Goal: Information Seeking & Learning: Learn about a topic

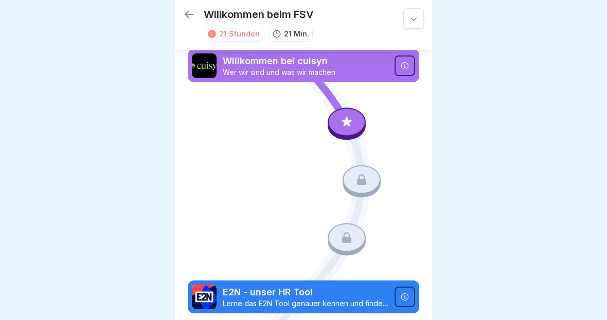
click at [347, 120] on icon at bounding box center [347, 122] width 10 height 10
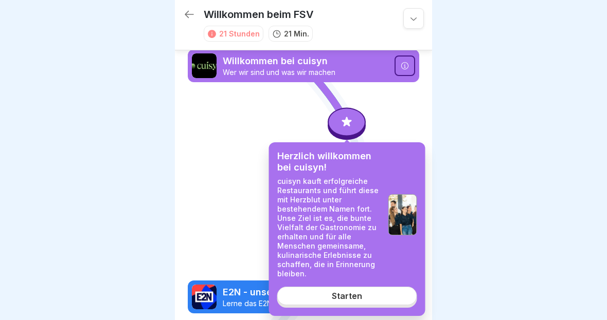
click at [380, 298] on link "Starten" at bounding box center [347, 296] width 140 height 19
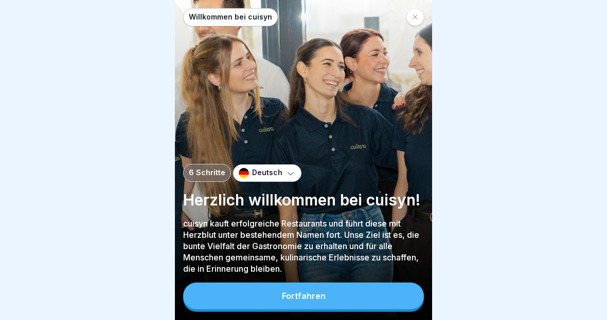
click at [378, 293] on button "Fortfahren" at bounding box center [303, 296] width 241 height 27
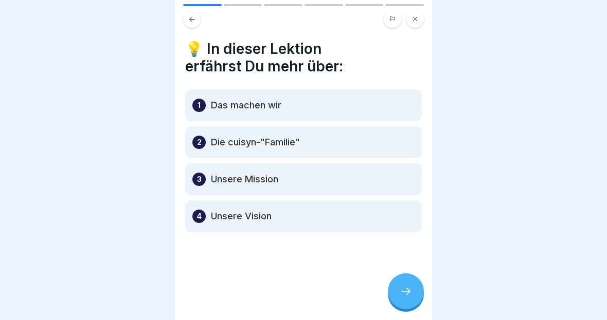
click at [409, 293] on icon at bounding box center [405, 291] width 9 height 7
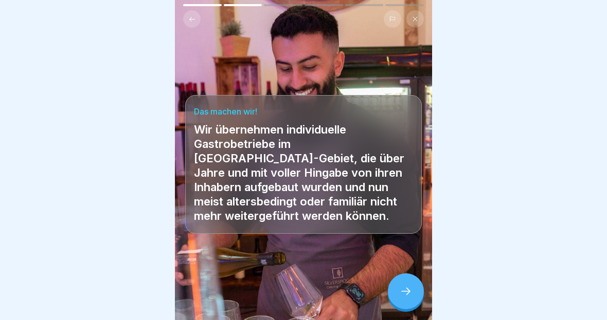
click at [402, 290] on icon at bounding box center [405, 291] width 12 height 12
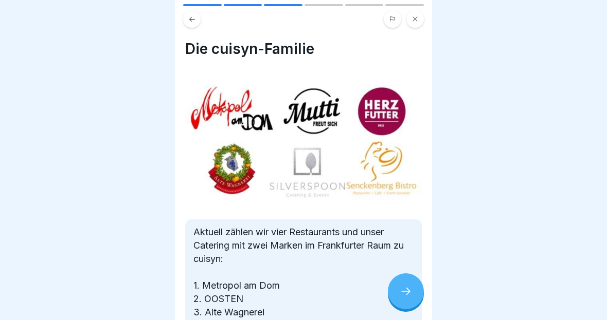
click at [402, 290] on icon at bounding box center [405, 291] width 12 height 12
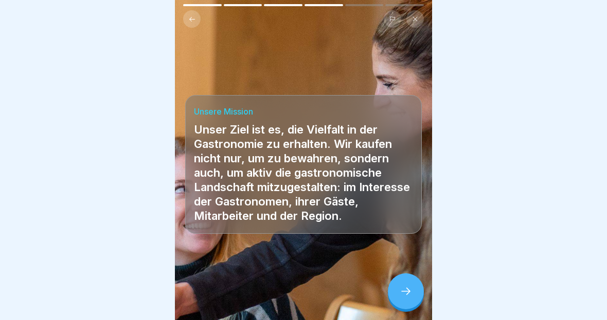
click at [407, 294] on icon at bounding box center [405, 291] width 9 height 7
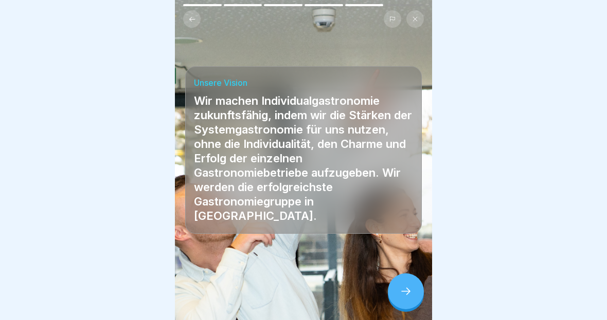
click at [408, 288] on icon at bounding box center [405, 291] width 12 height 12
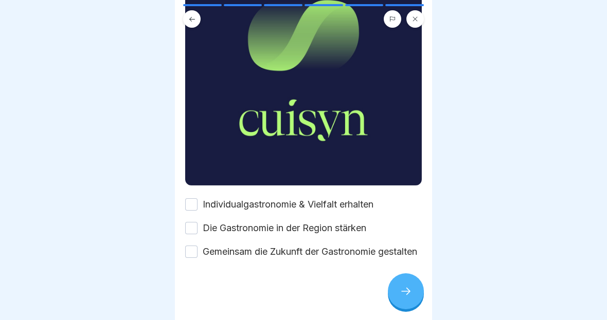
click at [194, 198] on button "Individualgastronomie & Vielfalt erhalten" at bounding box center [191, 204] width 12 height 12
click at [191, 222] on button "Die Gastronomie in der Region stärken" at bounding box center [191, 228] width 12 height 12
click at [193, 250] on button "Gemeinsam die Zukunft der Gastronomie gestalten" at bounding box center [191, 252] width 12 height 12
click at [403, 294] on icon at bounding box center [405, 291] width 12 height 12
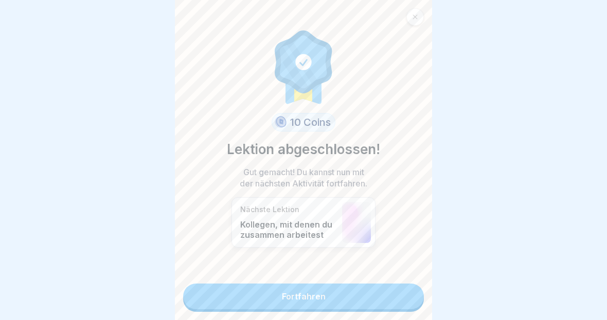
click at [383, 301] on link "Fortfahren" at bounding box center [303, 297] width 241 height 26
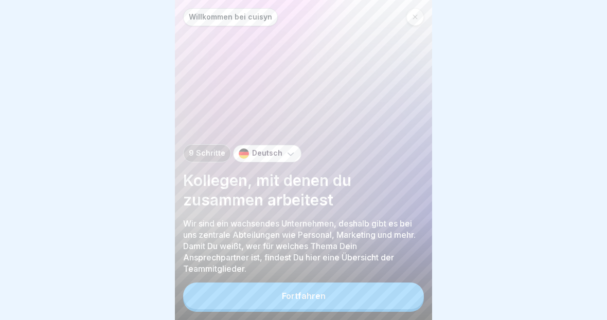
click at [386, 294] on button "Fortfahren" at bounding box center [303, 296] width 241 height 27
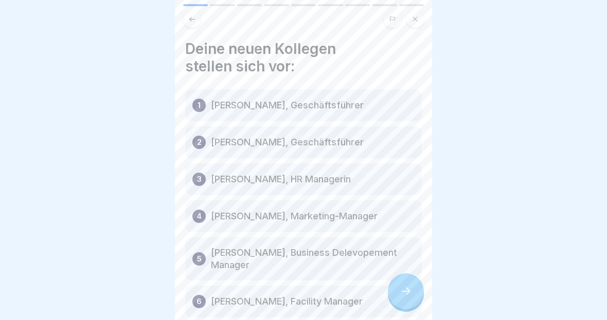
click at [405, 293] on icon at bounding box center [405, 291] width 12 height 12
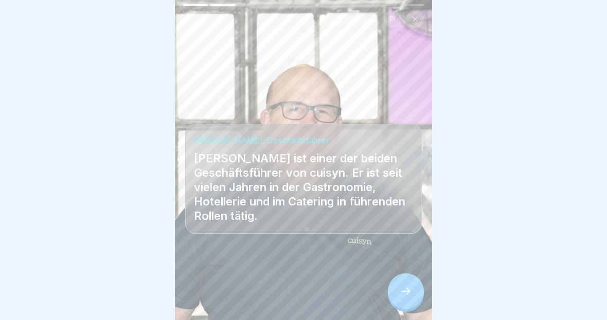
click at [402, 298] on div at bounding box center [406, 292] width 36 height 36
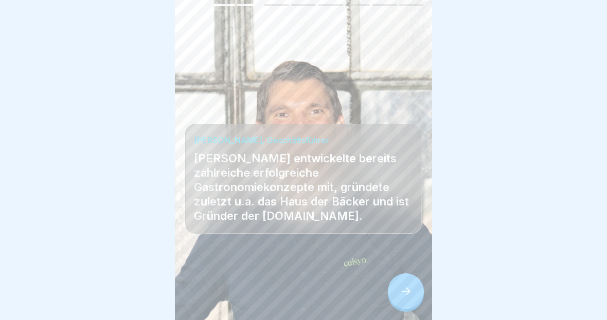
click at [406, 300] on div at bounding box center [406, 292] width 36 height 36
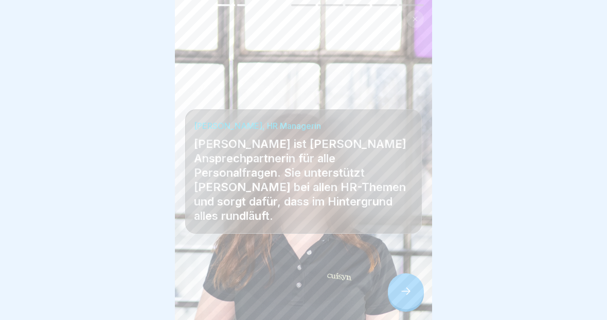
click at [408, 289] on icon at bounding box center [405, 291] width 9 height 7
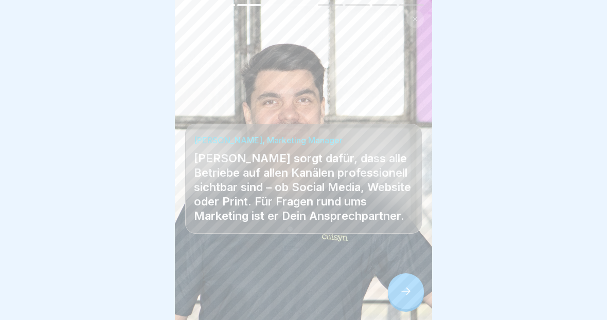
click at [409, 291] on icon at bounding box center [405, 291] width 9 height 7
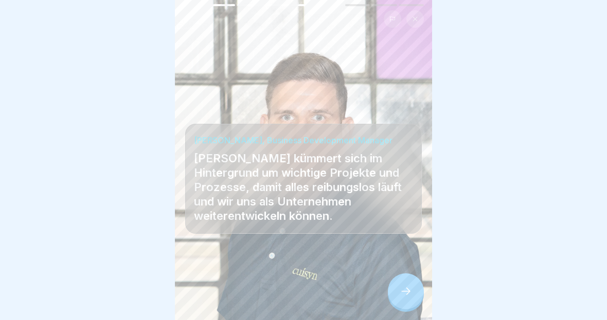
click at [408, 297] on icon at bounding box center [405, 291] width 12 height 12
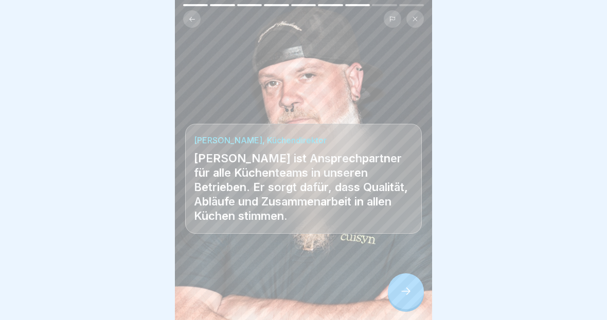
click at [406, 302] on div at bounding box center [406, 292] width 36 height 36
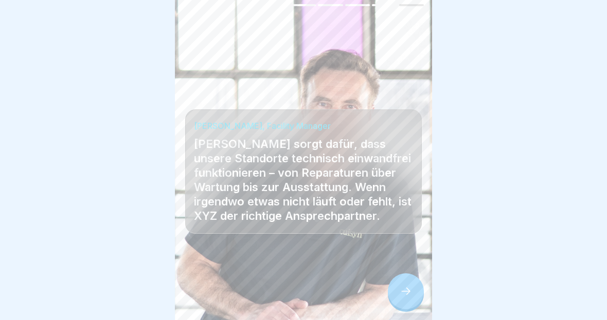
click at [405, 298] on div at bounding box center [406, 292] width 36 height 36
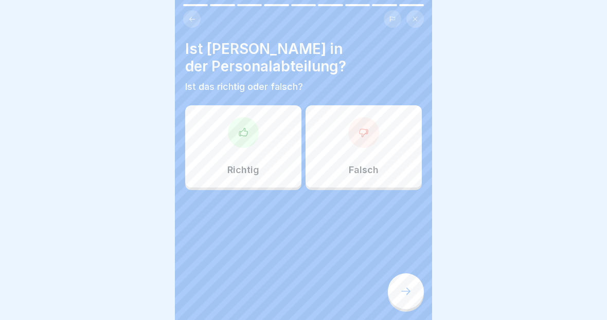
click at [189, 14] on button at bounding box center [191, 18] width 17 height 17
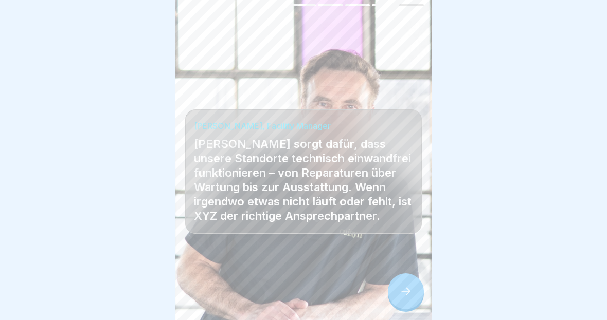
click at [188, 12] on button at bounding box center [191, 18] width 17 height 17
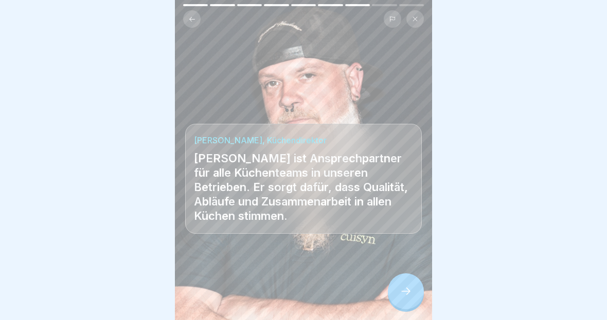
click at [193, 23] on button at bounding box center [191, 18] width 17 height 17
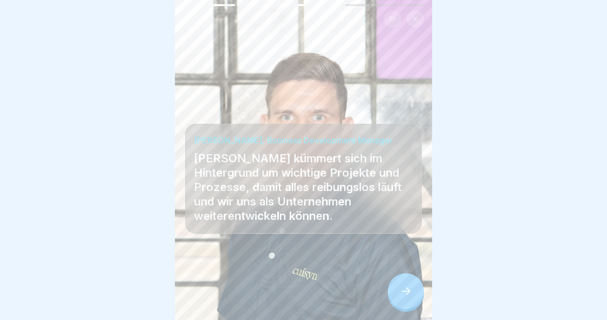
click at [402, 292] on icon at bounding box center [405, 291] width 9 height 7
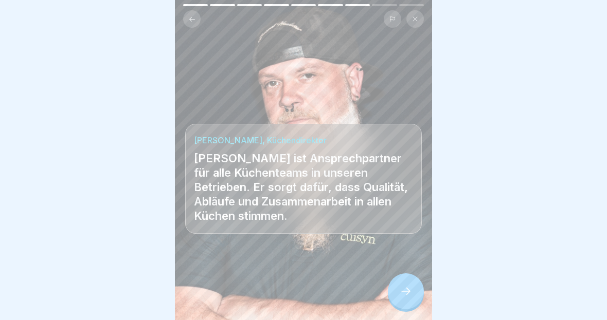
click at [404, 293] on icon at bounding box center [405, 291] width 12 height 12
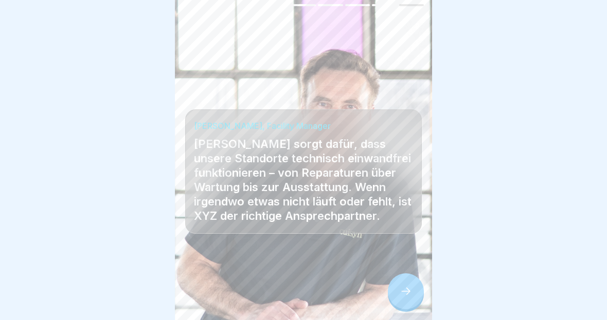
click at [405, 292] on icon at bounding box center [405, 291] width 9 height 7
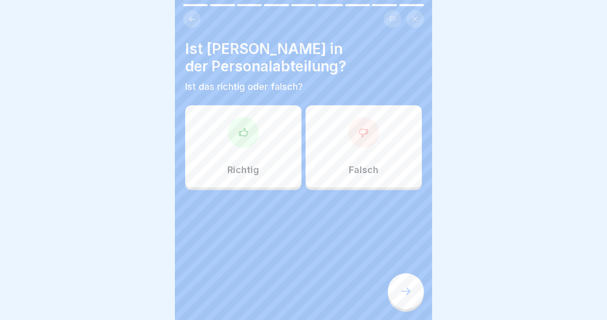
click at [364, 157] on div "Falsch" at bounding box center [363, 146] width 116 height 82
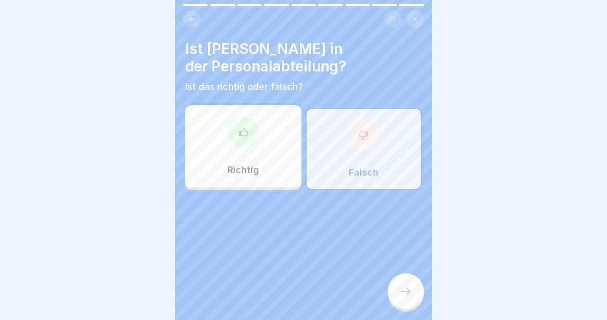
click at [408, 297] on icon at bounding box center [405, 291] width 12 height 12
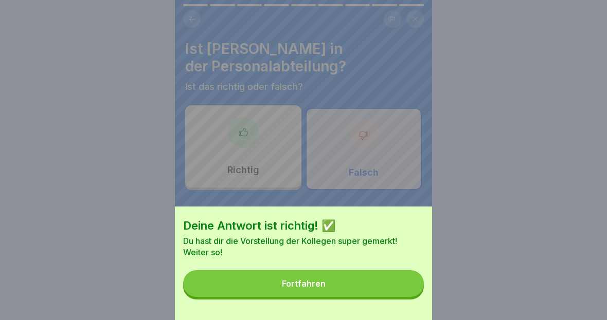
click at [349, 282] on button "Fortfahren" at bounding box center [303, 283] width 241 height 27
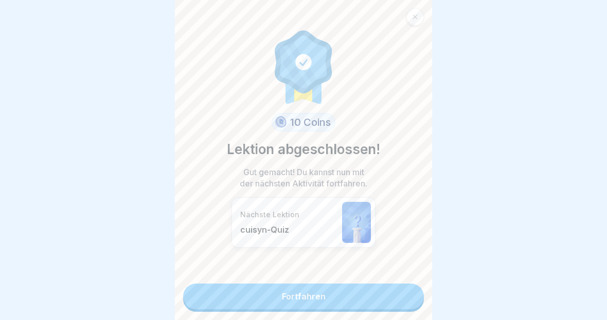
click at [350, 299] on link "Fortfahren" at bounding box center [303, 297] width 241 height 26
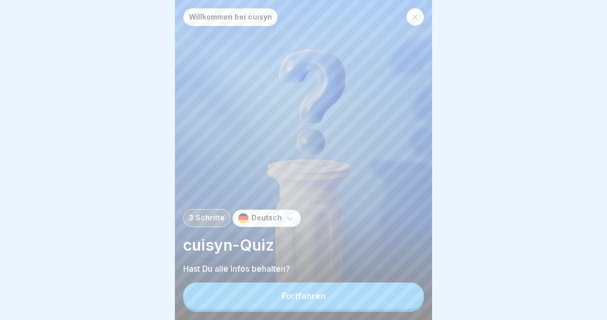
click at [329, 302] on button "Fortfahren" at bounding box center [303, 296] width 241 height 27
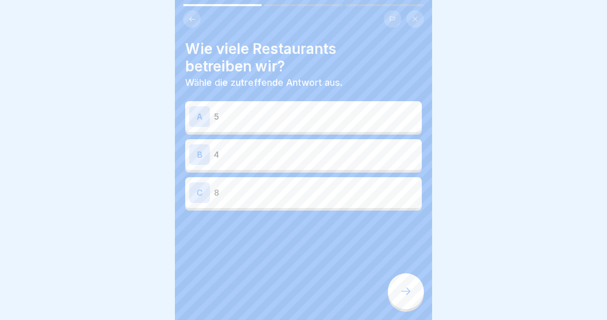
click at [347, 156] on p "4" at bounding box center [316, 155] width 204 height 12
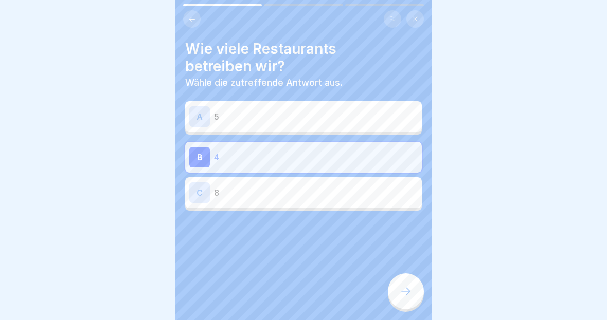
click at [405, 296] on icon at bounding box center [405, 291] width 12 height 12
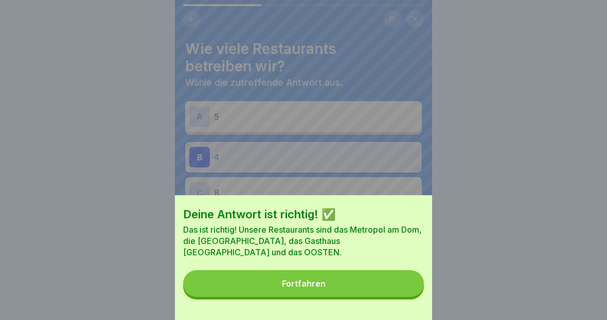
click at [389, 288] on button "Fortfahren" at bounding box center [303, 283] width 241 height 27
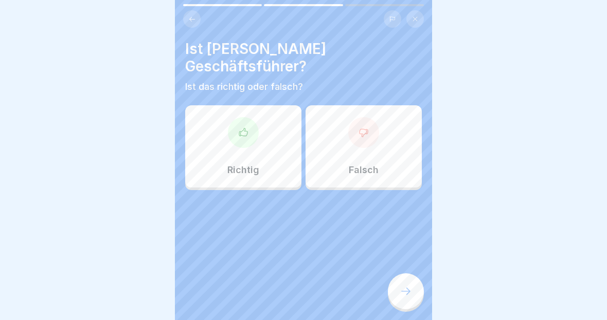
click at [265, 139] on div "Richtig" at bounding box center [243, 146] width 116 height 82
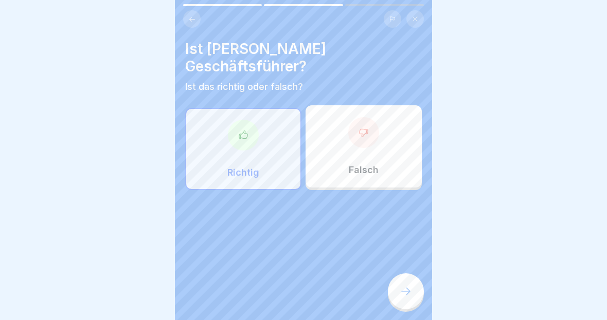
click at [416, 296] on div at bounding box center [406, 292] width 36 height 36
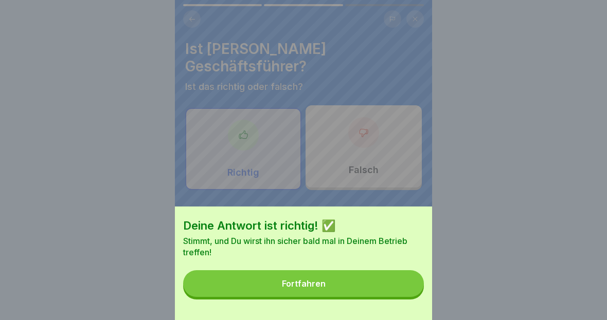
click at [389, 285] on button "Fortfahren" at bounding box center [303, 283] width 241 height 27
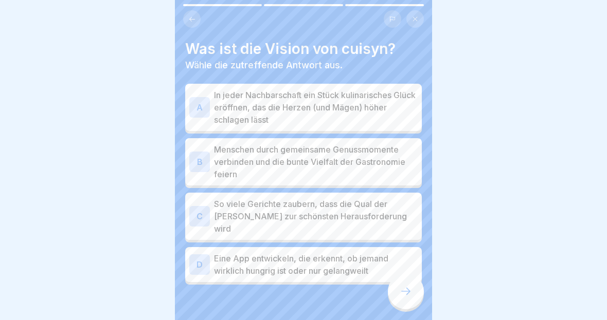
click at [378, 104] on p "In jeder Nachbarschaft ein Stück kulinarisches Glück eröffnen, das die Herzen (…" at bounding box center [316, 107] width 204 height 37
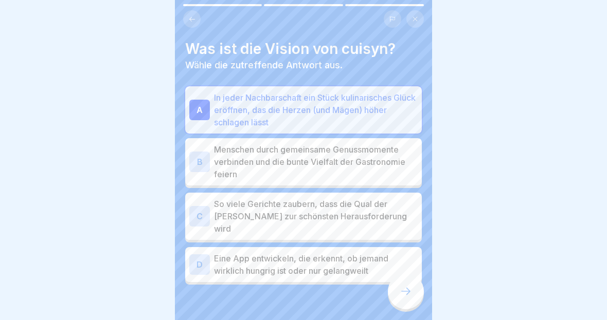
click at [402, 292] on icon at bounding box center [405, 291] width 12 height 12
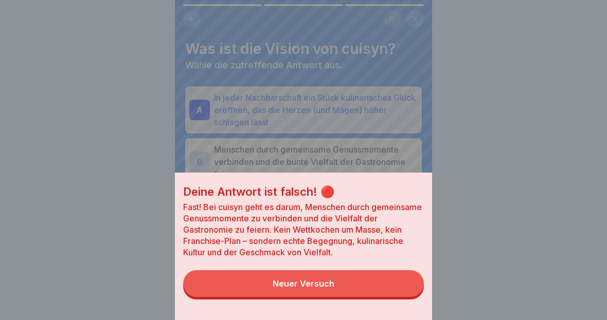
click at [351, 289] on button "Neuer Versuch" at bounding box center [303, 283] width 241 height 27
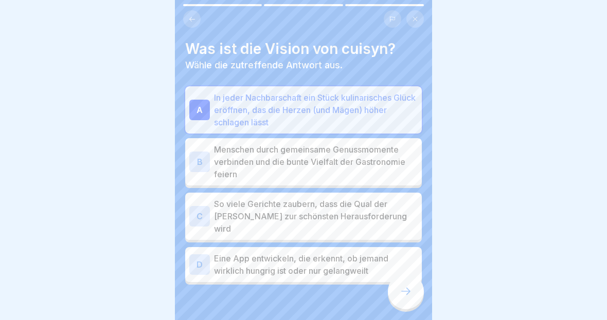
click at [371, 163] on p "Menschen durch gemeinsame Genussmomente verbinden und die bunte Vielfalt der Ga…" at bounding box center [316, 161] width 204 height 37
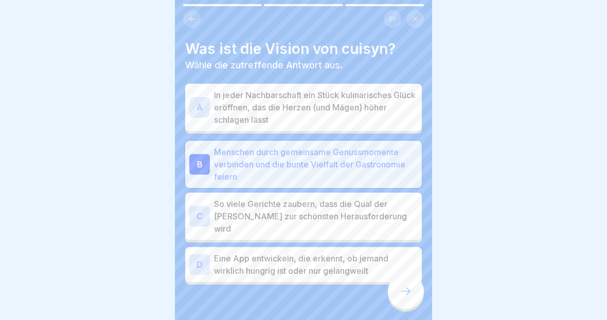
click at [408, 287] on icon at bounding box center [405, 291] width 12 height 12
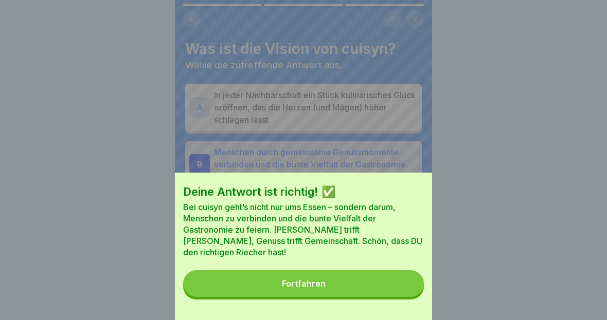
click at [381, 286] on button "Fortfahren" at bounding box center [303, 283] width 241 height 27
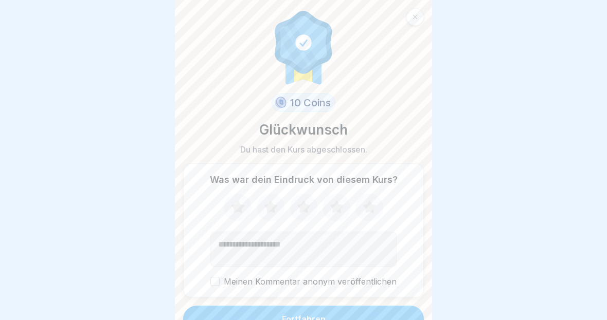
click at [374, 209] on icon at bounding box center [369, 207] width 27 height 27
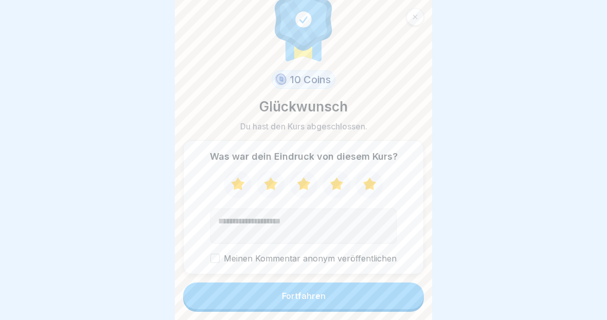
scroll to position [23, 0]
click at [369, 299] on button "Fortfahren" at bounding box center [303, 296] width 241 height 27
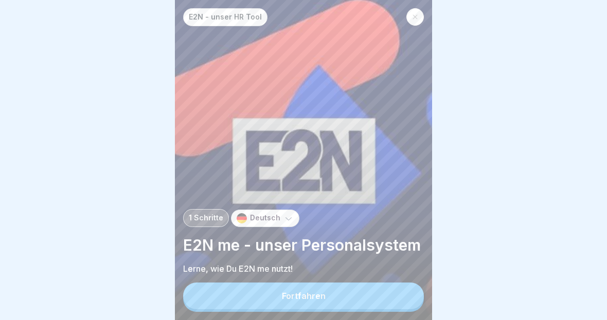
click at [363, 302] on button "Fortfahren" at bounding box center [303, 296] width 241 height 27
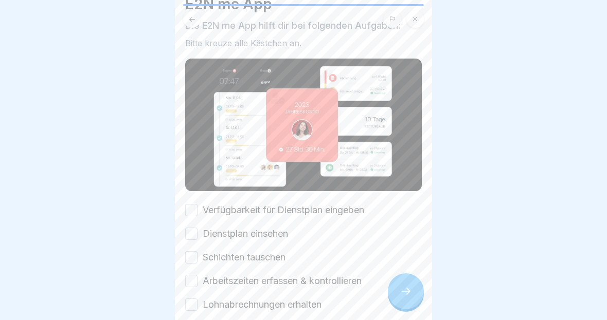
scroll to position [51, 0]
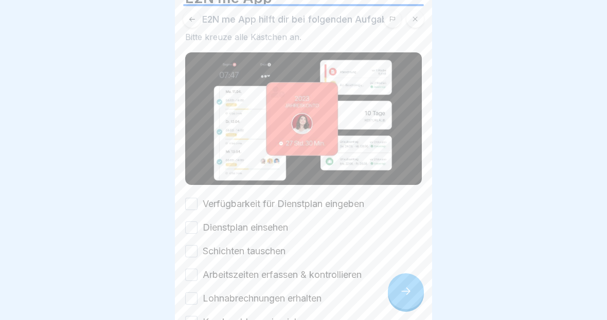
click at [195, 208] on button "Verfügbarkeit für Dienstplan eingeben" at bounding box center [191, 204] width 12 height 12
click at [198, 211] on div "Verfügbarkeit für Dienstplan eingeben" at bounding box center [274, 203] width 179 height 13
click at [185, 258] on div "Schichten tauschen" at bounding box center [235, 251] width 100 height 13
click at [191, 230] on button "Dienstplan einsehen" at bounding box center [191, 228] width 12 height 12
click at [190, 258] on button "Schichten tauschen" at bounding box center [191, 251] width 12 height 12
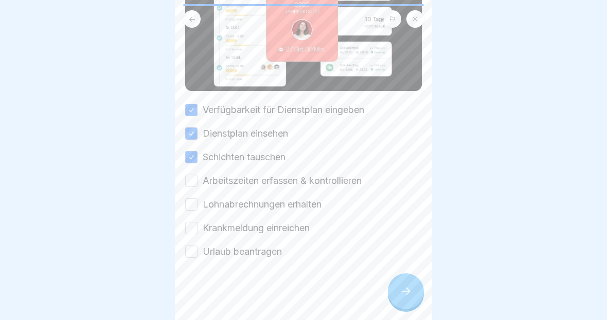
scroll to position [145, 0]
click at [190, 210] on button "Lohnabrechnungen erhalten" at bounding box center [191, 204] width 12 height 12
click at [193, 187] on button "Arbeitszeiten erfassen & kontrollieren" at bounding box center [191, 181] width 12 height 12
click at [187, 231] on button "Krankmeldung einreichen" at bounding box center [191, 228] width 12 height 12
click at [186, 266] on div at bounding box center [303, 290] width 237 height 62
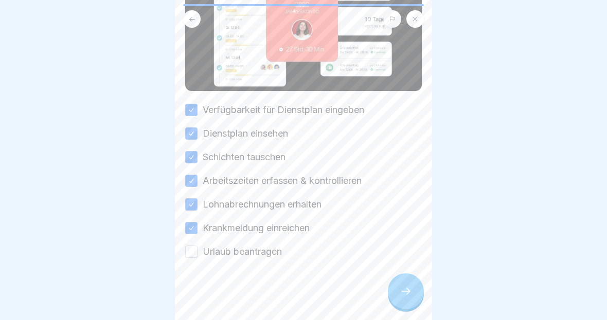
click at [193, 258] on button "Urlaub beantragen" at bounding box center [191, 252] width 12 height 12
click at [408, 304] on div at bounding box center [406, 292] width 36 height 36
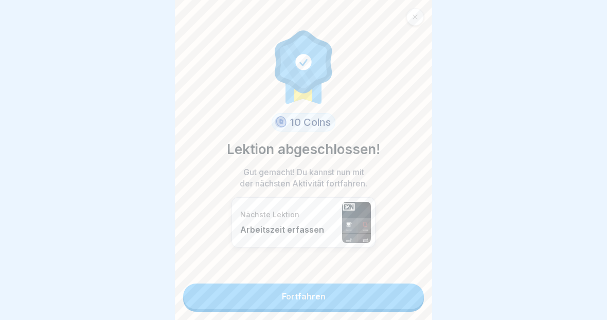
click at [380, 299] on link "Fortfahren" at bounding box center [303, 297] width 241 height 26
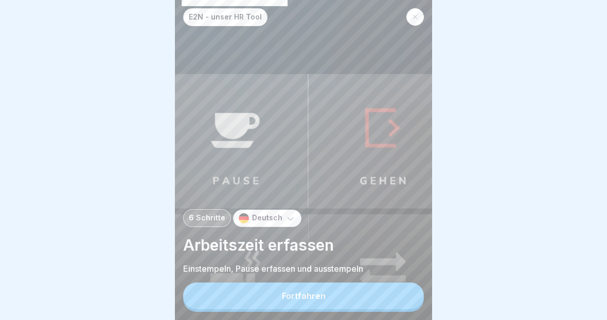
click at [381, 296] on button "Fortfahren" at bounding box center [303, 296] width 241 height 27
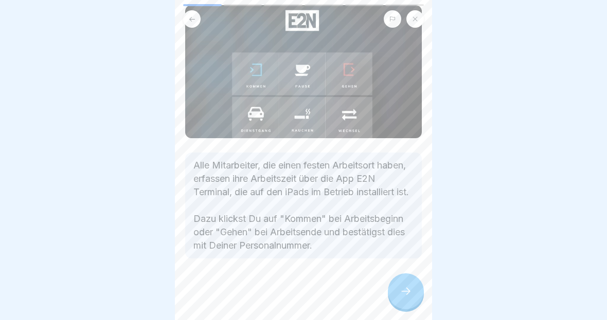
scroll to position [98, 0]
click at [410, 284] on div at bounding box center [406, 292] width 36 height 36
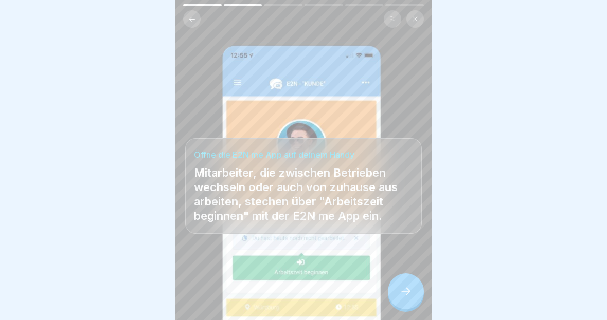
click at [405, 295] on icon at bounding box center [405, 291] width 12 height 12
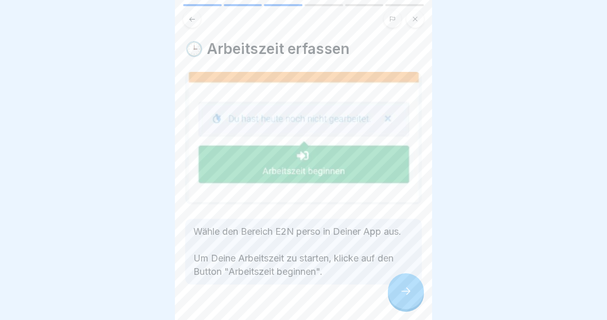
click at [400, 295] on icon at bounding box center [405, 291] width 12 height 12
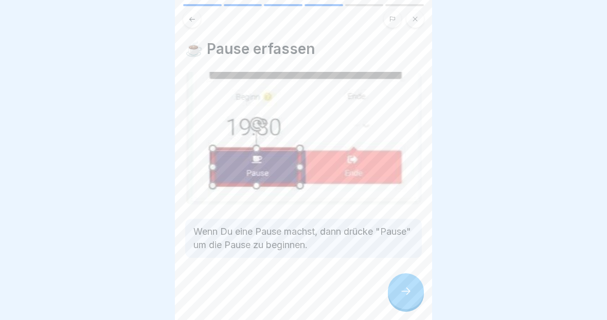
click at [411, 298] on div at bounding box center [406, 292] width 36 height 36
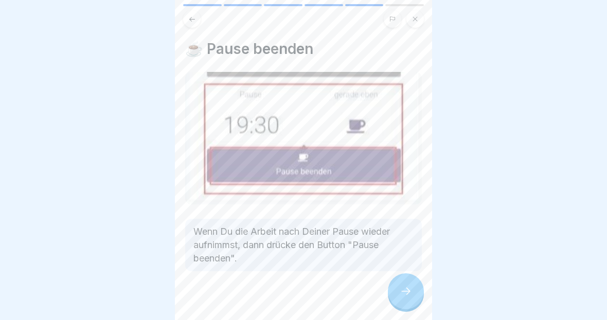
click at [413, 293] on div at bounding box center [406, 292] width 36 height 36
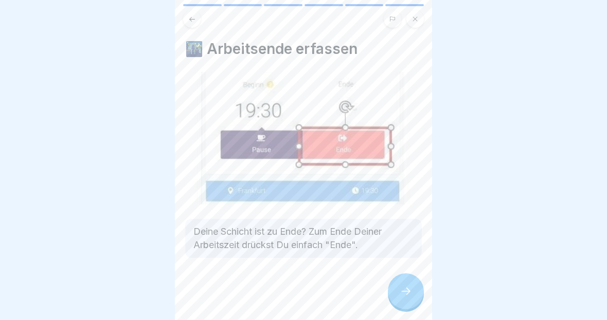
click at [410, 299] on div at bounding box center [406, 292] width 36 height 36
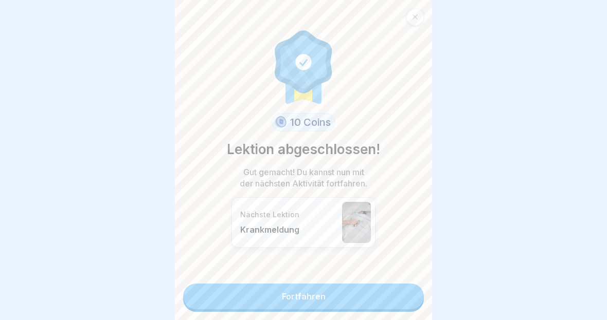
click at [409, 301] on link "Fortfahren" at bounding box center [303, 297] width 241 height 26
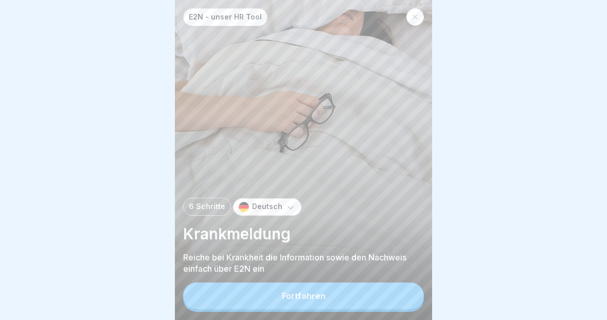
click at [406, 301] on button "Fortfahren" at bounding box center [303, 296] width 241 height 27
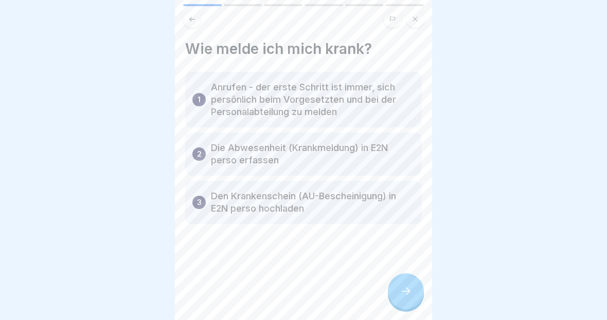
click at [409, 297] on icon at bounding box center [405, 291] width 12 height 12
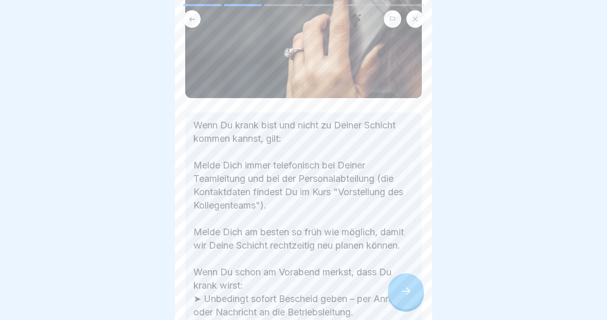
scroll to position [153, 0]
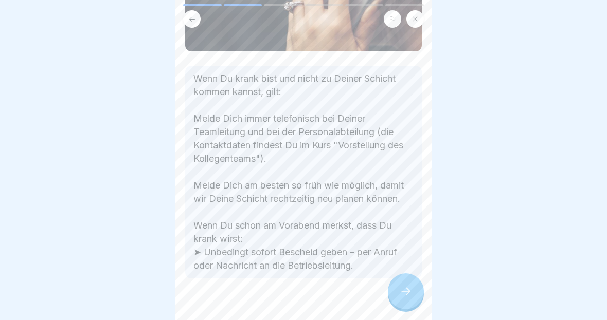
click at [412, 289] on div at bounding box center [406, 292] width 36 height 36
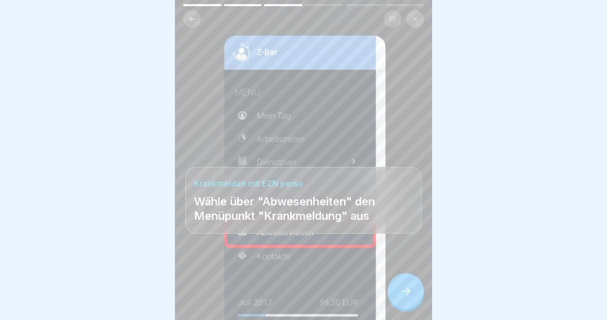
click at [421, 297] on div at bounding box center [406, 292] width 36 height 36
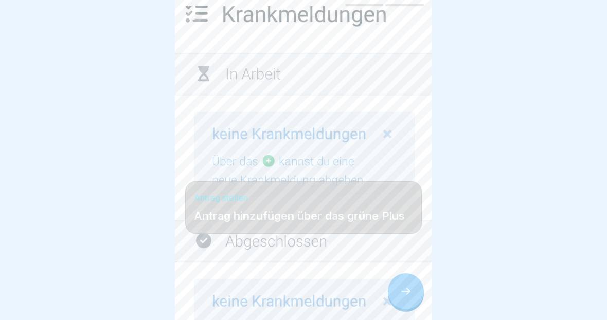
click at [414, 291] on div at bounding box center [406, 292] width 36 height 36
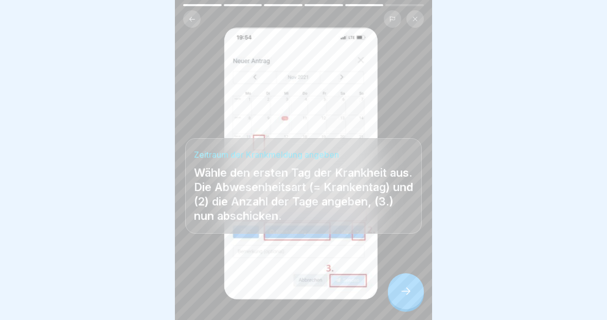
click at [413, 302] on div at bounding box center [406, 292] width 36 height 36
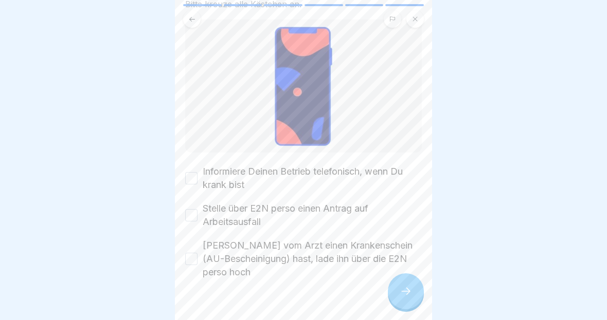
scroll to position [81, 0]
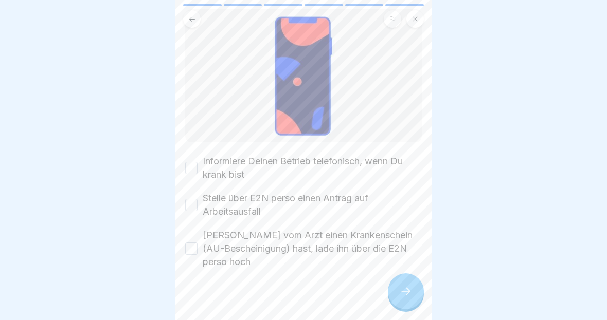
click at [192, 179] on div "Informiere Deinen Betrieb telefonisch, wenn Du krank bist" at bounding box center [303, 168] width 237 height 27
click at [190, 179] on div "Informiere Deinen Betrieb telefonisch, wenn Du krank bist" at bounding box center [303, 168] width 237 height 27
click at [188, 173] on button "Informiere Deinen Betrieb telefonisch, wenn Du krank bist" at bounding box center [191, 168] width 12 height 12
click at [192, 211] on button "Stelle über E2N perso einen Antrag auf Arbeitsausfall" at bounding box center [191, 205] width 12 height 12
click at [189, 253] on button "[PERSON_NAME] vom Arzt einen Krankenschein (AU-Bescheinigung) hast, lade ihn üb…" at bounding box center [191, 249] width 12 height 12
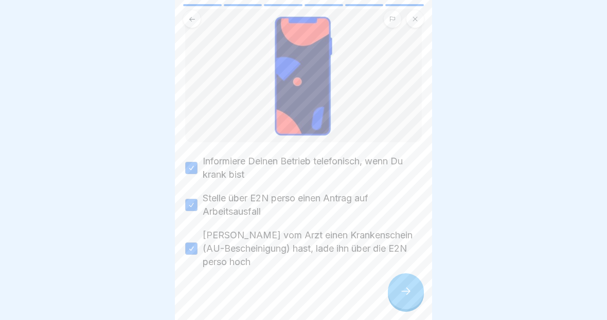
click at [403, 303] on div at bounding box center [406, 292] width 36 height 36
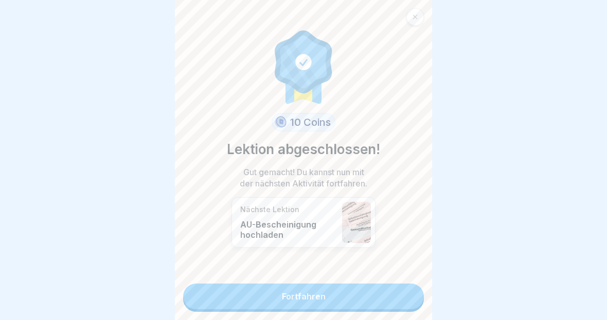
click at [388, 293] on link "Fortfahren" at bounding box center [303, 297] width 241 height 26
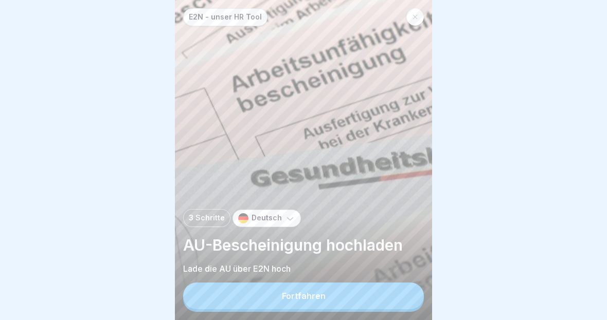
click at [390, 297] on button "Fortfahren" at bounding box center [303, 296] width 241 height 27
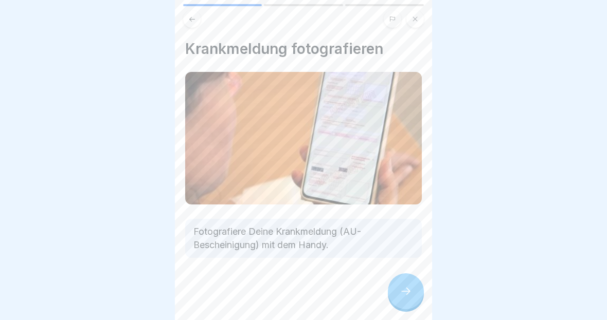
click at [399, 288] on icon at bounding box center [405, 291] width 12 height 12
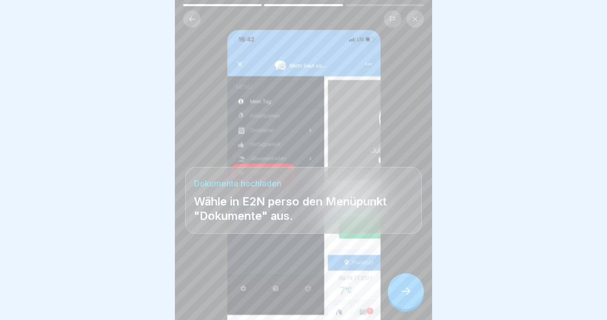
click at [395, 288] on div at bounding box center [406, 292] width 36 height 36
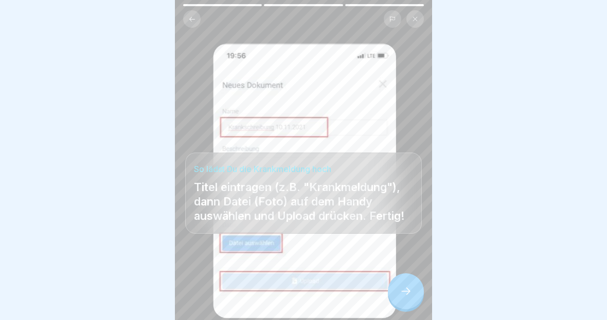
click at [404, 292] on icon at bounding box center [405, 291] width 12 height 12
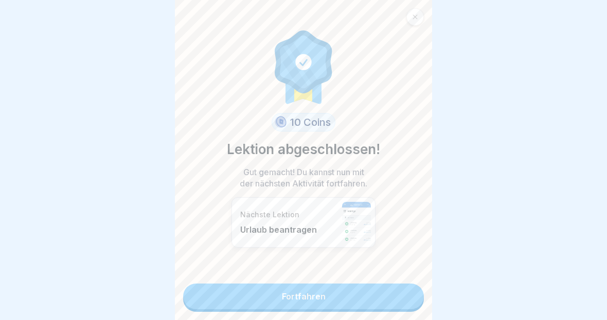
click at [397, 297] on link "Fortfahren" at bounding box center [303, 297] width 241 height 26
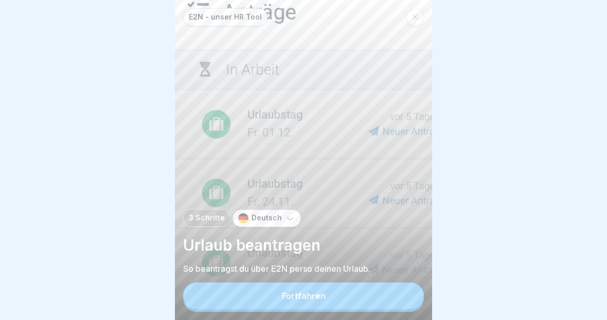
click at [398, 292] on button "Fortfahren" at bounding box center [303, 296] width 241 height 27
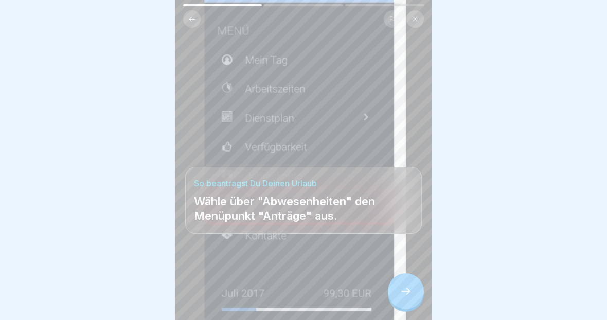
click at [406, 286] on icon at bounding box center [405, 291] width 12 height 12
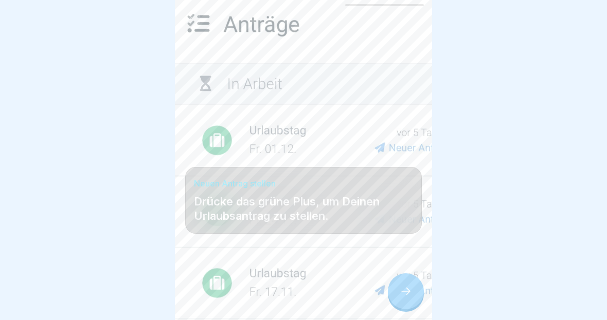
click at [410, 289] on icon at bounding box center [405, 291] width 12 height 12
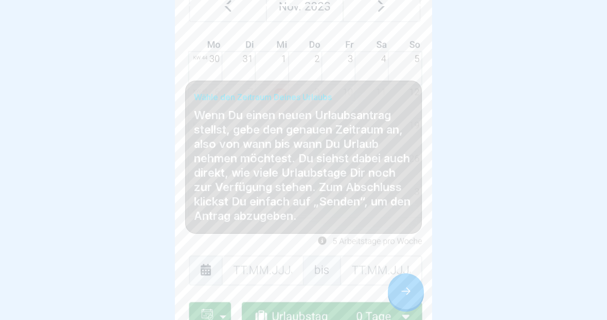
click at [401, 291] on icon at bounding box center [405, 291] width 12 height 12
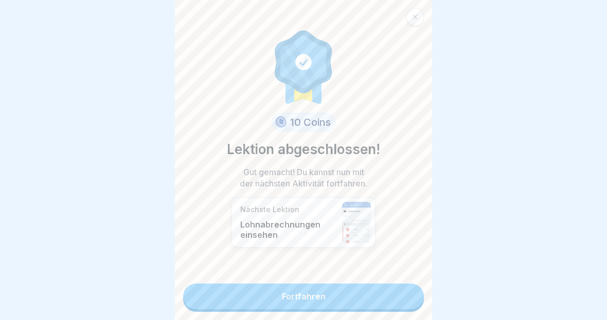
click at [386, 298] on link "Fortfahren" at bounding box center [303, 297] width 241 height 26
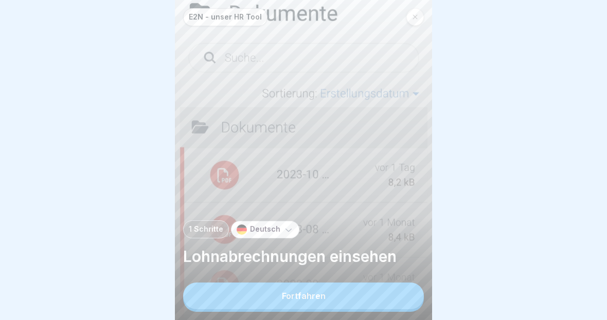
click at [388, 293] on button "Fortfahren" at bounding box center [303, 296] width 241 height 27
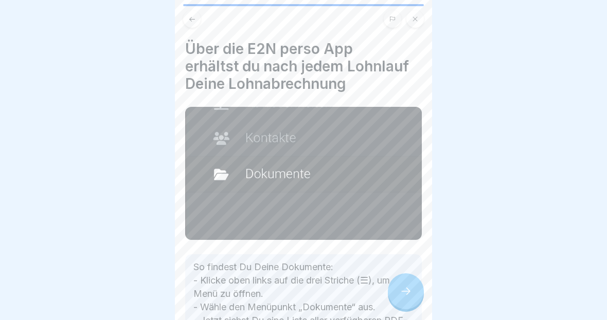
click at [406, 291] on icon at bounding box center [405, 291] width 12 height 12
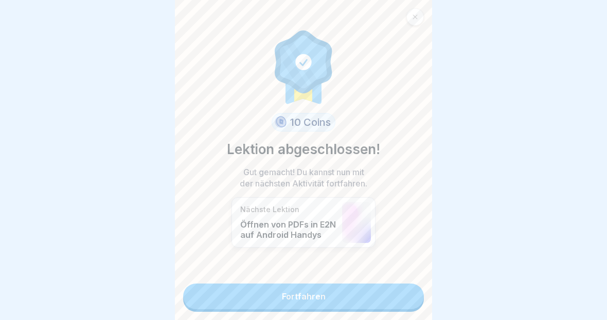
click at [388, 295] on link "Fortfahren" at bounding box center [303, 297] width 241 height 26
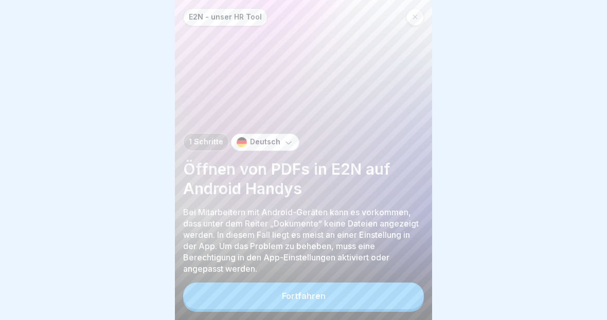
click at [391, 293] on button "Fortfahren" at bounding box center [303, 296] width 241 height 27
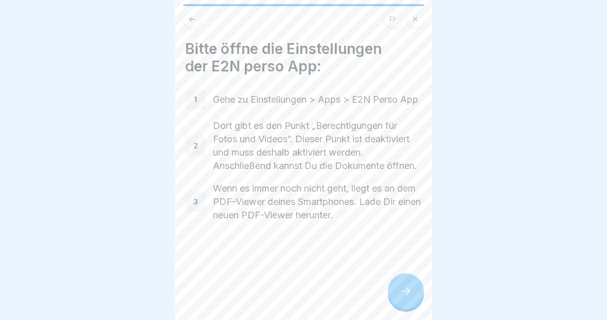
click at [409, 298] on div at bounding box center [406, 292] width 36 height 36
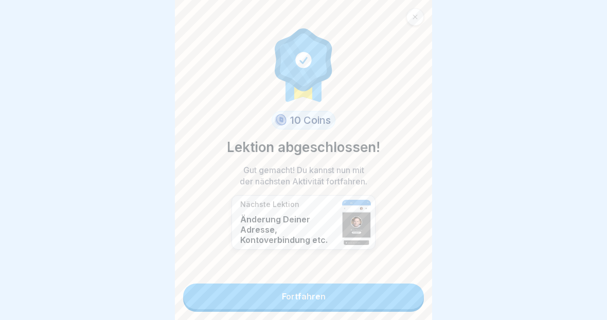
click at [387, 296] on link "Fortfahren" at bounding box center [303, 297] width 241 height 26
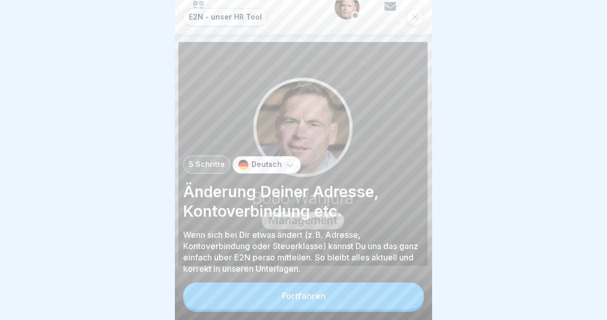
click at [368, 302] on button "Fortfahren" at bounding box center [303, 296] width 241 height 27
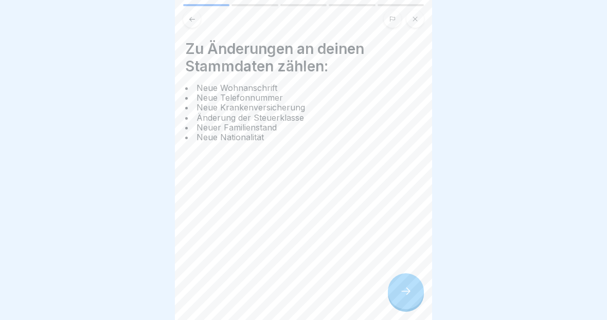
click at [404, 291] on icon at bounding box center [405, 291] width 12 height 12
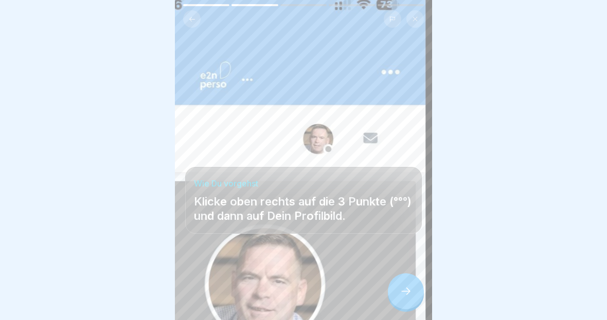
click at [398, 298] on div at bounding box center [406, 292] width 36 height 36
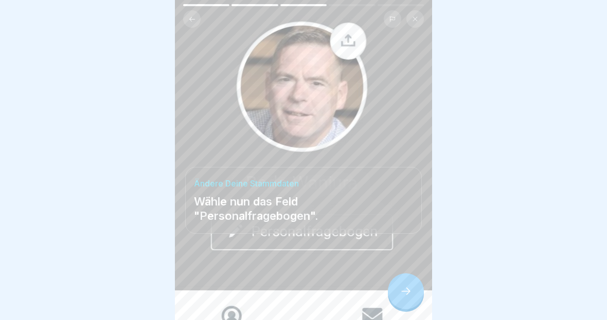
click at [405, 291] on icon at bounding box center [405, 291] width 12 height 12
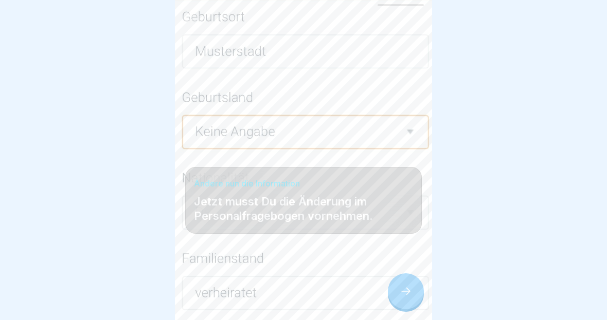
click at [408, 294] on icon at bounding box center [405, 291] width 9 height 7
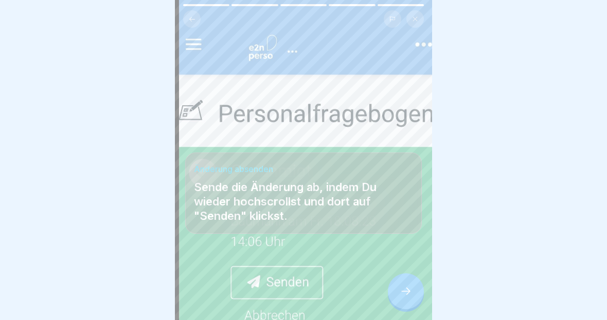
click at [405, 297] on icon at bounding box center [405, 291] width 12 height 12
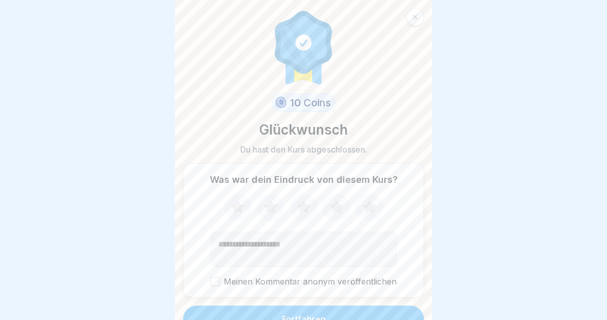
click at [375, 214] on icon at bounding box center [369, 207] width 27 height 27
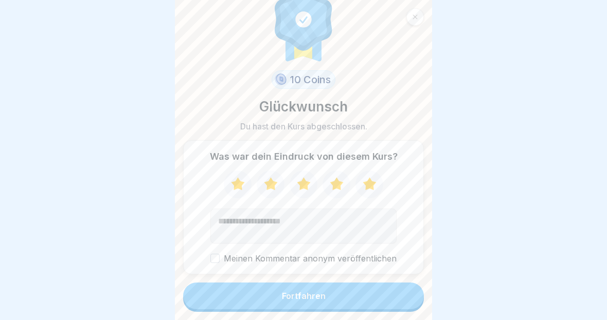
scroll to position [23, 0]
click at [353, 303] on button "Fortfahren" at bounding box center [303, 296] width 241 height 27
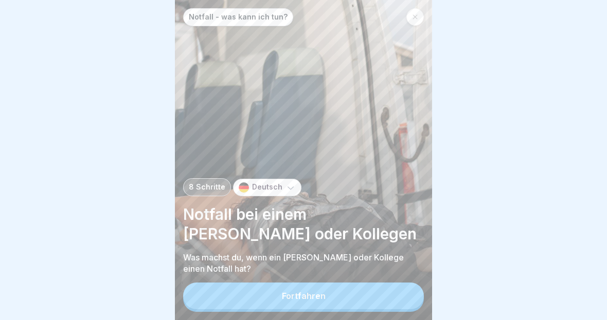
click at [389, 295] on button "Fortfahren" at bounding box center [303, 296] width 241 height 27
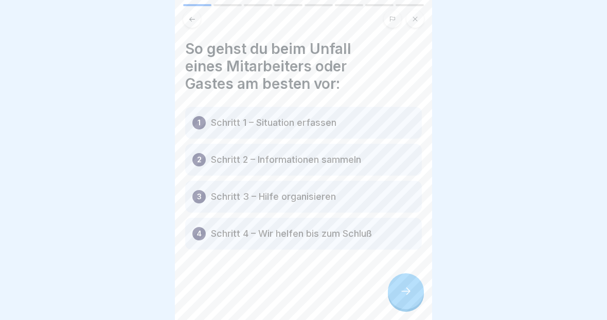
click at [406, 293] on icon at bounding box center [405, 291] width 12 height 12
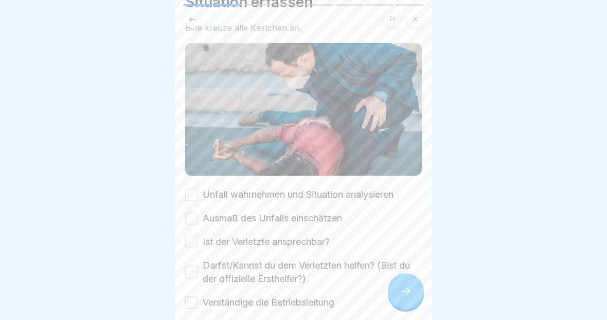
scroll to position [48, 0]
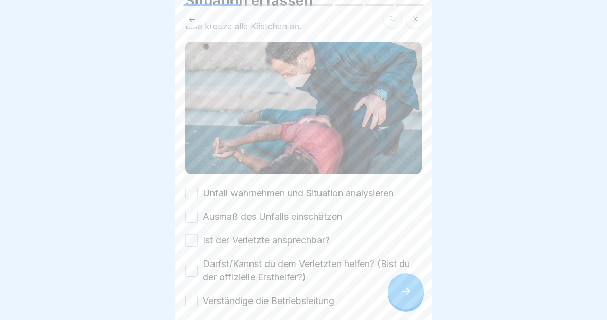
click at [193, 199] on button "Unfall wahrnehmen und Situation analysieren" at bounding box center [191, 193] width 12 height 12
click at [194, 223] on button "Ausmaß des Unfalls einschätzen" at bounding box center [191, 217] width 12 height 12
click at [188, 250] on div "Unfall wahrnehmen und Situation analysieren Ausmaß des Unfalls einschätzen Ist …" at bounding box center [303, 247] width 237 height 121
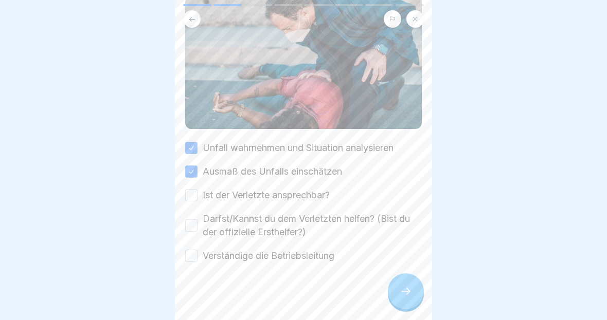
click at [197, 197] on button "Ist der Verletzte ansprechbar?" at bounding box center [191, 195] width 12 height 12
click at [193, 256] on button "Verständige die Betriebsleitung" at bounding box center [191, 256] width 12 height 12
click at [196, 231] on button "Darfst/Kannst du dem Verletzten helfen? (Bist du der offizielle Ersthelfer?)" at bounding box center [191, 226] width 12 height 12
click at [414, 290] on div at bounding box center [406, 292] width 36 height 36
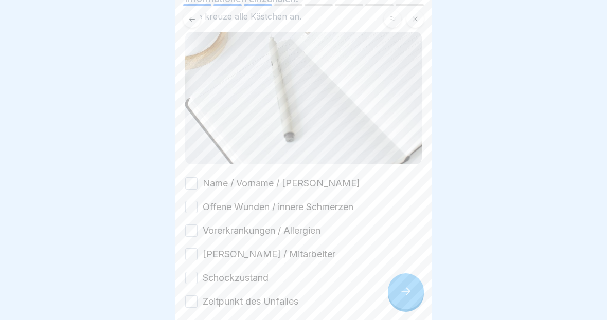
scroll to position [98, 0]
click at [190, 187] on button "Name / Vorname / [PERSON_NAME]" at bounding box center [191, 183] width 12 height 12
click at [189, 213] on button "Offene Wunden / innere Schmerzen" at bounding box center [191, 207] width 12 height 12
click at [191, 237] on button "Vorerkrankungen / Allergien" at bounding box center [191, 231] width 12 height 12
click at [191, 266] on div "Name / Vorname / Alter Offene Wunden / innere Schmerzen Vorerkrankungen / Aller…" at bounding box center [303, 243] width 237 height 132
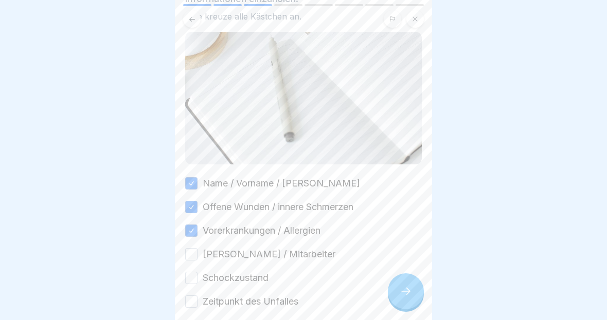
click at [190, 292] on div "Name / Vorname / Alter Offene Wunden / innere Schmerzen Vorerkrankungen / Aller…" at bounding box center [303, 243] width 237 height 132
click at [196, 254] on button "[PERSON_NAME] / Mitarbeiter" at bounding box center [191, 254] width 12 height 12
click at [193, 284] on button "Schockzustand" at bounding box center [191, 278] width 12 height 12
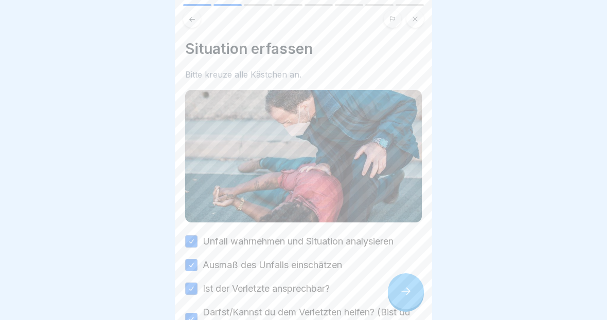
scroll to position [0, 0]
click at [392, 293] on div at bounding box center [406, 292] width 36 height 36
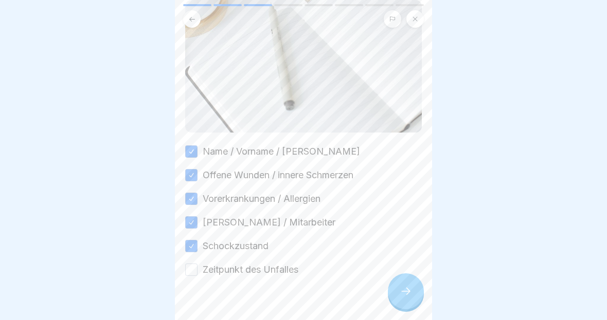
scroll to position [144, 0]
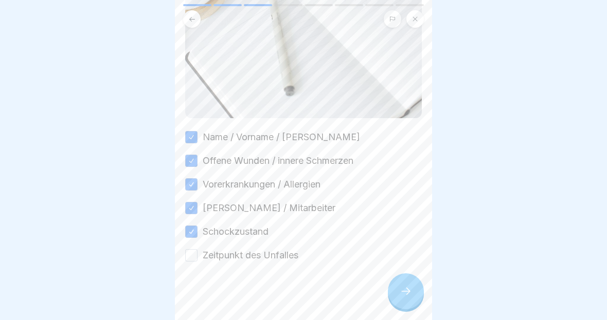
click at [196, 260] on button "Zeitpunkt des Unfalles" at bounding box center [191, 255] width 12 height 12
click at [405, 295] on icon at bounding box center [405, 291] width 12 height 12
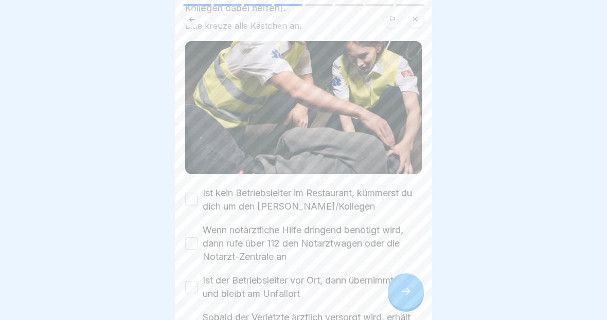
scroll to position [92, 0]
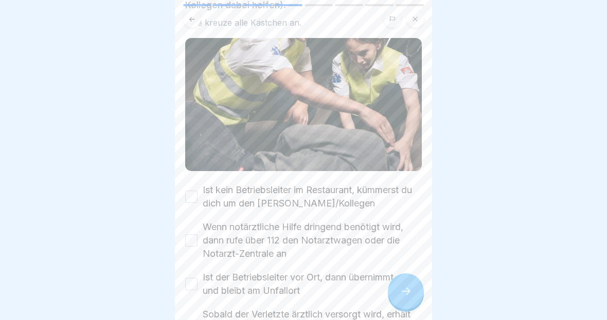
click at [193, 197] on button "Ist kein Betriebsleiter im Restaurant, kümmerst du dich um den [PERSON_NAME]/Ko…" at bounding box center [191, 197] width 12 height 12
click at [201, 235] on div "Wenn notärztliche Hilfe dringend benötigt wird, dann rufe über 112 den Notarztw…" at bounding box center [303, 241] width 237 height 40
click at [190, 251] on div "Wenn notärztliche Hilfe dringend benötigt wird, dann rufe über 112 den Notarztw…" at bounding box center [303, 241] width 237 height 40
click at [195, 246] on button "Wenn notärztliche Hilfe dringend benötigt wird, dann rufe über 112 den Notarztw…" at bounding box center [191, 240] width 12 height 12
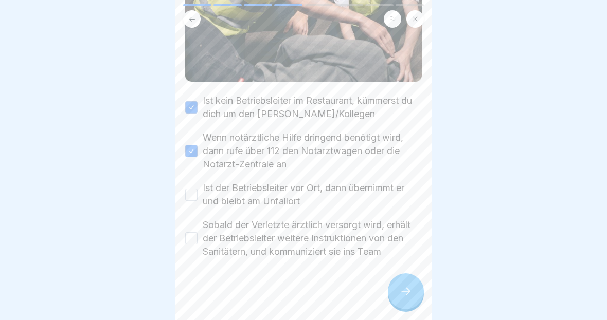
scroll to position [181, 0]
click at [197, 200] on button "Ist der Betriebsleiter vor Ort, dann übernimmt er und bleibt am Unfallort" at bounding box center [191, 195] width 12 height 12
click at [194, 244] on button "Sobald der Verletzte ärztlich versorgt wird, erhält der Betriebsleiter weitere …" at bounding box center [191, 238] width 12 height 12
click at [410, 299] on div at bounding box center [406, 292] width 36 height 36
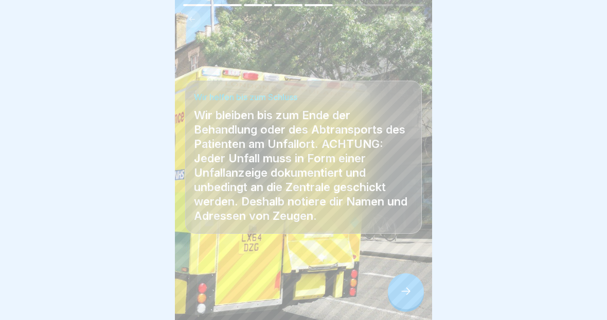
click at [408, 294] on icon at bounding box center [405, 291] width 9 height 7
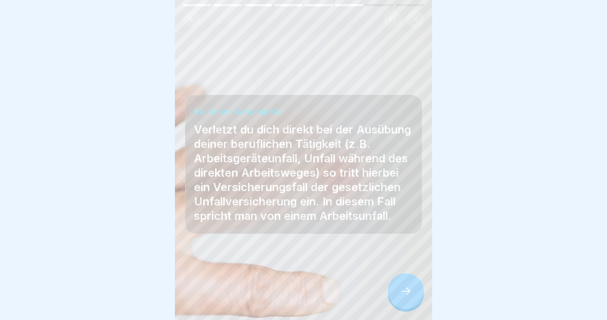
click at [408, 288] on icon at bounding box center [405, 291] width 12 height 12
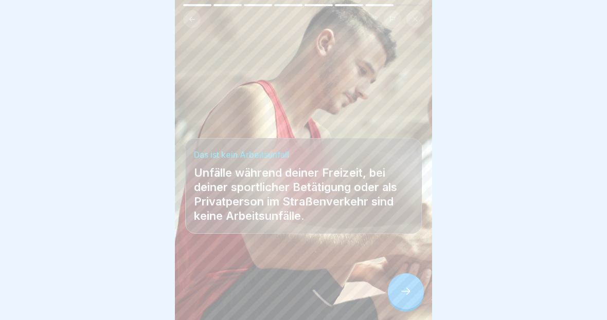
click at [406, 293] on icon at bounding box center [405, 291] width 12 height 12
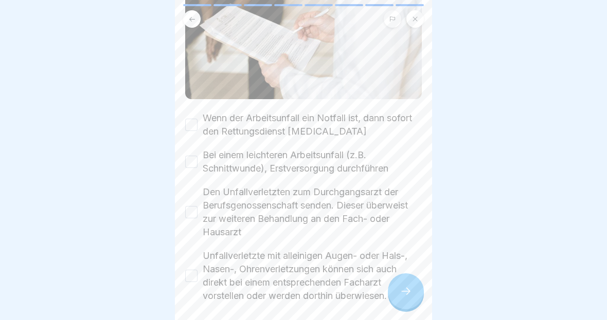
scroll to position [148, 0]
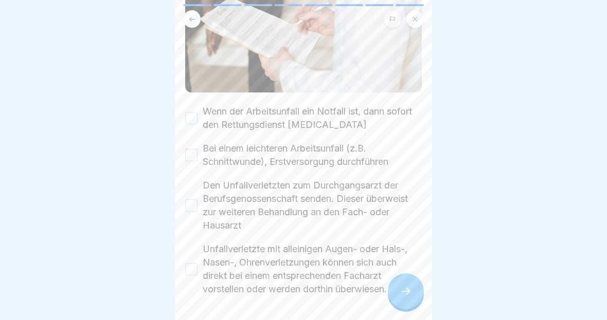
click at [192, 121] on button "Wenn der Arbeitsunfall ein Notfall ist, dann sofort den Rettungsdienst [MEDICAL…" at bounding box center [191, 118] width 12 height 12
click at [196, 154] on button "Bei einem leichteren Arbeitsunfall (z.B. Schnittwunde), Erstversorgung durchfüh…" at bounding box center [191, 155] width 12 height 12
click at [189, 215] on div "Den Unfallverletzten zum Durchgangsarzt der Berufsgenossenschaft senden. Dieser…" at bounding box center [303, 205] width 237 height 53
click at [194, 208] on button "Den Unfallverletzten zum Durchgangsarzt der Berufsgenossenschaft senden. Dieser…" at bounding box center [191, 205] width 12 height 12
click at [192, 271] on button "Unfallverletzte mit alleinigen Augen- oder Hals-, Nasen-, Ohrenverletzungen kön…" at bounding box center [191, 269] width 12 height 12
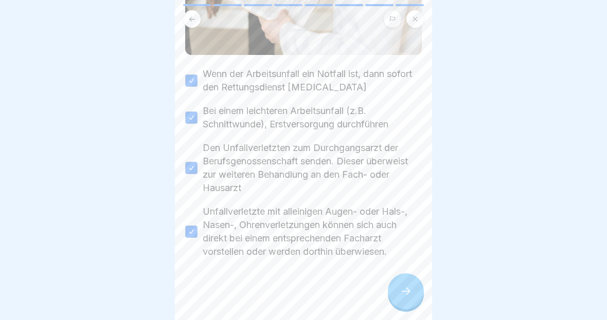
click at [411, 296] on icon at bounding box center [405, 291] width 12 height 12
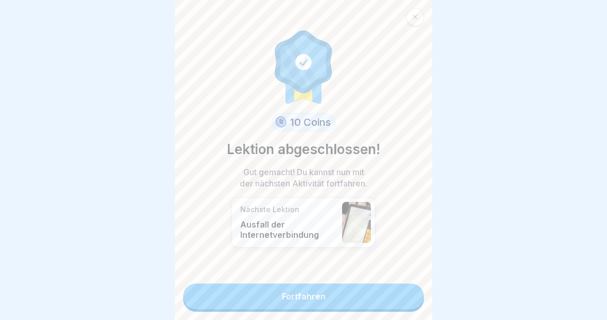
scroll to position [186, 0]
click at [383, 300] on link "Fortfahren" at bounding box center [303, 297] width 241 height 26
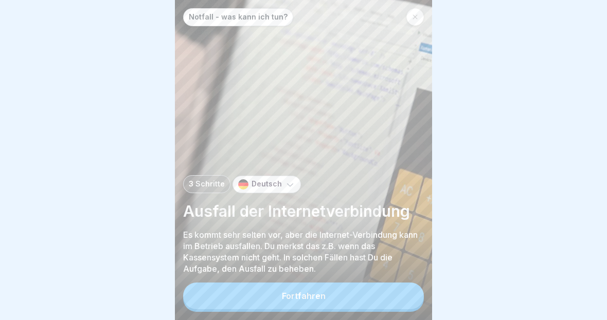
click at [411, 299] on button "Fortfahren" at bounding box center [303, 296] width 241 height 27
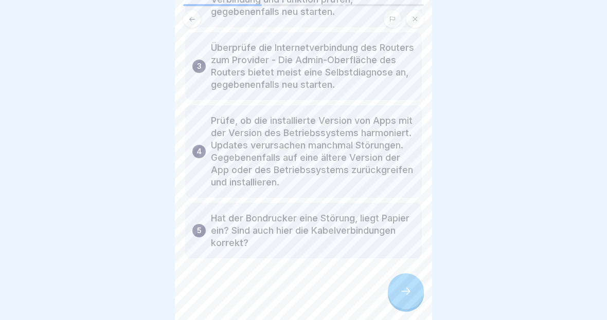
scroll to position [303, 0]
click at [399, 307] on div at bounding box center [406, 292] width 36 height 36
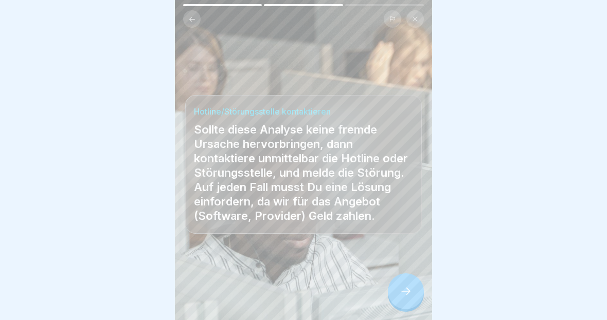
click at [424, 295] on div "Hotline/Störungsstelle kontaktieren Sollte diese Analyse keine fremde Ursache h…" at bounding box center [303, 160] width 257 height 320
click at [404, 305] on div at bounding box center [406, 292] width 36 height 36
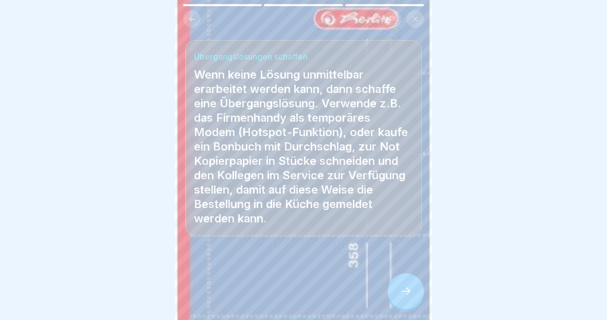
click at [405, 304] on div at bounding box center [406, 292] width 36 height 36
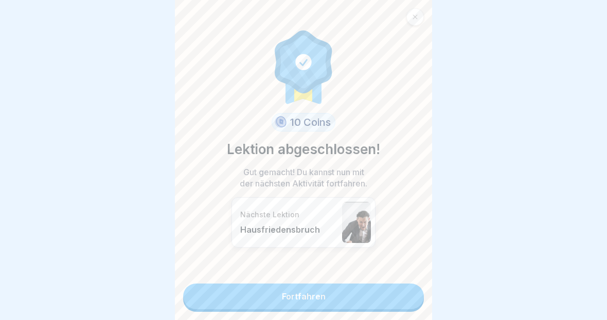
click at [359, 299] on link "Fortfahren" at bounding box center [303, 297] width 241 height 26
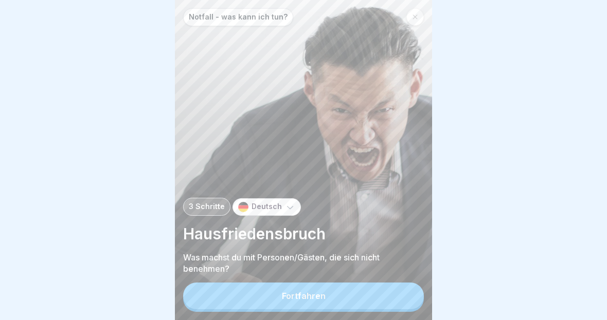
click at [373, 297] on button "Fortfahren" at bounding box center [303, 296] width 241 height 27
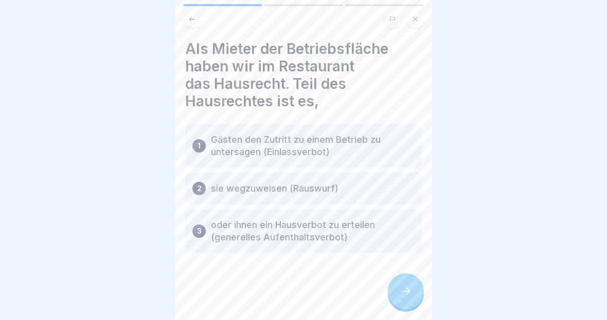
click at [411, 310] on div at bounding box center [406, 292] width 36 height 36
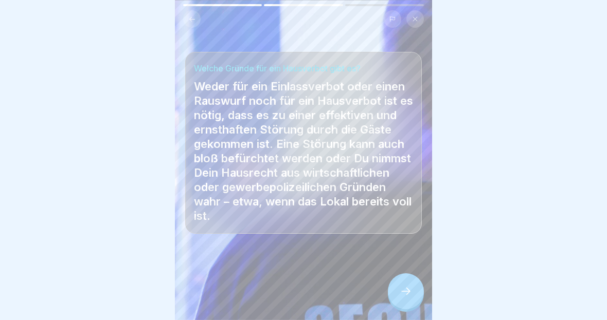
click at [413, 303] on div at bounding box center [406, 292] width 36 height 36
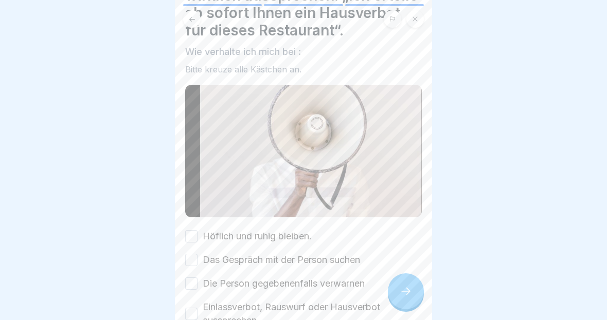
scroll to position [71, 0]
click at [188, 237] on button "Höflich und ruhig bleiben." at bounding box center [191, 236] width 12 height 12
click at [194, 278] on button "Die Person gegebenenfalls verwarnen" at bounding box center [191, 283] width 12 height 12
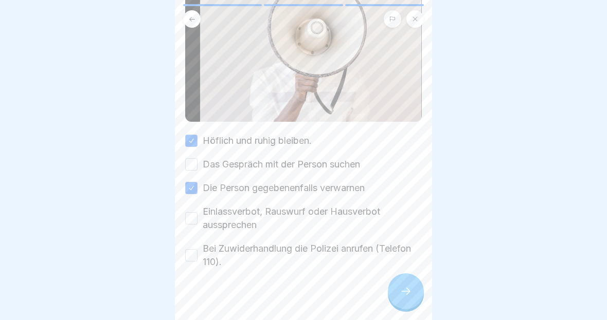
scroll to position [166, 0]
click at [189, 165] on button "Das Gespräch mit der Person suchen" at bounding box center [191, 165] width 12 height 12
click at [188, 225] on button "Einlassverbot, Rauswurf oder Hausverbot aussprechen" at bounding box center [191, 219] width 12 height 12
click at [192, 260] on button "Bei Zuwiderhandlung die Polizei anrufen (Telefon 110)." at bounding box center [191, 256] width 12 height 12
click at [409, 298] on icon at bounding box center [405, 291] width 12 height 12
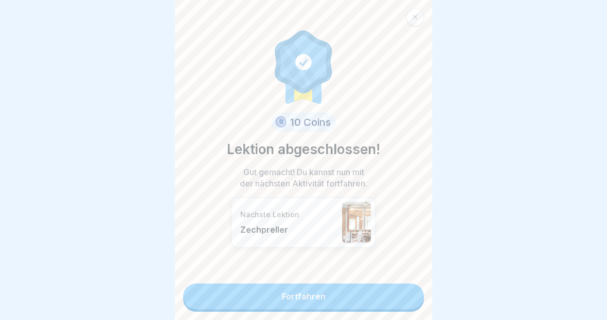
click at [397, 310] on link "Fortfahren" at bounding box center [303, 297] width 241 height 26
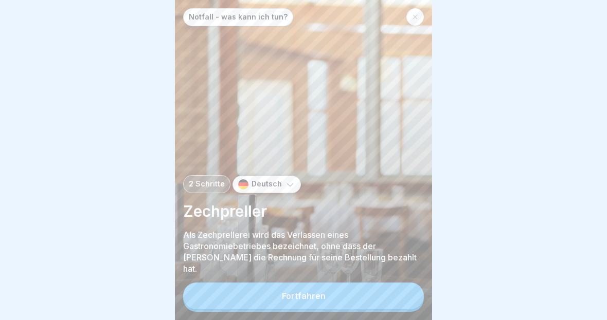
click at [360, 298] on button "Fortfahren" at bounding box center [303, 296] width 241 height 27
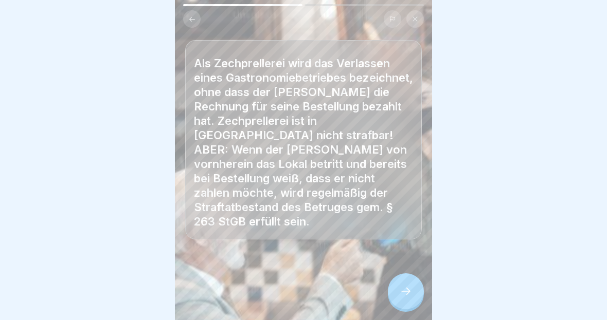
click at [413, 293] on div at bounding box center [406, 292] width 36 height 36
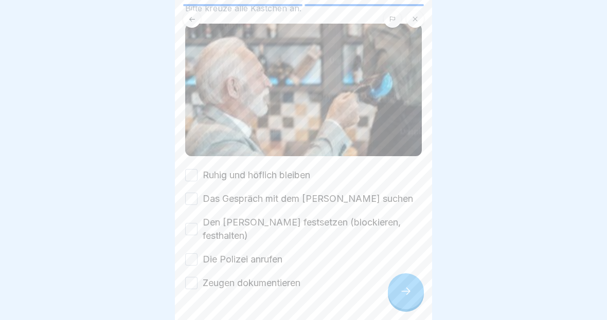
scroll to position [85, 0]
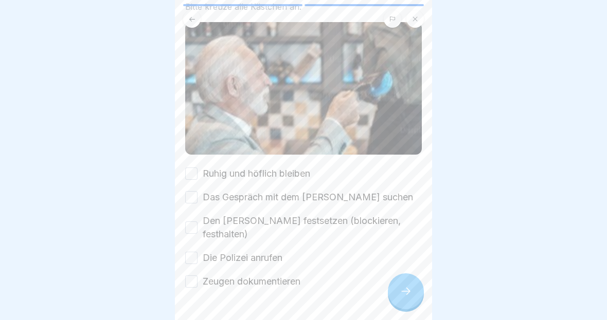
click at [191, 170] on button "Ruhig und höflich bleiben" at bounding box center [191, 174] width 12 height 12
click at [193, 202] on button "Das Gespräch mit dem [PERSON_NAME] suchen" at bounding box center [191, 197] width 12 height 12
click at [188, 226] on button "Den [PERSON_NAME] festsetzen (blockieren, festhalten)" at bounding box center [191, 228] width 12 height 12
click at [195, 252] on button "Die Polizei anrufen" at bounding box center [191, 258] width 12 height 12
click at [194, 276] on button "Zeugen dokumentieren" at bounding box center [191, 282] width 12 height 12
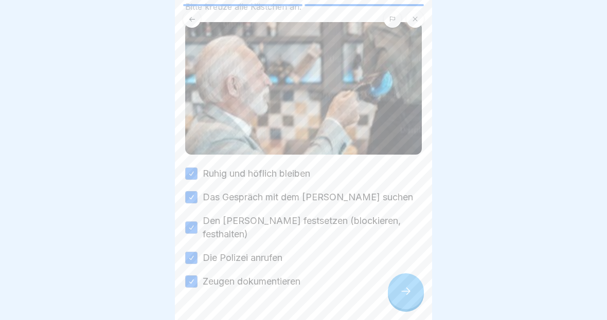
click at [404, 300] on div at bounding box center [406, 292] width 36 height 36
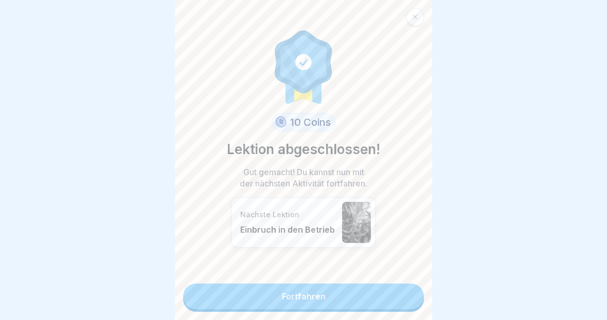
click at [383, 303] on link "Fortfahren" at bounding box center [303, 297] width 241 height 26
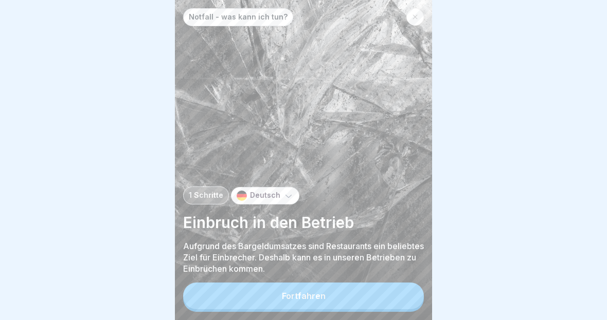
click at [397, 297] on button "Fortfahren" at bounding box center [303, 296] width 241 height 27
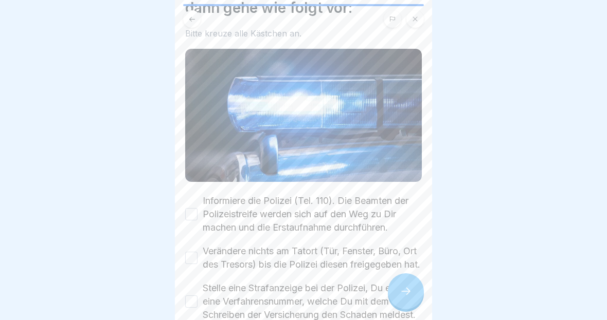
scroll to position [132, 0]
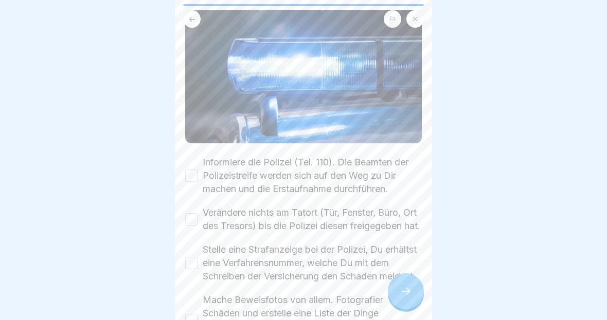
click at [193, 180] on button "Informiere die Polizei (Tel. 110). Die Beamten der Polizeistreife werden sich a…" at bounding box center [191, 176] width 12 height 12
click at [191, 225] on button "Verändere nichts am Tatort (Tür, Fenster, Büro, Ort des Tresors) bis die Polize…" at bounding box center [191, 219] width 12 height 12
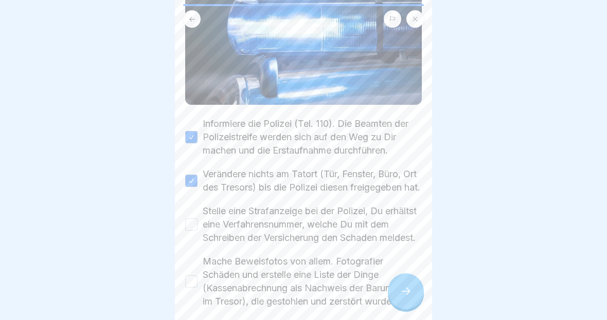
scroll to position [175, 0]
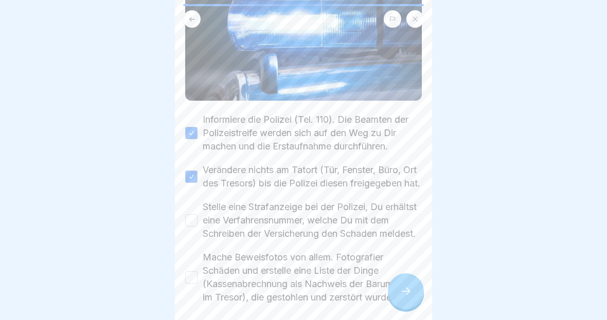
click at [195, 227] on button "Stelle eine Strafanzeige bei der Polizei, Du erhältst eine Verfahrensnummer, we…" at bounding box center [191, 220] width 12 height 12
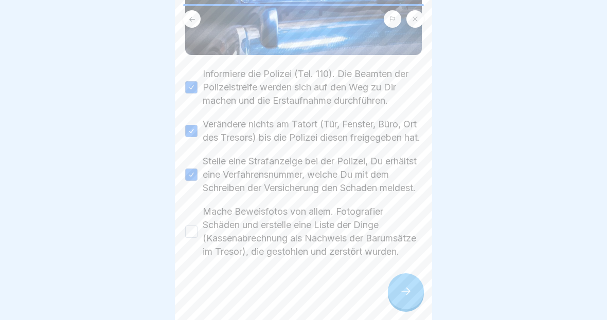
scroll to position [240, 0]
click at [194, 238] on button "Mache Beweisfotos von allem. Fotografier Schäden und erstelle eine Liste der Di…" at bounding box center [191, 232] width 12 height 12
click at [406, 295] on icon at bounding box center [405, 291] width 9 height 7
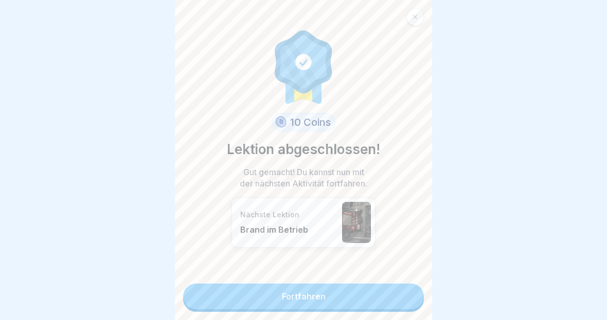
click at [388, 305] on link "Fortfahren" at bounding box center [303, 297] width 241 height 26
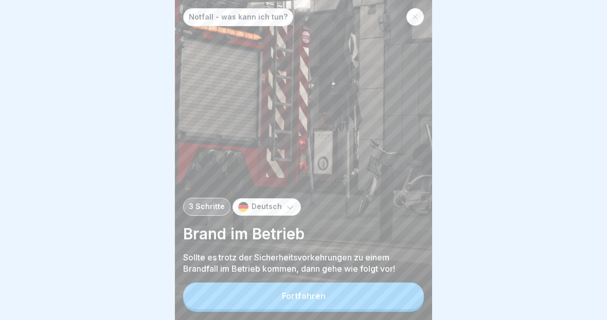
click at [347, 302] on button "Fortfahren" at bounding box center [303, 296] width 241 height 27
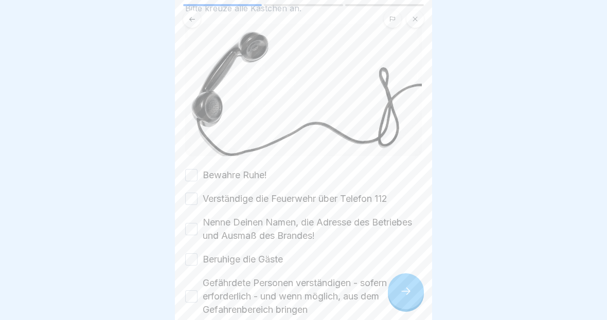
scroll to position [68, 0]
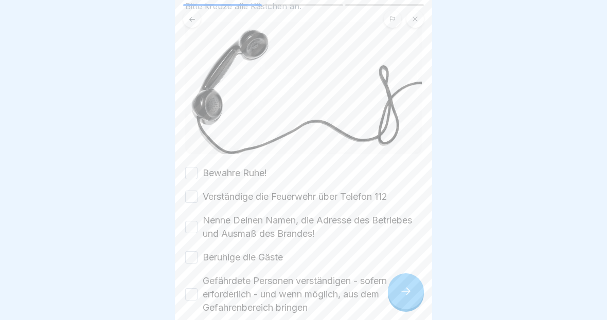
click at [191, 178] on button "Bewahre Ruhe!" at bounding box center [191, 173] width 12 height 12
click at [190, 202] on button "Verständige die Feuerwehr über Telefon 112" at bounding box center [191, 197] width 12 height 12
click at [193, 244] on div "Bewahre Ruhe! Verständige die Feuerwehr über Telefon 112 Nenne Deinen Namen, di…" at bounding box center [303, 315] width 237 height 296
click at [196, 232] on button "Nenne Deinen Namen, die Adresse des Betriebes und Ausmaß des Brandes!" at bounding box center [191, 227] width 12 height 12
click at [193, 262] on button "Beruhige die Gäste" at bounding box center [191, 257] width 12 height 12
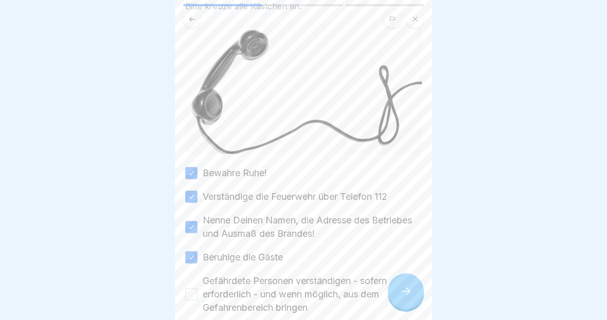
click at [195, 297] on button "Gefährdete Personen verständigen - sofern erforderlich - und wenn möglich, aus …" at bounding box center [191, 294] width 12 height 12
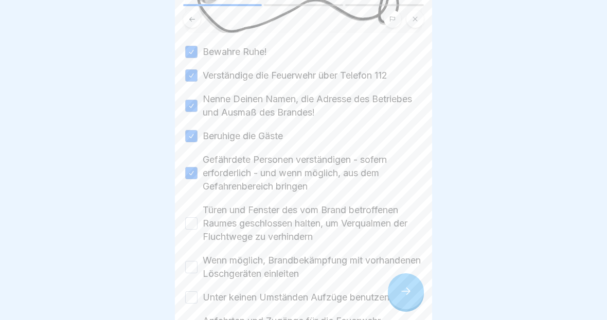
click at [197, 226] on button "Türen und Fenster des vom Brand betroffenen Raumes geschlossen halten, um Verqu…" at bounding box center [191, 223] width 12 height 12
click at [188, 270] on button "Wenn möglich, Brandbekämpfung mit vorhandenen Löschgeräten einleiten" at bounding box center [191, 267] width 12 height 12
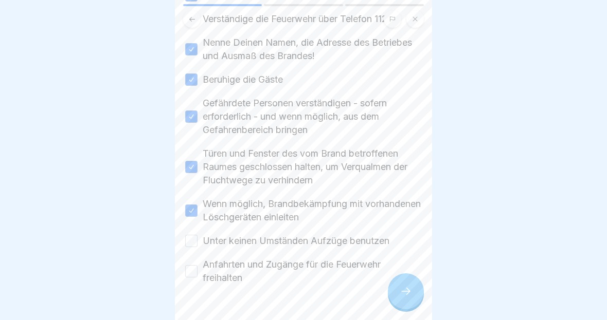
scroll to position [247, 0]
click at [203, 246] on label "Unter keinen Umständen Aufzüge benutzen" at bounding box center [296, 240] width 187 height 13
click at [197, 246] on button "Unter keinen Umständen Aufzüge benutzen" at bounding box center [191, 240] width 12 height 12
click at [191, 277] on button "Anfahrten und Zugänge für die Feuerwehr freihalten" at bounding box center [191, 271] width 12 height 12
click at [410, 294] on icon at bounding box center [405, 291] width 12 height 12
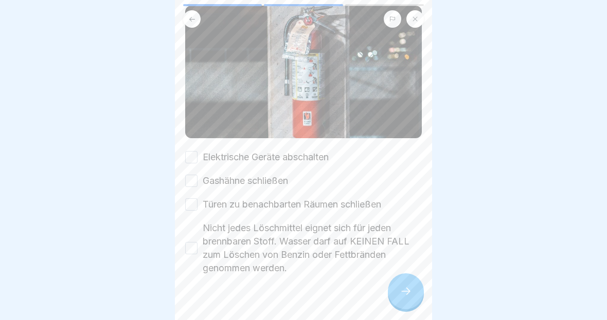
scroll to position [102, 0]
click at [193, 162] on button "Elektrische Geräte abschalten" at bounding box center [191, 157] width 12 height 12
click at [192, 194] on div "Elektrische Geräte abschalten Gashähne schließen Türen zu benachbarten Räumen s…" at bounding box center [303, 212] width 237 height 124
click at [191, 207] on button "Türen zu benachbarten Räumen schließen" at bounding box center [191, 204] width 12 height 12
click at [193, 182] on button "Gashähne schließen" at bounding box center [191, 180] width 12 height 12
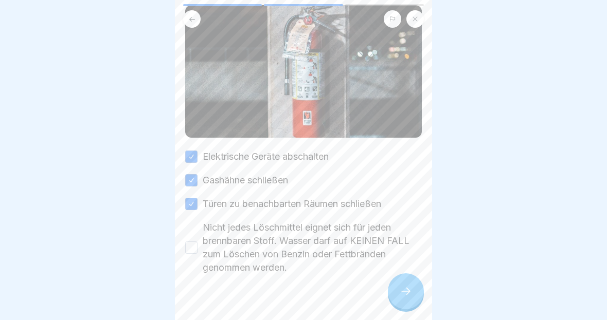
click at [196, 249] on button "Nicht jedes Löschmittel eignet sich für jeden brennbaren Stoff. Wasser darf auf…" at bounding box center [191, 248] width 12 height 12
click at [402, 285] on icon at bounding box center [405, 291] width 12 height 12
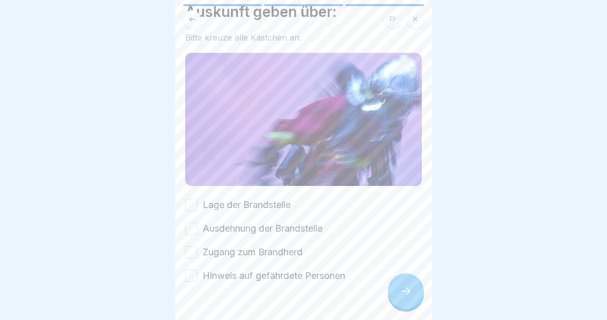
scroll to position [52, 0]
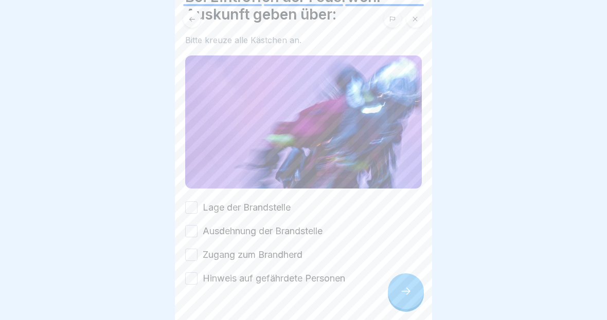
click at [183, 205] on div "Bei Eintreffen der Feuerwehr Auskunft geben über: Bitte kreuze alle Kästchen an…" at bounding box center [303, 160] width 257 height 320
click at [195, 212] on button "Lage der Brandstelle" at bounding box center [191, 208] width 12 height 12
click at [193, 243] on div "Lage der Brandstelle Ausdehnung der Brandstelle Zugang zum Brandherd Hinweis au…" at bounding box center [303, 243] width 237 height 84
click at [196, 227] on button "Ausdehnung der Brandstelle" at bounding box center [191, 231] width 12 height 12
click at [195, 267] on div "Lage der Brandstelle Ausdehnung der Brandstelle Zugang zum Brandherd Hinweis au…" at bounding box center [303, 243] width 237 height 84
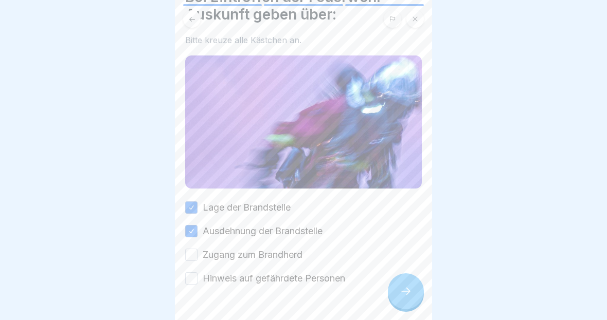
click at [195, 267] on div "Lage der Brandstelle Ausdehnung der Brandstelle Zugang zum Brandherd Hinweis au…" at bounding box center [303, 243] width 237 height 84
click at [190, 260] on button "Zugang zum Brandherd" at bounding box center [191, 255] width 12 height 12
click at [195, 265] on div "Lage der Brandstelle Ausdehnung der Brandstelle Zugang zum Brandherd Hinweis au…" at bounding box center [303, 243] width 237 height 84
click at [194, 294] on div at bounding box center [303, 316] width 237 height 62
click at [190, 284] on button "Hinweis auf gefährdete Personen" at bounding box center [191, 278] width 12 height 12
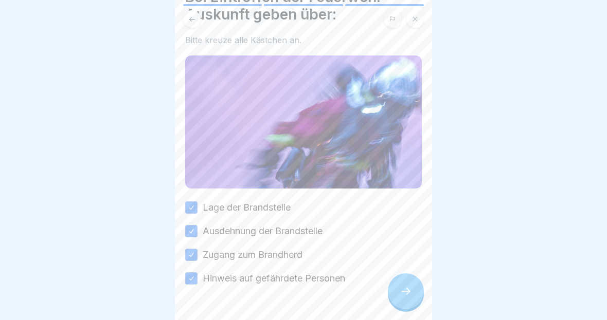
click at [408, 293] on icon at bounding box center [405, 291] width 9 height 7
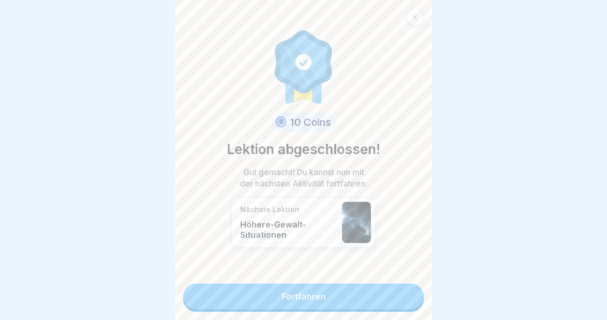
click at [371, 306] on link "Fortfahren" at bounding box center [303, 297] width 241 height 26
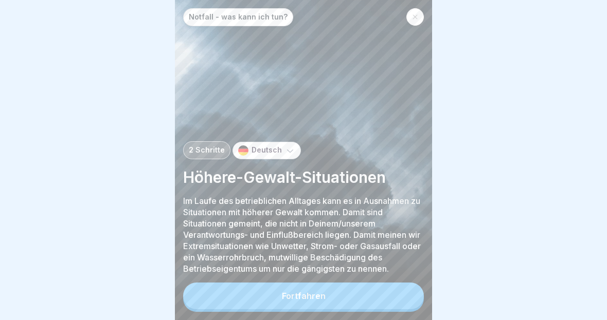
click at [293, 308] on button "Fortfahren" at bounding box center [303, 296] width 241 height 27
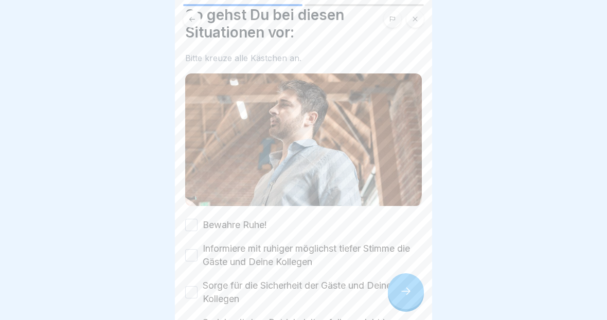
scroll to position [42, 0]
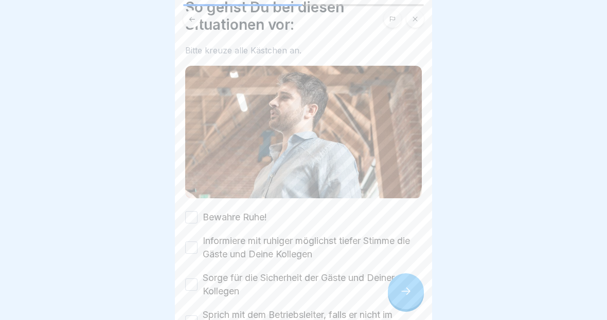
click at [203, 213] on label "Bewahre Ruhe!" at bounding box center [235, 217] width 64 height 13
click at [197, 213] on button "Bewahre Ruhe!" at bounding box center [191, 217] width 12 height 12
click at [196, 223] on button "Bewahre Ruhe!" at bounding box center [191, 217] width 12 height 12
click at [195, 254] on button "Informiere mit ruhiger möglichst tiefer Stimme die Gäste und Deine Kollegen" at bounding box center [191, 248] width 12 height 12
click at [193, 222] on button "Bewahre Ruhe!" at bounding box center [191, 217] width 12 height 12
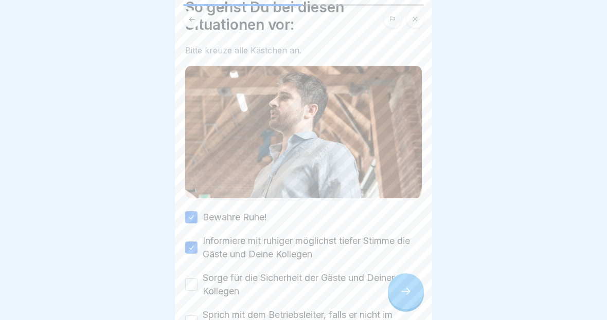
click at [196, 285] on button "Sorge für die Sicherheit der Gäste und Deiner Kollegen" at bounding box center [191, 285] width 12 height 12
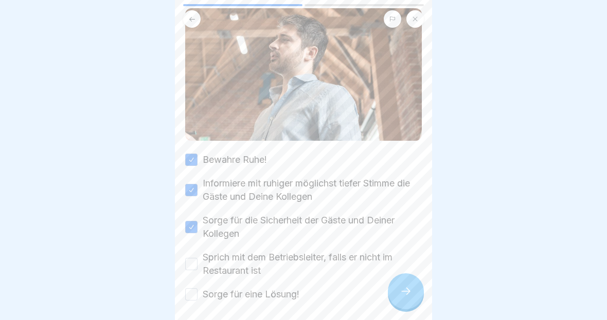
scroll to position [140, 0]
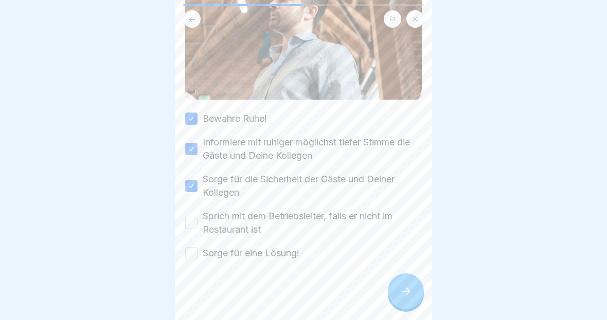
click at [203, 216] on label "Sprich mit dem Betriebsleiter, falls er nicht im Restaurant ist" at bounding box center [312, 223] width 219 height 27
click at [197, 217] on button "Sprich mit dem Betriebsleiter, falls er nicht im Restaurant ist" at bounding box center [191, 223] width 12 height 12
click at [195, 228] on button "Sprich mit dem Betriebsleiter, falls er nicht im Restaurant ist" at bounding box center [191, 223] width 12 height 12
click at [190, 259] on button "Sorge für eine Lösung!" at bounding box center [191, 253] width 12 height 12
click at [189, 229] on button "Sprich mit dem Betriebsleiter, falls er nicht im Restaurant ist" at bounding box center [191, 223] width 12 height 12
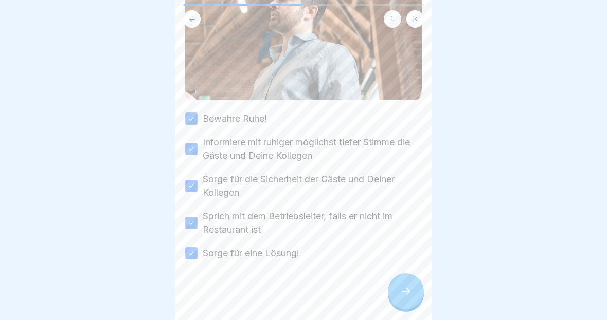
click at [410, 289] on icon at bounding box center [405, 291] width 12 height 12
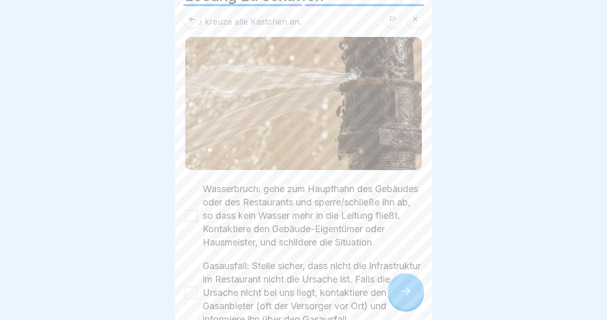
scroll to position [87, 0]
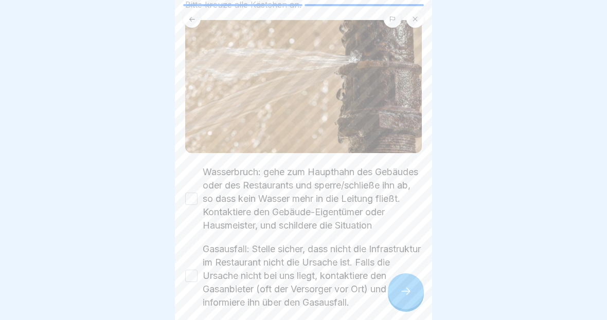
click at [192, 205] on button "Wasserbruch: gehe zum Haupthahn des Gebäudes oder des Restaurants und sperre/sc…" at bounding box center [191, 199] width 12 height 12
click at [195, 270] on div "Gasausfall: Stelle sicher, dass nicht die Infrastruktur im Restaurant nicht die…" at bounding box center [303, 276] width 237 height 67
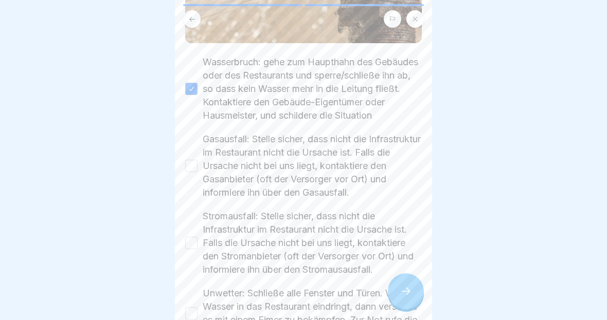
scroll to position [196, 0]
click at [193, 174] on button "Gasausfall: Stelle sicher, dass nicht die Infrastruktur im Restaurant nicht die…" at bounding box center [191, 167] width 12 height 12
click at [193, 251] on button "Stromausfall: Stelle sicher, dass nicht die Infrastruktur im Restaurant nicht d…" at bounding box center [191, 245] width 12 height 12
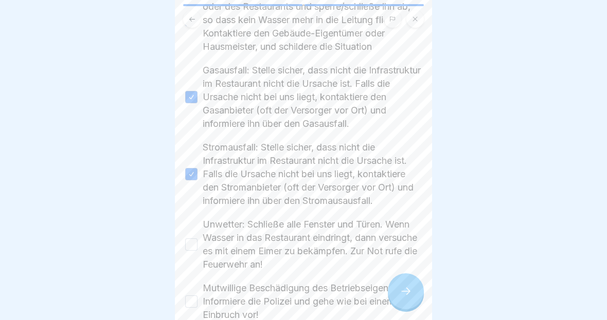
click at [189, 251] on button "Unwetter: Schließe alle Fenster und Türen. Wenn Wasser in das Restaurant eindri…" at bounding box center [191, 245] width 12 height 12
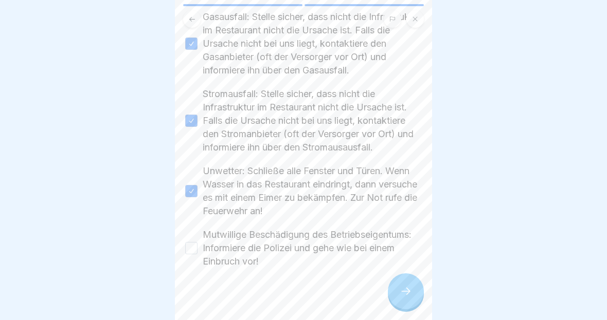
click at [189, 255] on button "Mutwillige Beschädigung des Betriebseigentums: Informiere die Polizei und gehe …" at bounding box center [191, 248] width 12 height 12
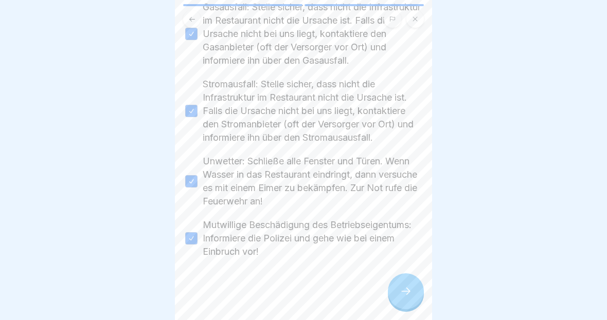
click at [403, 285] on icon at bounding box center [405, 291] width 12 height 12
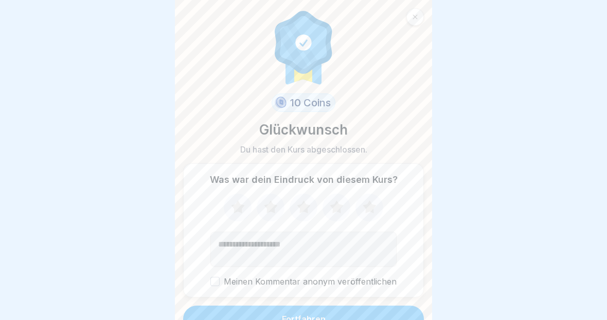
scroll to position [343, 0]
click at [367, 212] on icon at bounding box center [368, 207] width 13 height 13
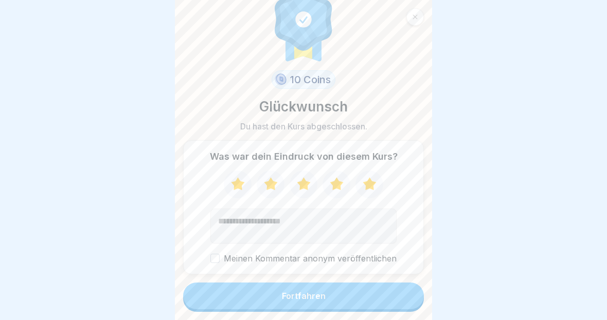
scroll to position [23, 0]
click at [371, 300] on button "Fortfahren" at bounding box center [303, 296] width 241 height 27
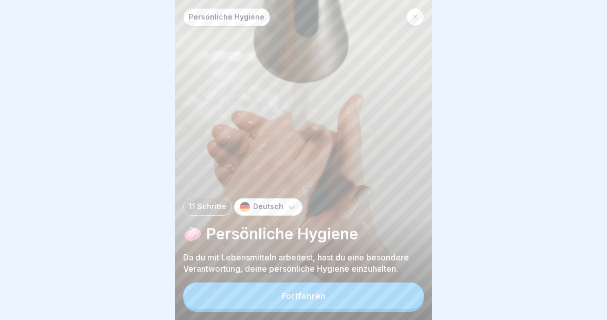
click at [378, 303] on button "Fortfahren" at bounding box center [303, 296] width 241 height 27
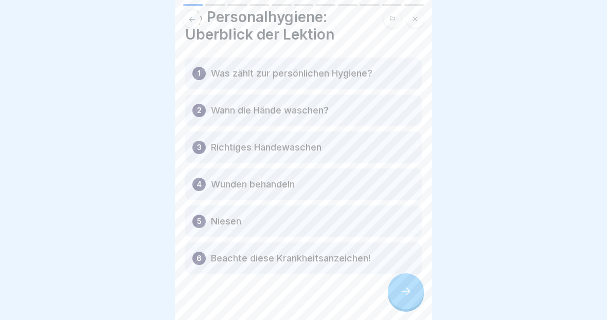
scroll to position [39, 0]
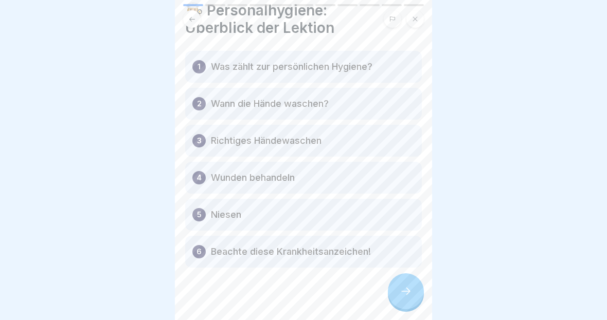
click at [403, 303] on div at bounding box center [406, 292] width 36 height 36
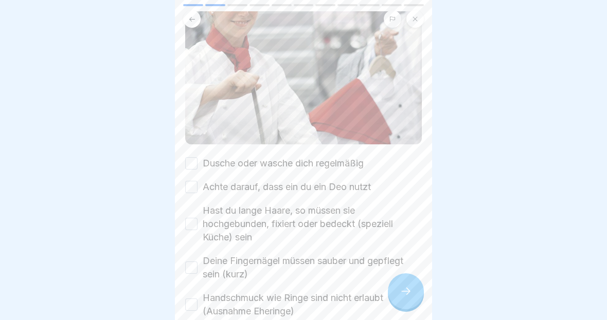
scroll to position [123, 0]
click at [188, 168] on button "Dusche oder wasche dich regelmäßig" at bounding box center [191, 163] width 12 height 12
click at [196, 199] on div "Dusche oder wasche dich regelmäßig Achte darauf, dass ein du ein Deo nutzt Hast…" at bounding box center [303, 267] width 237 height 222
click at [203, 187] on label "Achte darauf, dass ein du ein Deo nutzt" at bounding box center [287, 186] width 168 height 13
click at [197, 187] on button "Achte darauf, dass ein du ein Deo nutzt" at bounding box center [191, 186] width 12 height 12
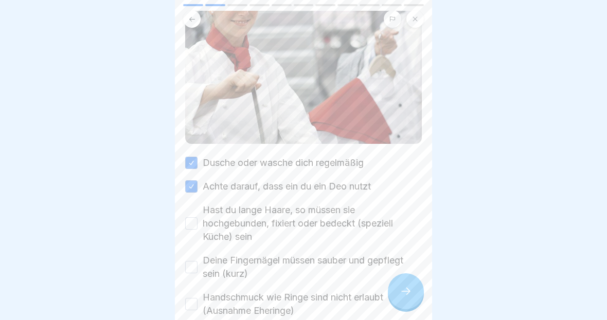
click at [190, 228] on button "Hast du lange Haare, so müssen sie hochgebunden, fixiert oder bedeckt (speziell…" at bounding box center [191, 223] width 12 height 12
click at [194, 273] on button "Deine Fingernägel müssen sauber und gepflegt sein (kurz)" at bounding box center [191, 267] width 12 height 12
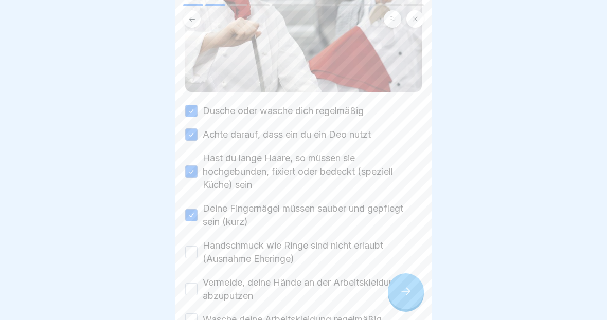
scroll to position [197, 0]
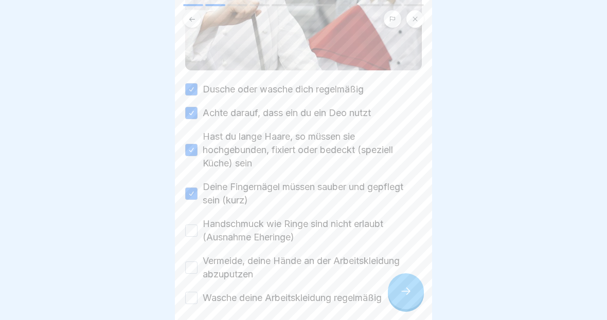
click at [205, 235] on label "Handschmuck wie Ringe sind nicht erlaubt (Ausnahme Eheringe)" at bounding box center [312, 230] width 219 height 27
click at [197, 235] on button "Handschmuck wie Ringe sind nicht erlaubt (Ausnahme Eheringe)" at bounding box center [191, 231] width 12 height 12
click at [204, 283] on div "Dusche oder wasche dich regelmäßig Achte darauf, dass ein du ein Deo nutzt Hast…" at bounding box center [303, 194] width 237 height 222
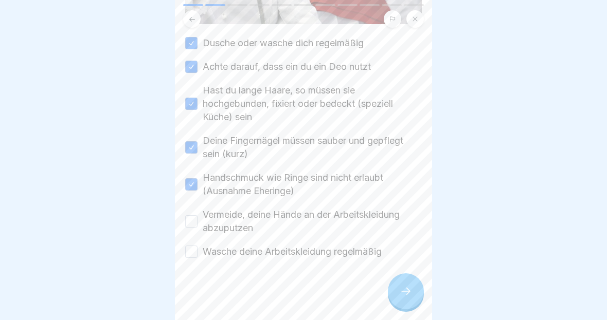
scroll to position [243, 0]
click at [193, 221] on button "Vermeide, deine Hände an der Arbeitskleidung abzuputzen" at bounding box center [191, 221] width 12 height 12
click at [195, 258] on button "Wasche deine Arbeitskleidung regelmäßig" at bounding box center [191, 252] width 12 height 12
click at [410, 301] on div at bounding box center [406, 292] width 36 height 36
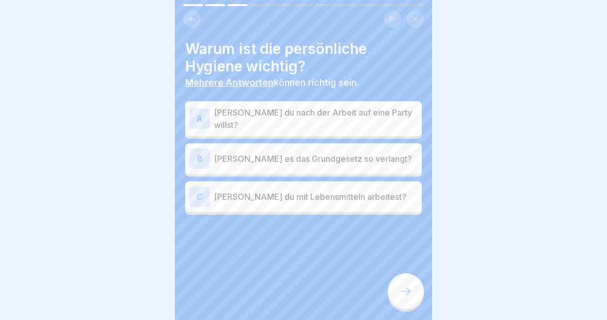
click at [375, 158] on p "[PERSON_NAME] es das Grundgesetz so verlangt?" at bounding box center [316, 159] width 204 height 12
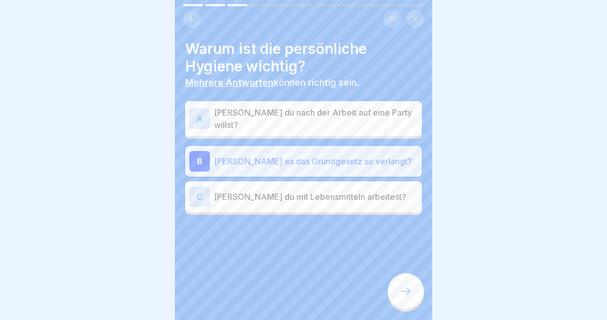
click at [366, 199] on div "[PERSON_NAME] du mit Lebensmitteln arbeitest?" at bounding box center [303, 197] width 228 height 21
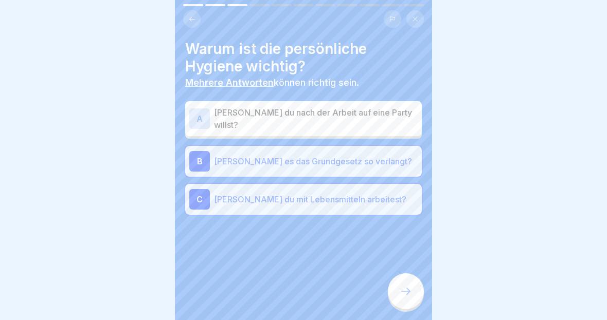
click at [414, 300] on div at bounding box center [406, 292] width 36 height 36
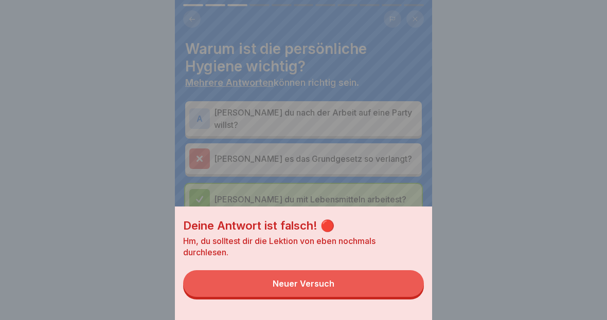
click at [389, 287] on button "Neuer Versuch" at bounding box center [303, 283] width 241 height 27
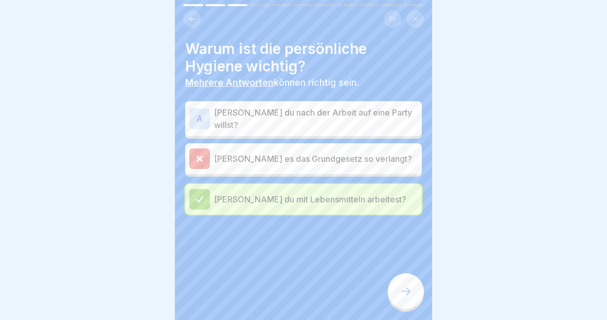
click at [343, 196] on p "[PERSON_NAME] du mit Lebensmitteln arbeitest?" at bounding box center [316, 199] width 204 height 12
click at [342, 195] on p "[PERSON_NAME] du mit Lebensmitteln arbeitest?" at bounding box center [316, 199] width 204 height 12
click at [411, 292] on icon at bounding box center [405, 291] width 12 height 12
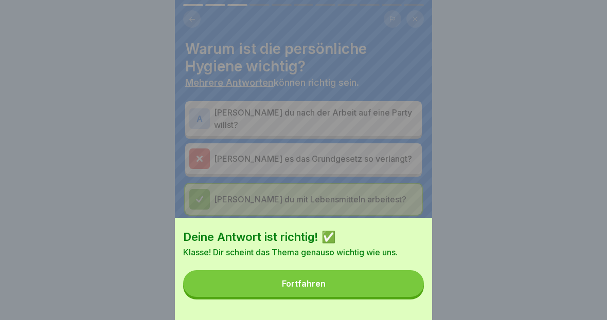
click at [375, 290] on button "Fortfahren" at bounding box center [303, 283] width 241 height 27
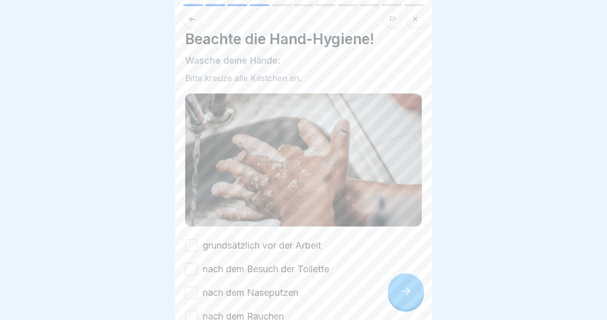
scroll to position [8, 0]
click at [406, 290] on icon at bounding box center [405, 291] width 12 height 12
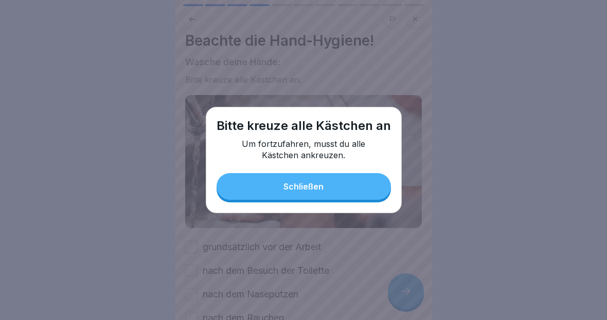
click at [366, 185] on button "Schließen" at bounding box center [303, 186] width 174 height 27
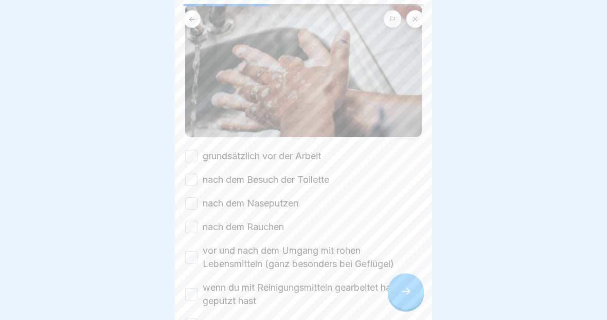
scroll to position [100, 0]
click at [191, 160] on button "grundsätzlich vor der Arbeit" at bounding box center [191, 155] width 12 height 12
click at [186, 184] on button "nach dem Besuch der Toilette" at bounding box center [191, 179] width 12 height 12
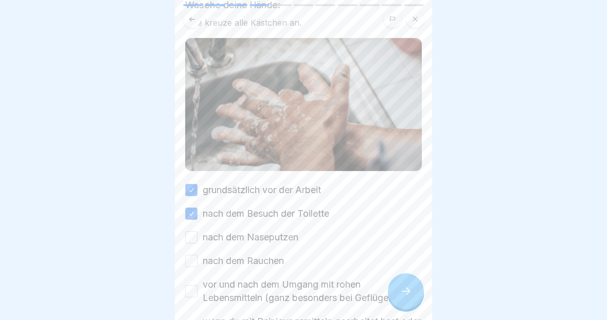
scroll to position [68, 0]
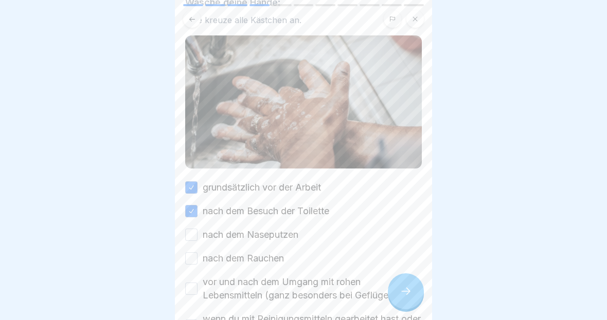
click at [194, 233] on button "nach dem Naseputzen" at bounding box center [191, 235] width 12 height 12
click at [193, 264] on button "nach dem Rauchen" at bounding box center [191, 258] width 12 height 12
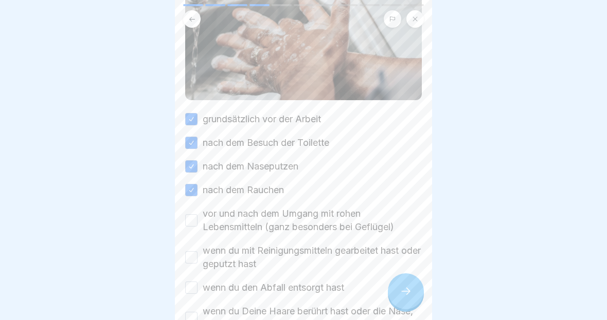
scroll to position [152, 0]
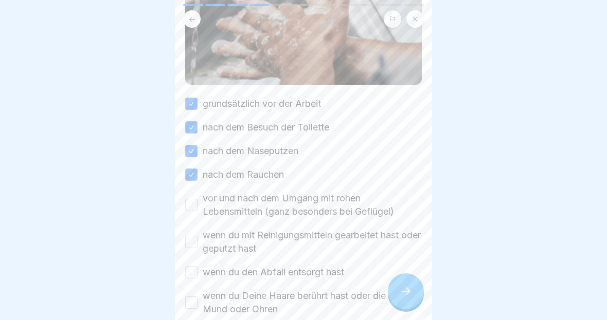
click at [192, 210] on button "vor und nach dem Umgang mit rohen Lebensmitteln (ganz besonders bei Geflügel)" at bounding box center [191, 205] width 12 height 12
click at [190, 258] on div "grundsätzlich vor der Arbeit nach dem Besuch der Toilette nach dem Naseputzen n…" at bounding box center [303, 206] width 237 height 219
click at [194, 277] on button "wenn du den Abfall entsorgt hast" at bounding box center [191, 272] width 12 height 12
click at [193, 243] on button "wenn du mit Reinigungsmitteln gearbeitet hast oder geputzt hast" at bounding box center [191, 242] width 12 height 12
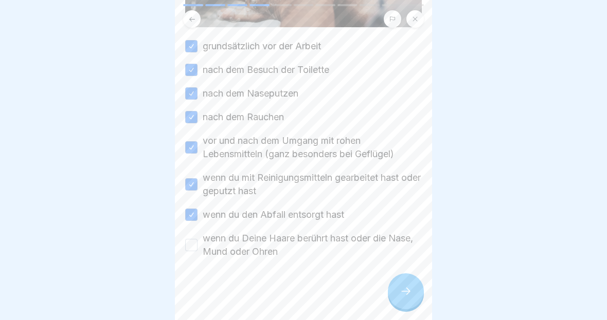
scroll to position [209, 0]
click at [197, 248] on button "wenn du Deine Haare berührt hast oder die Nase, Mund oder Ohren" at bounding box center [191, 245] width 12 height 12
click at [399, 289] on icon at bounding box center [405, 291] width 12 height 12
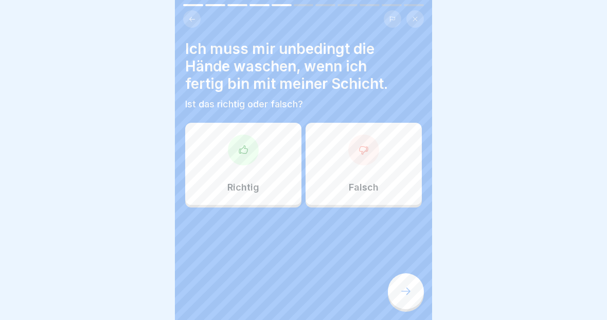
click at [196, 19] on button at bounding box center [191, 18] width 17 height 17
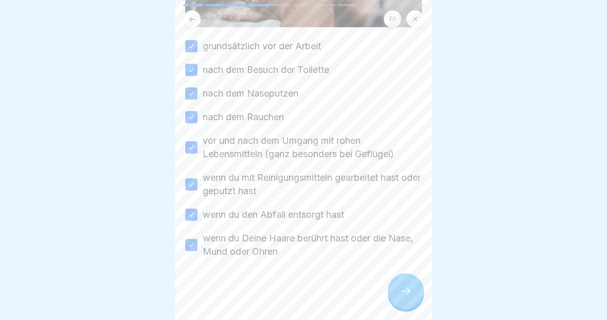
click at [409, 298] on div at bounding box center [406, 292] width 36 height 36
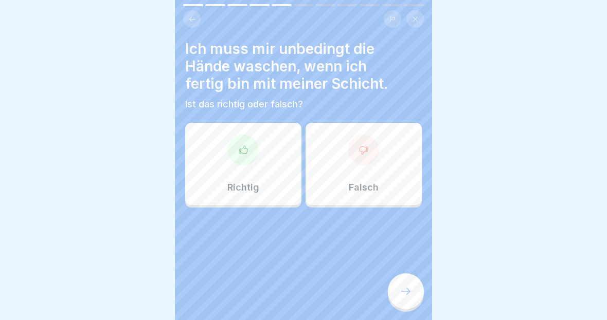
click at [385, 181] on div "Falsch" at bounding box center [363, 164] width 116 height 82
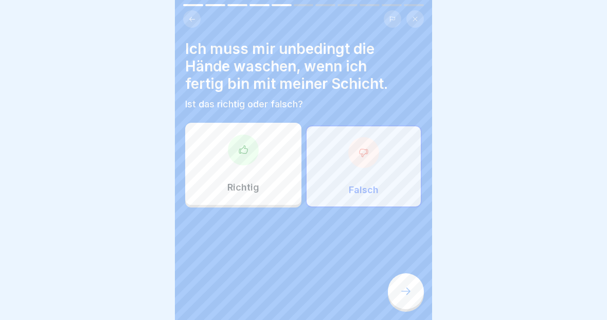
click at [411, 299] on div at bounding box center [406, 292] width 36 height 36
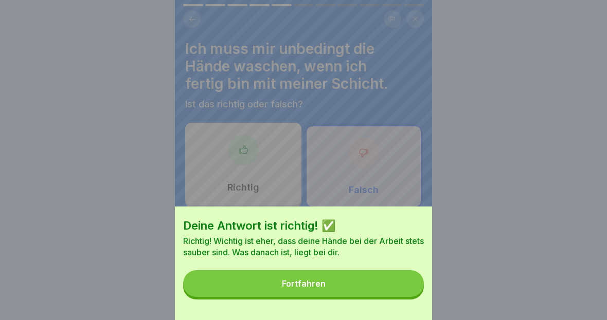
click at [395, 289] on button "Fortfahren" at bounding box center [303, 283] width 241 height 27
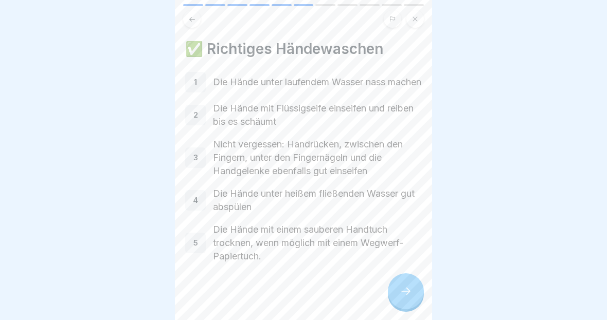
click at [416, 302] on div at bounding box center [406, 292] width 36 height 36
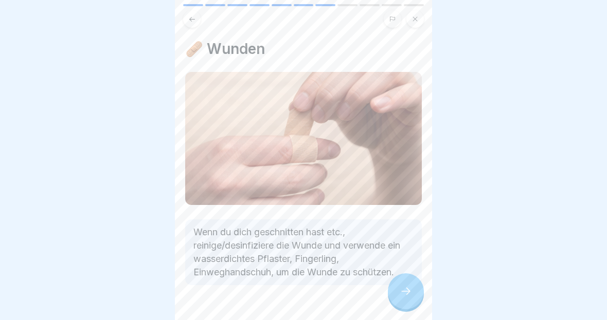
click at [408, 304] on div at bounding box center [406, 292] width 36 height 36
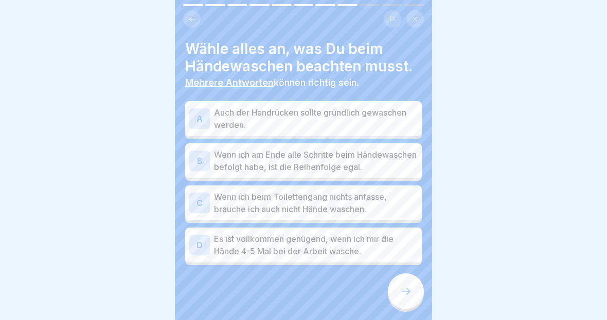
click at [187, 23] on button at bounding box center [191, 18] width 17 height 17
click at [186, 22] on button at bounding box center [191, 18] width 17 height 17
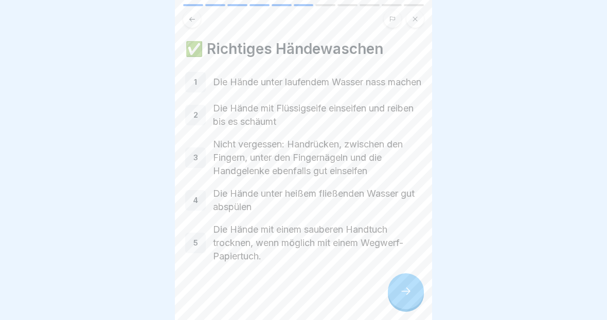
click at [410, 287] on icon at bounding box center [405, 291] width 12 height 12
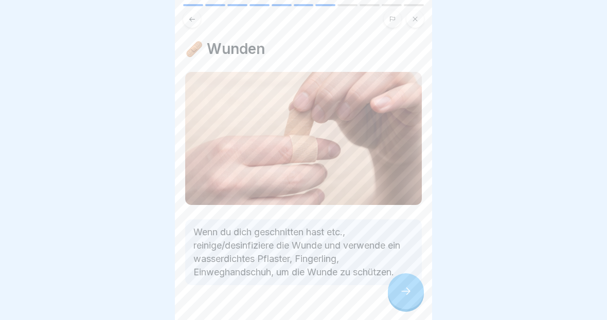
click at [408, 297] on icon at bounding box center [405, 291] width 12 height 12
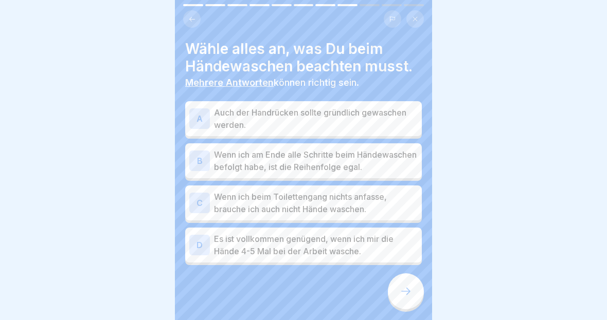
click at [390, 123] on p "Auch der Handrücken sollte gründlich gewaschen werden." at bounding box center [316, 118] width 204 height 25
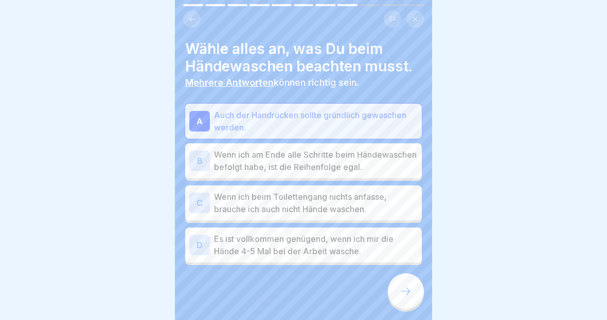
click at [374, 170] on p "Wenn ich am Ende alle Schritte beim Händewaschen befolgt habe, ist die Reihenfo…" at bounding box center [316, 161] width 204 height 25
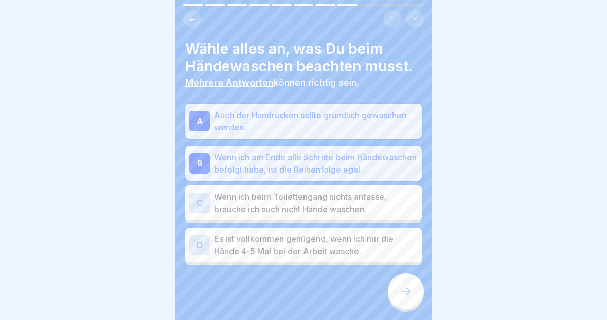
click at [402, 287] on icon at bounding box center [405, 291] width 12 height 12
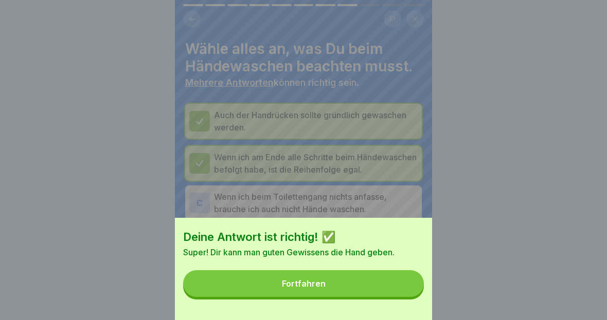
click at [368, 287] on button "Fortfahren" at bounding box center [303, 283] width 241 height 27
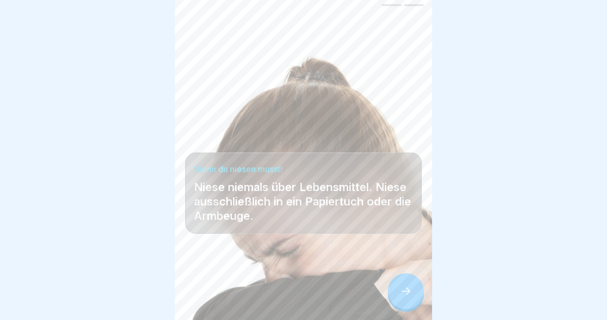
click at [407, 296] on icon at bounding box center [405, 291] width 12 height 12
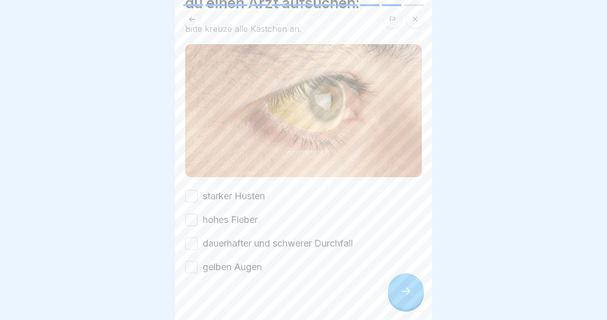
scroll to position [78, 0]
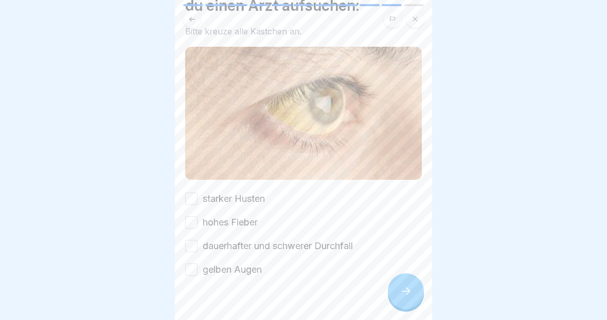
click at [196, 198] on button "starker Husten" at bounding box center [191, 199] width 12 height 12
click at [188, 228] on button "hohes Fieber" at bounding box center [191, 222] width 12 height 12
click at [195, 264] on button "gelben Augen" at bounding box center [191, 270] width 12 height 12
click at [197, 243] on button "dauerhafter und schwerer Durchfall" at bounding box center [191, 246] width 12 height 12
click at [413, 297] on div at bounding box center [406, 292] width 36 height 36
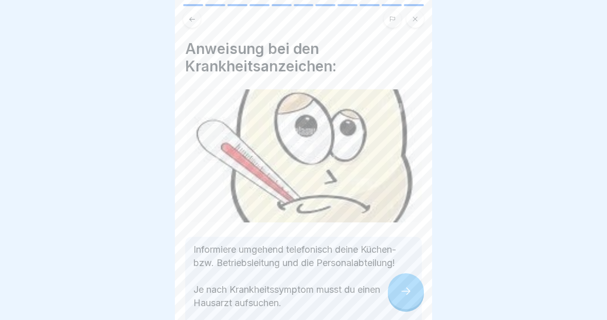
click at [407, 295] on icon at bounding box center [405, 291] width 12 height 12
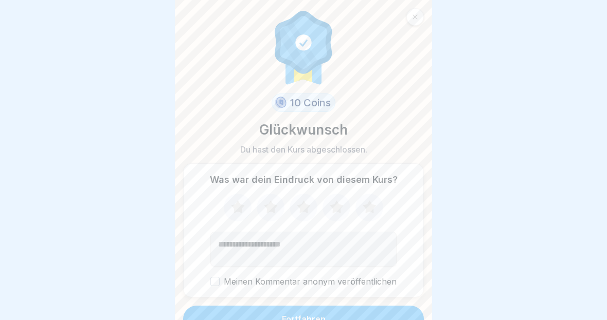
click at [376, 205] on icon at bounding box center [369, 207] width 27 height 27
click at [410, 308] on button "Fortfahren" at bounding box center [303, 319] width 241 height 27
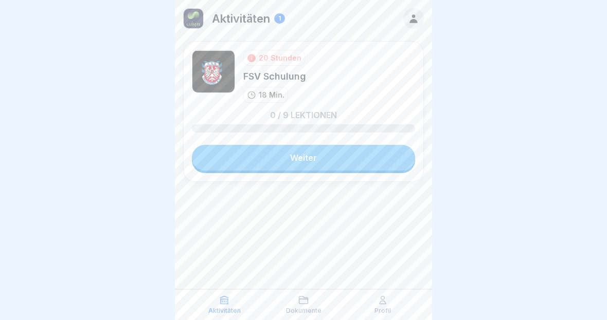
click at [342, 151] on link "Weiter" at bounding box center [303, 158] width 223 height 26
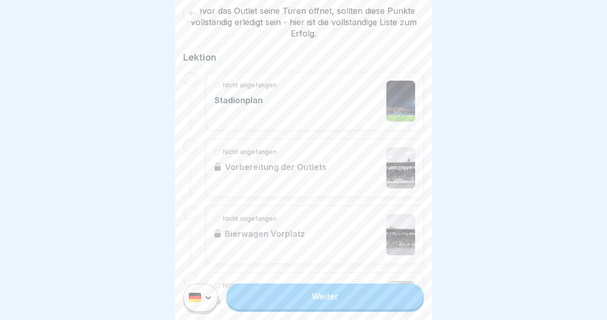
scroll to position [190, 0]
click at [405, 100] on img at bounding box center [400, 101] width 29 height 41
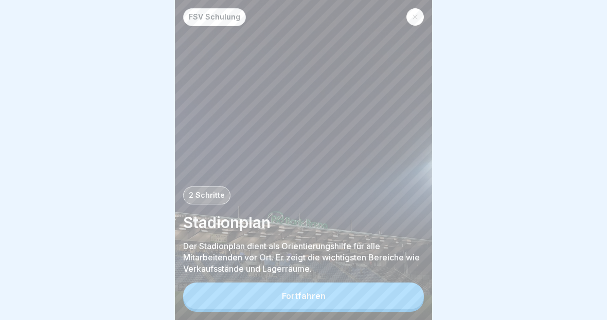
click at [381, 295] on button "Fortfahren" at bounding box center [303, 296] width 241 height 27
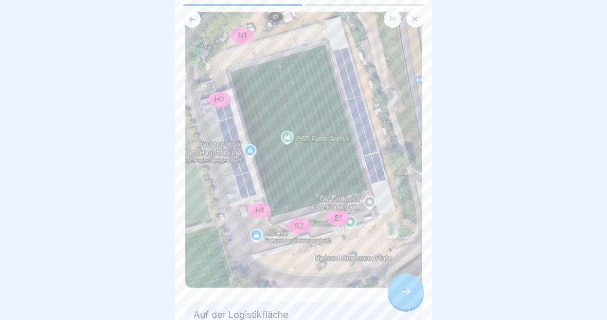
scroll to position [60, 0]
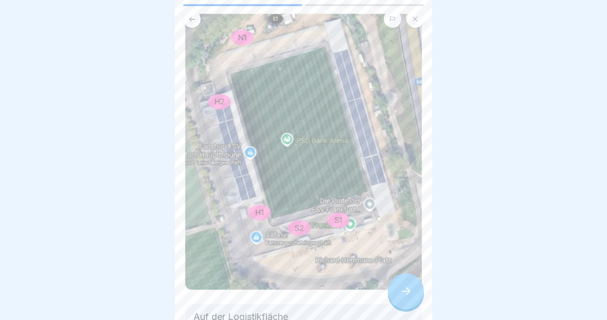
click at [410, 293] on icon at bounding box center [405, 291] width 12 height 12
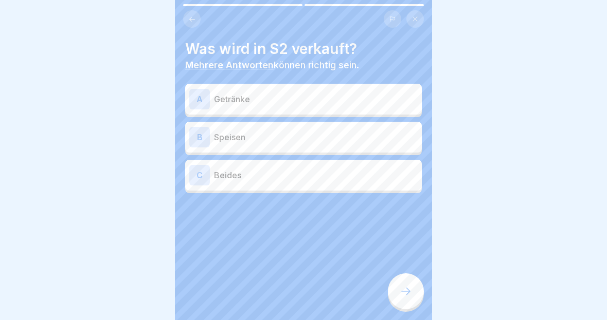
click at [191, 31] on div "Was wird in S2 verkauft? Mehrere Antworten können richtig sein. A Getränke B Sp…" at bounding box center [303, 160] width 257 height 320
click at [191, 27] on button at bounding box center [191, 18] width 17 height 17
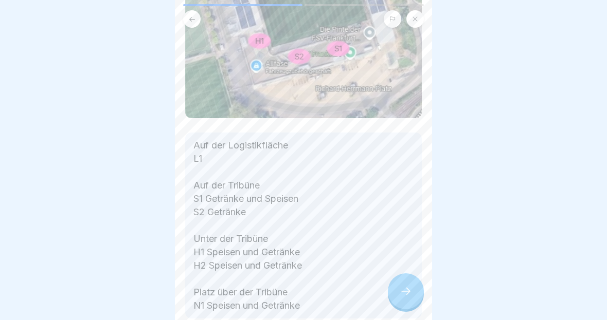
scroll to position [232, 0]
click at [407, 296] on icon at bounding box center [405, 291] width 12 height 12
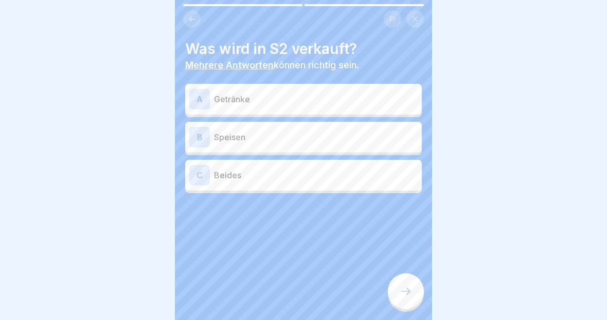
click at [366, 99] on p "Getränke" at bounding box center [316, 99] width 204 height 12
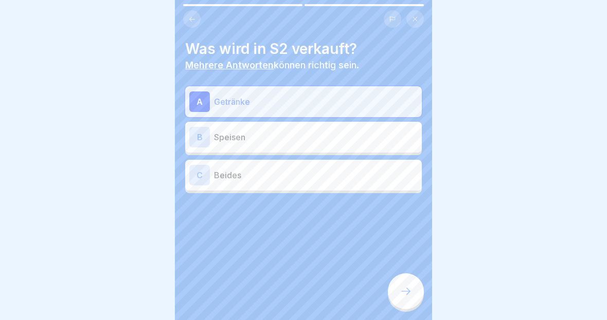
click at [413, 299] on div at bounding box center [406, 292] width 36 height 36
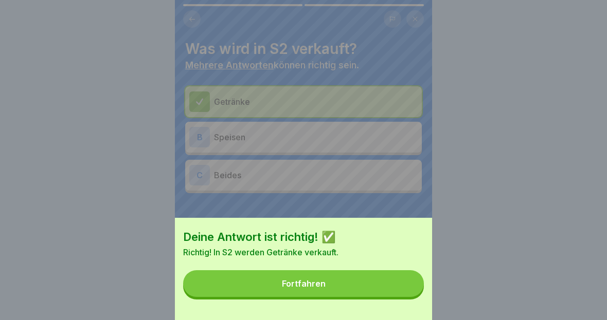
click at [382, 292] on button "Fortfahren" at bounding box center [303, 283] width 241 height 27
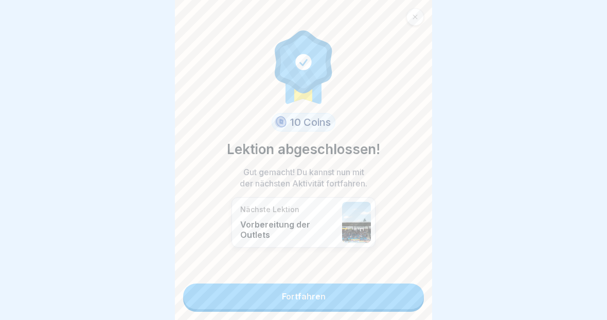
click at [387, 309] on link "Fortfahren" at bounding box center [303, 297] width 241 height 26
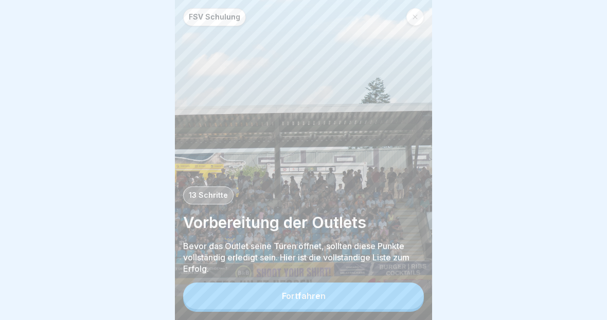
click at [384, 297] on button "Fortfahren" at bounding box center [303, 296] width 241 height 27
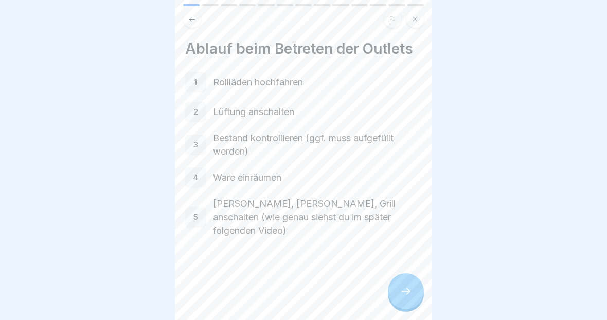
click at [404, 292] on icon at bounding box center [405, 291] width 9 height 7
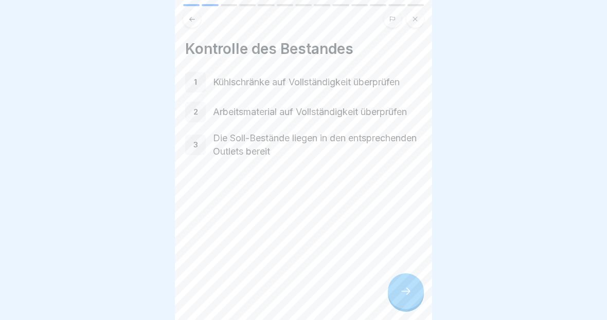
click at [409, 286] on icon at bounding box center [405, 291] width 12 height 12
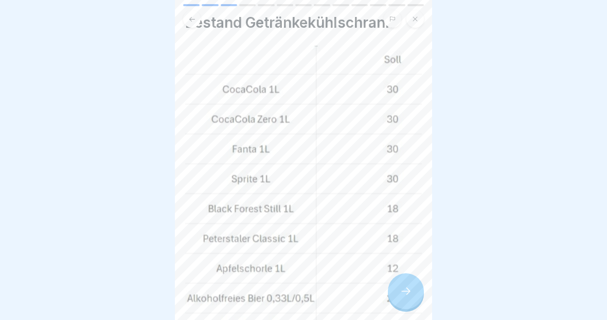
scroll to position [29, 0]
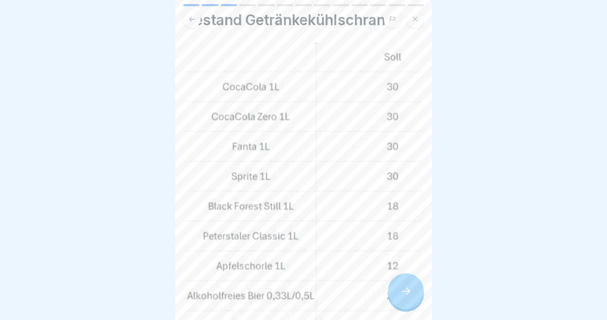
click at [402, 312] on img at bounding box center [303, 220] width 237 height 355
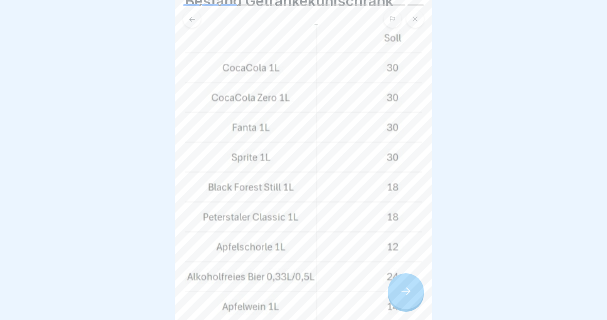
scroll to position [58, 0]
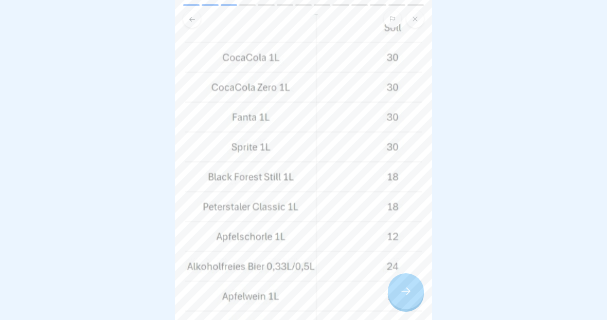
click at [408, 286] on icon at bounding box center [405, 291] width 12 height 12
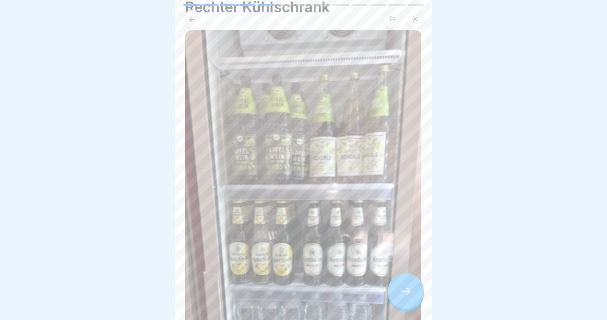
scroll to position [67, 0]
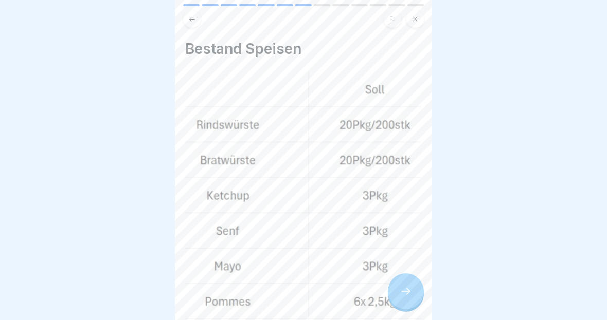
click at [399, 298] on div at bounding box center [406, 292] width 36 height 36
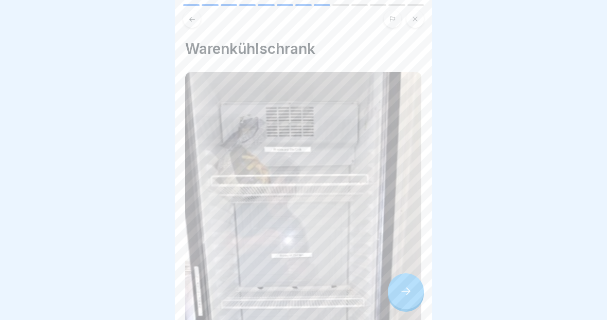
click at [404, 290] on icon at bounding box center [405, 291] width 12 height 12
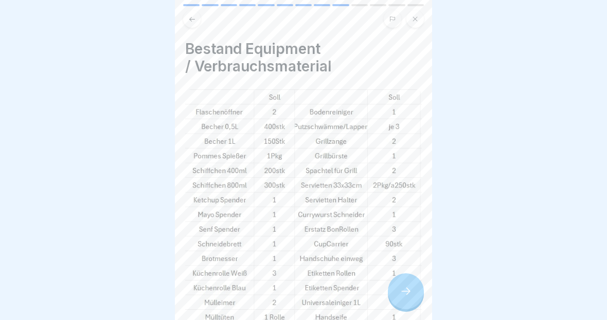
click at [401, 287] on icon at bounding box center [405, 291] width 12 height 12
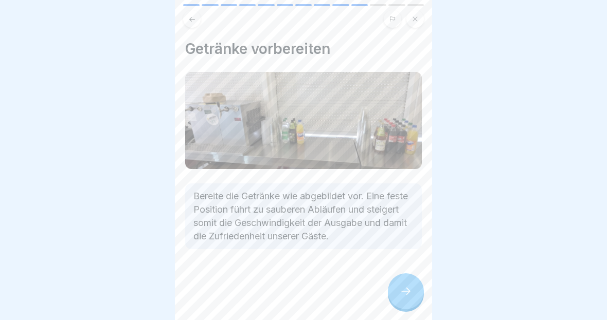
click at [406, 301] on div at bounding box center [406, 292] width 36 height 36
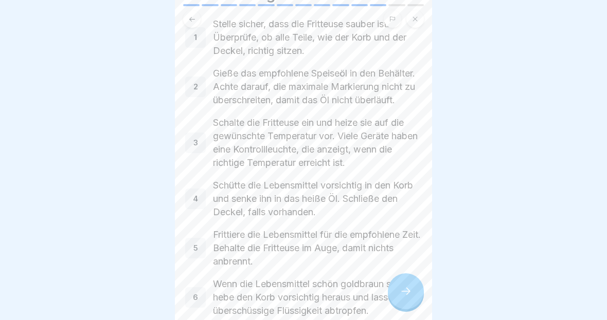
scroll to position [68, 0]
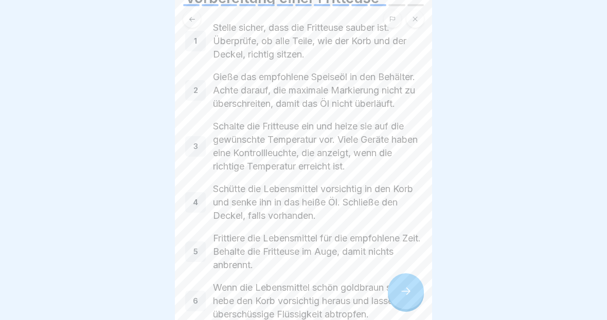
click at [408, 290] on icon at bounding box center [405, 291] width 9 height 7
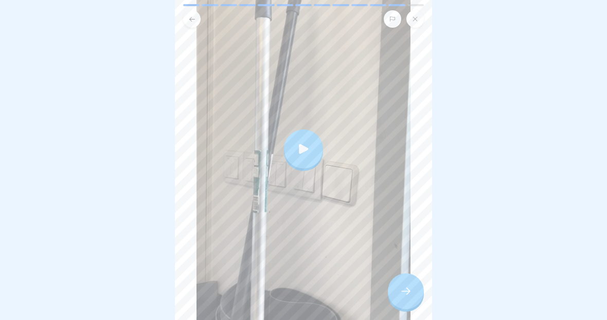
scroll to position [162, 0]
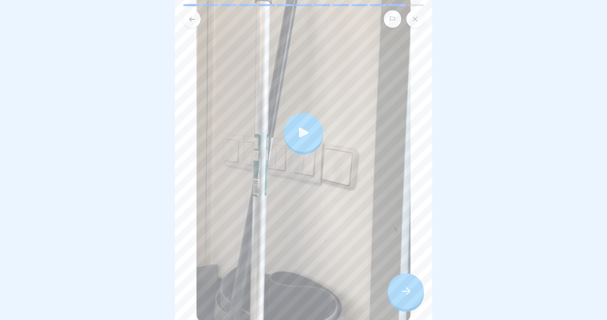
click at [302, 140] on div at bounding box center [303, 132] width 39 height 39
click at [401, 282] on div at bounding box center [406, 292] width 36 height 36
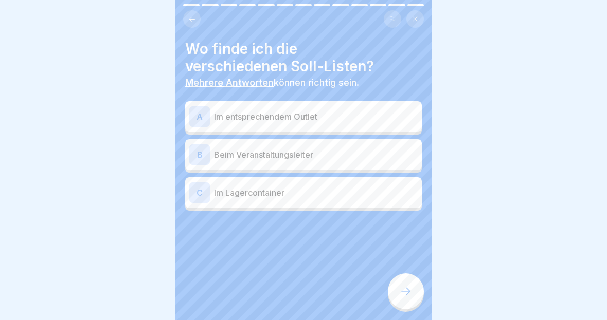
click at [184, 21] on button at bounding box center [191, 18] width 17 height 17
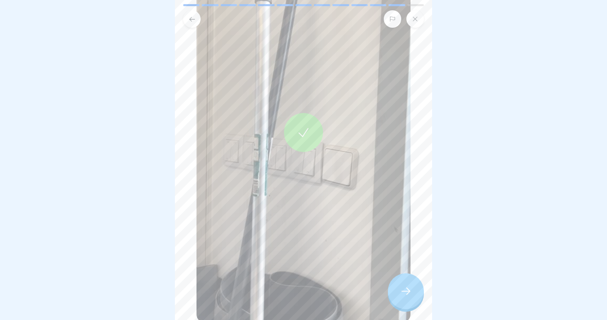
click at [198, 16] on button at bounding box center [191, 18] width 17 height 17
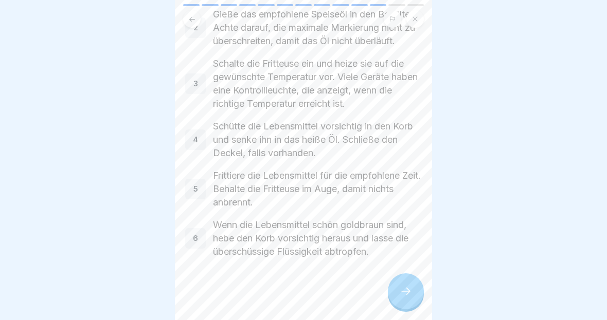
scroll to position [144, 0]
click at [184, 21] on button at bounding box center [191, 18] width 17 height 17
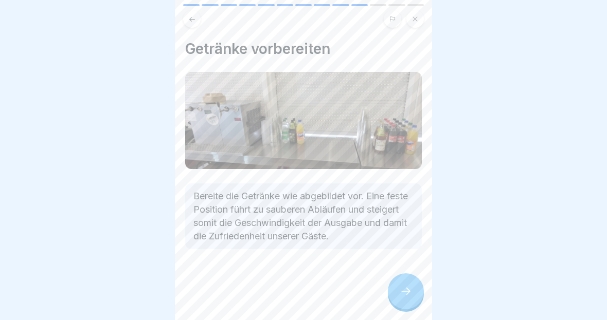
click at [189, 26] on button at bounding box center [191, 18] width 17 height 17
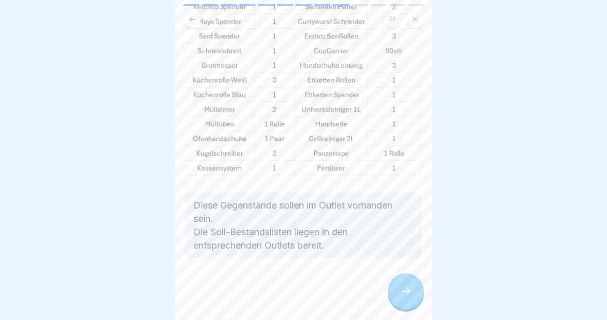
scroll to position [193, 0]
click at [402, 297] on icon at bounding box center [405, 291] width 12 height 12
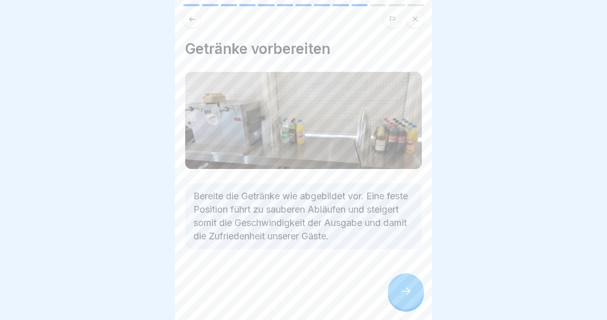
click at [408, 294] on icon at bounding box center [405, 291] width 9 height 7
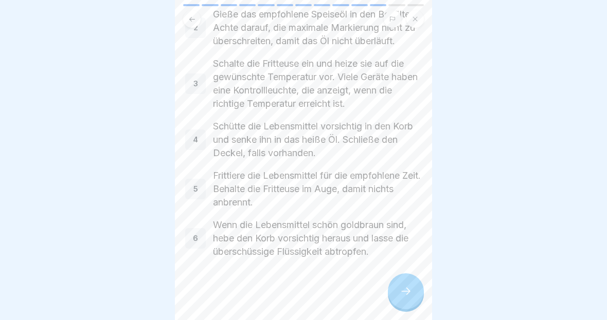
click at [413, 299] on div at bounding box center [406, 292] width 36 height 36
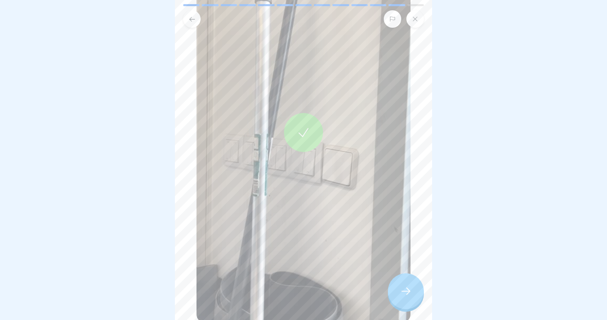
click at [411, 297] on icon at bounding box center [405, 291] width 12 height 12
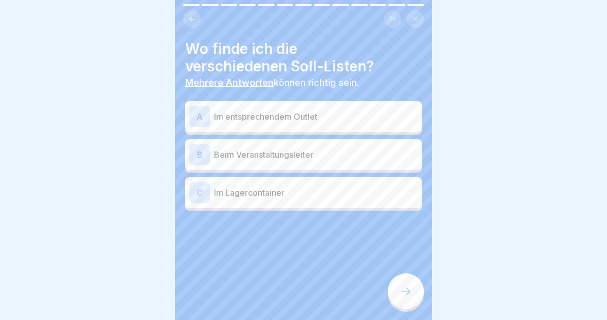
click at [220, 121] on p "Im entsprechendem Outlet" at bounding box center [316, 117] width 204 height 12
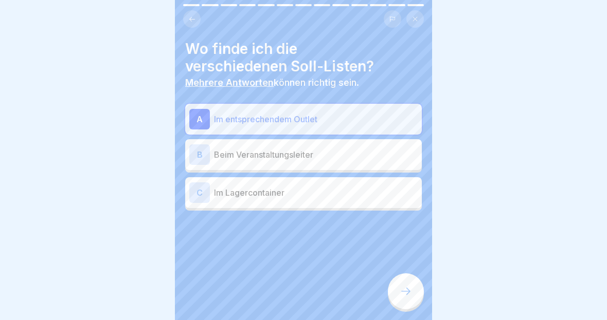
click at [401, 297] on icon at bounding box center [405, 291] width 12 height 12
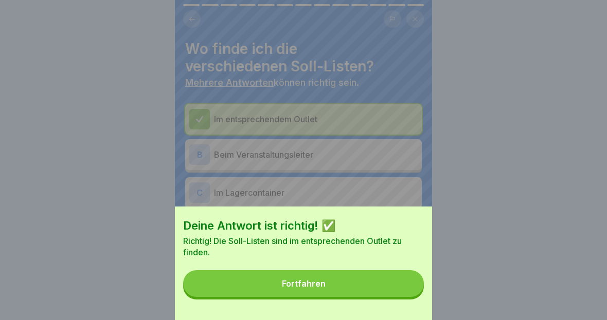
click at [354, 289] on button "Fortfahren" at bounding box center [303, 283] width 241 height 27
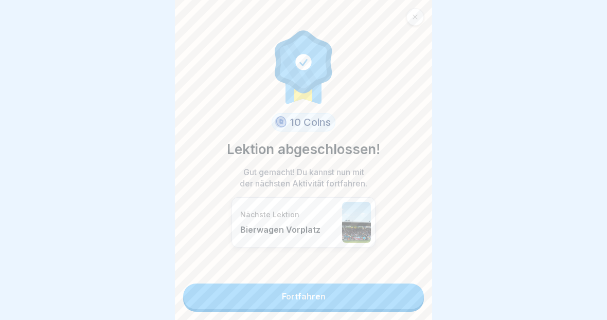
click at [359, 297] on link "Fortfahren" at bounding box center [303, 297] width 241 height 26
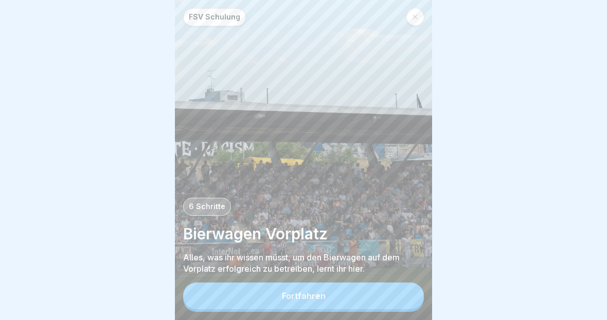
click at [419, 22] on div at bounding box center [414, 16] width 17 height 17
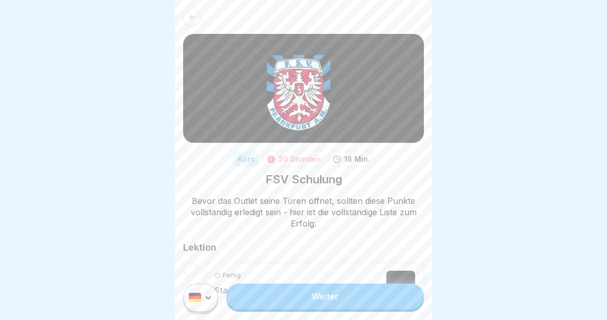
click at [200, 23] on link at bounding box center [303, 16] width 241 height 17
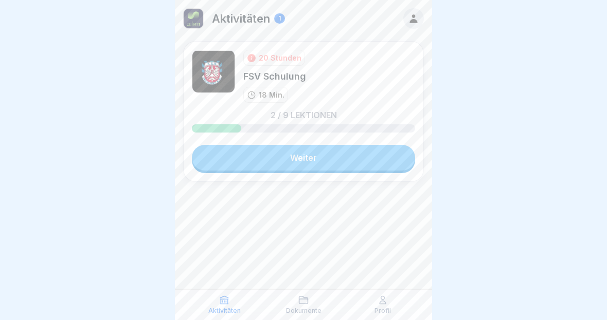
click at [308, 166] on link "Weiter" at bounding box center [303, 158] width 223 height 26
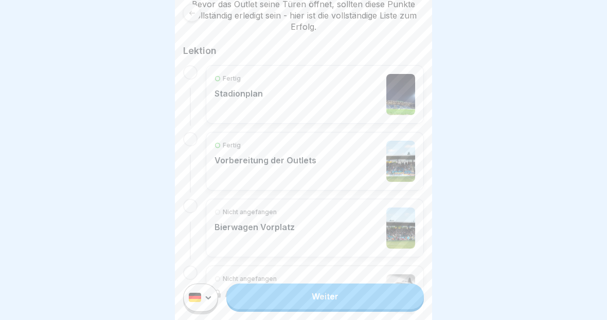
scroll to position [196, 0]
click at [372, 150] on div "Fertig Vorbereitung der Outlets" at bounding box center [314, 161] width 201 height 41
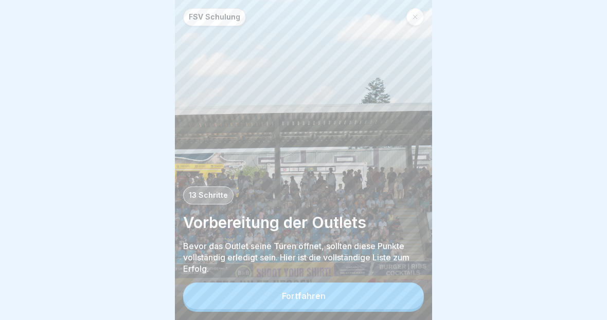
click at [273, 296] on button "Fortfahren" at bounding box center [303, 296] width 241 height 27
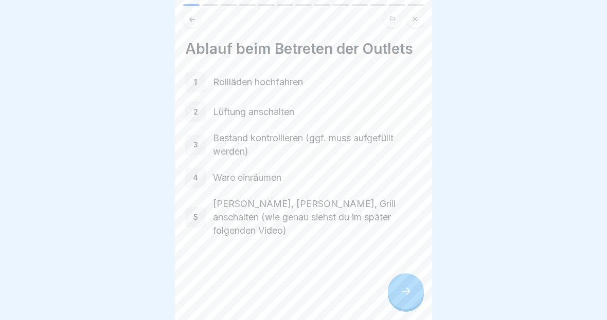
click at [423, 297] on div at bounding box center [406, 292] width 36 height 36
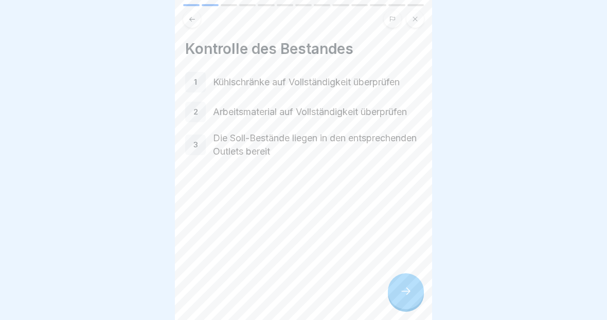
click at [394, 287] on div at bounding box center [406, 292] width 36 height 36
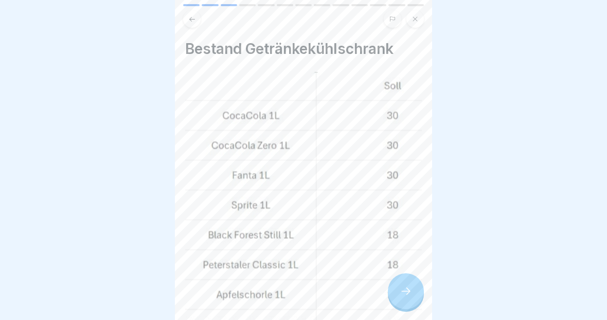
click at [400, 286] on icon at bounding box center [405, 291] width 12 height 12
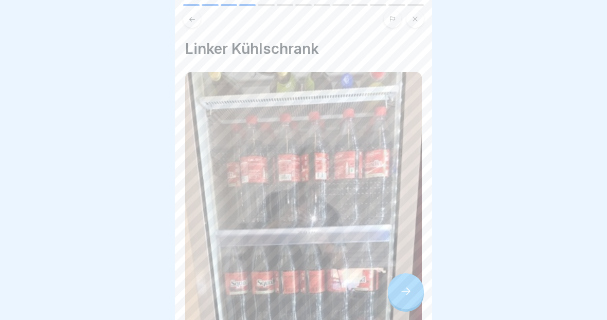
click at [397, 288] on div at bounding box center [406, 292] width 36 height 36
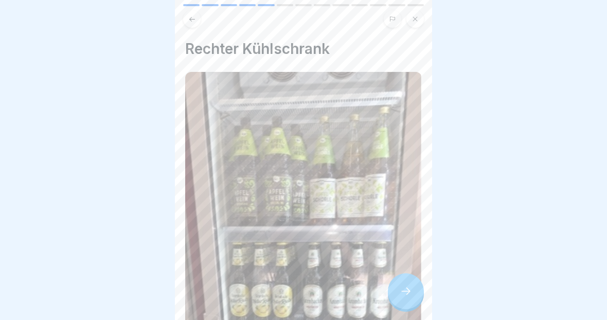
click at [396, 292] on div at bounding box center [406, 292] width 36 height 36
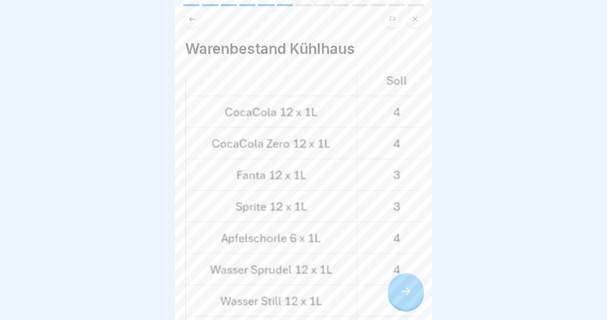
click at [396, 292] on div at bounding box center [406, 292] width 36 height 36
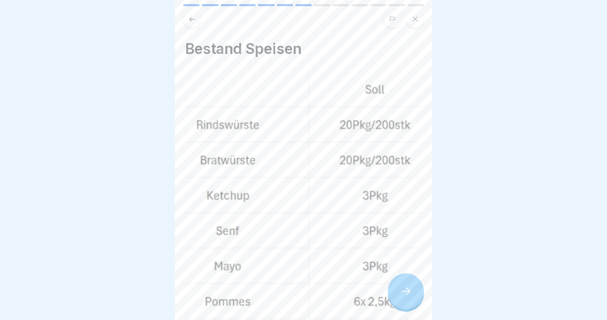
click at [396, 296] on div at bounding box center [406, 292] width 36 height 36
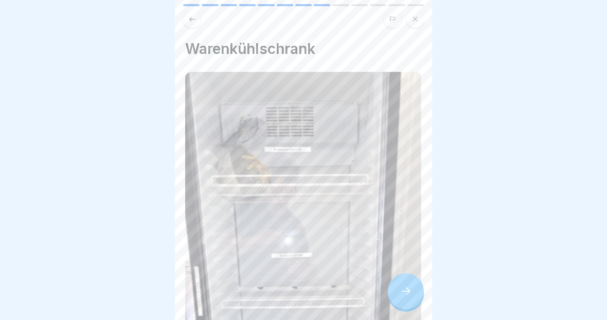
click at [398, 297] on div at bounding box center [406, 292] width 36 height 36
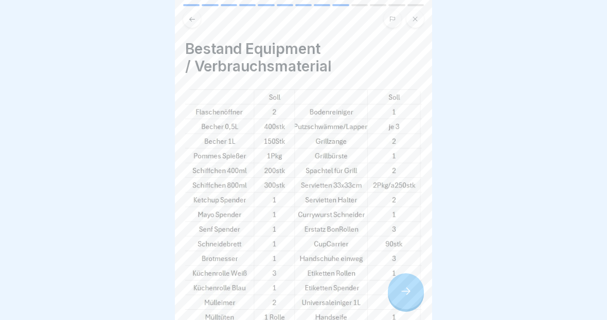
click at [400, 290] on icon at bounding box center [405, 291] width 12 height 12
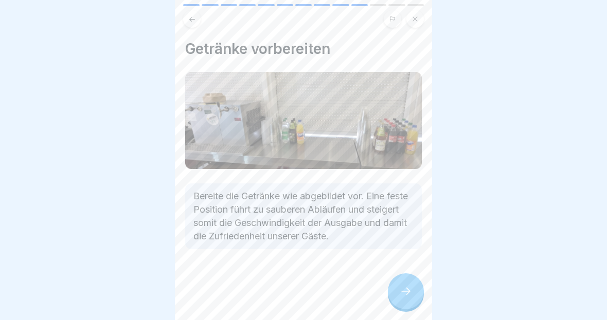
click at [402, 292] on icon at bounding box center [405, 291] width 12 height 12
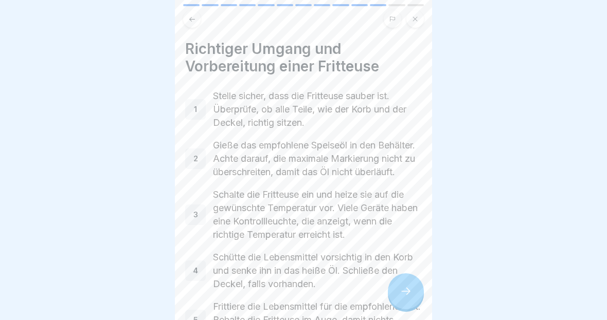
click at [402, 296] on icon at bounding box center [405, 291] width 12 height 12
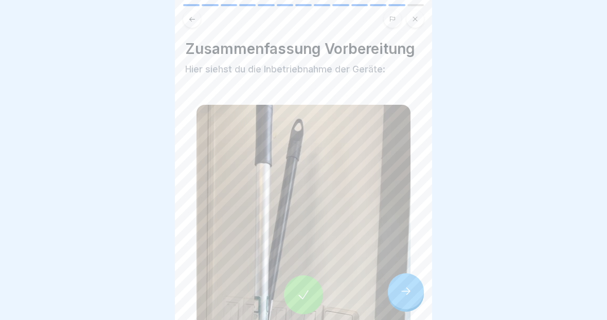
click at [402, 296] on icon at bounding box center [405, 291] width 12 height 12
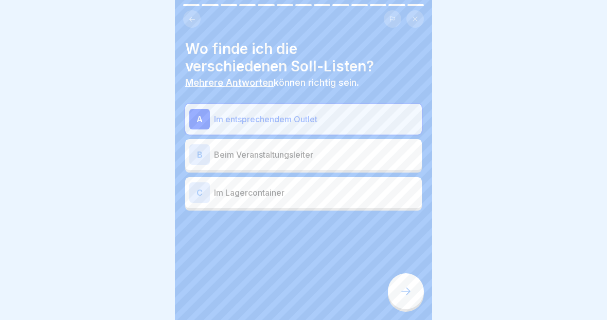
click at [411, 284] on div at bounding box center [406, 292] width 36 height 36
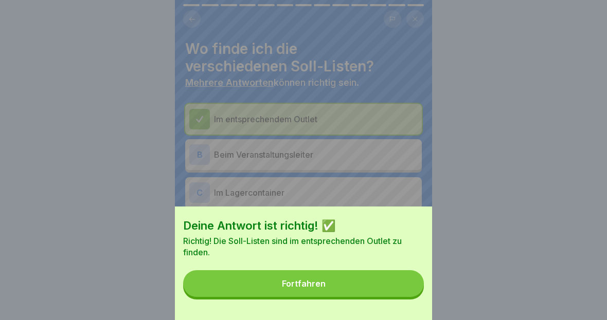
click at [395, 290] on button "Fortfahren" at bounding box center [303, 283] width 241 height 27
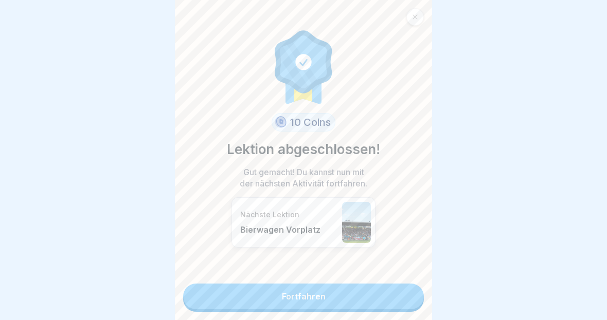
click at [403, 298] on link "Fortfahren" at bounding box center [303, 297] width 241 height 26
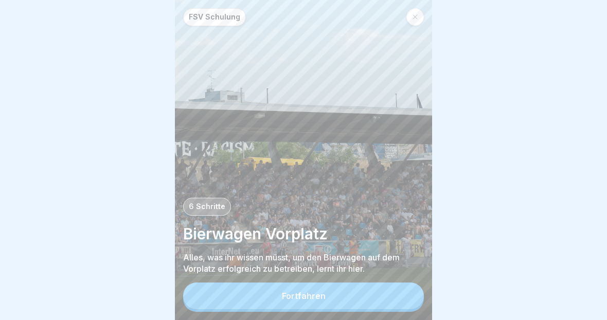
click at [396, 298] on button "Fortfahren" at bounding box center [303, 296] width 241 height 27
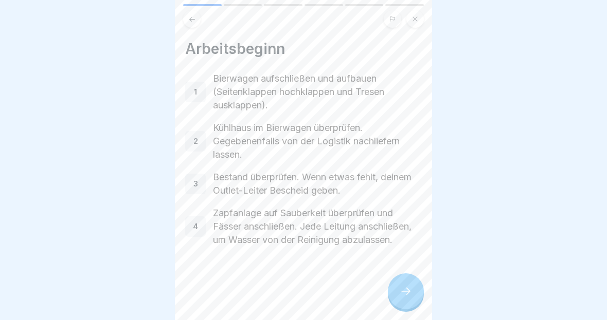
click at [404, 292] on icon at bounding box center [405, 291] width 12 height 12
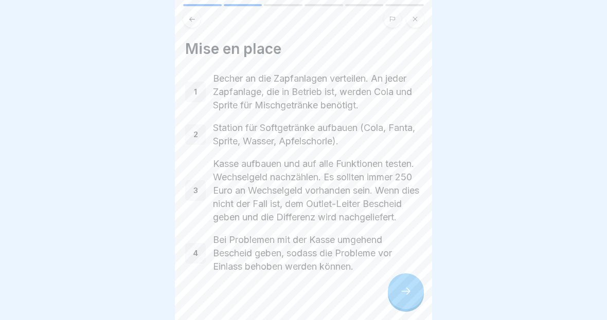
click at [412, 289] on div at bounding box center [406, 292] width 36 height 36
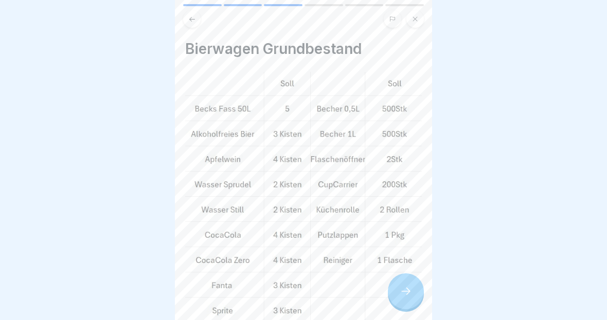
click at [415, 289] on div at bounding box center [406, 292] width 36 height 36
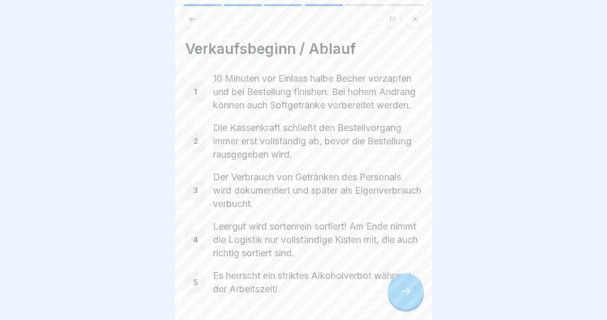
click at [415, 289] on div at bounding box center [406, 292] width 36 height 36
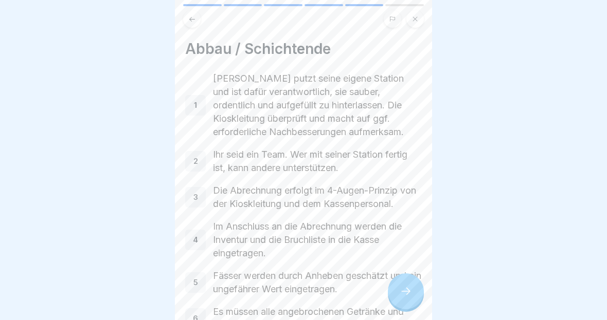
click at [414, 290] on div at bounding box center [406, 292] width 36 height 36
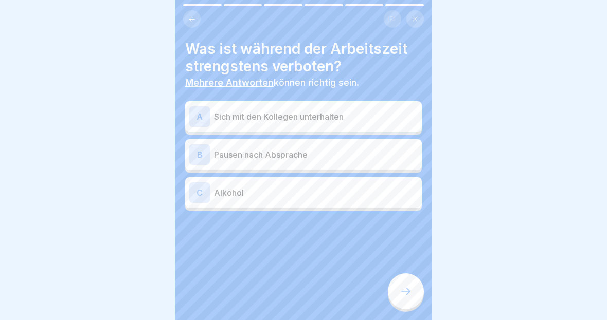
click at [321, 200] on div "C Alkohol" at bounding box center [303, 193] width 228 height 21
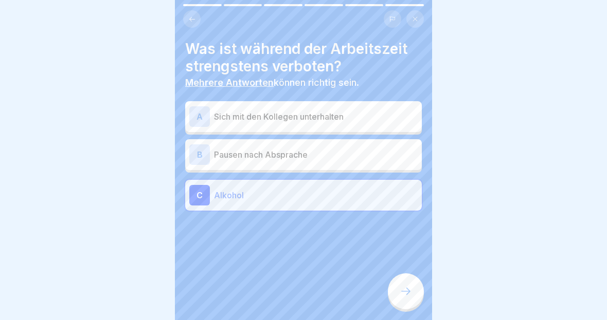
click at [411, 303] on div at bounding box center [406, 292] width 36 height 36
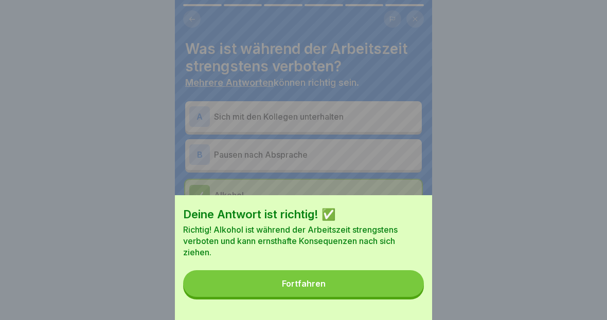
click at [376, 285] on button "Fortfahren" at bounding box center [303, 283] width 241 height 27
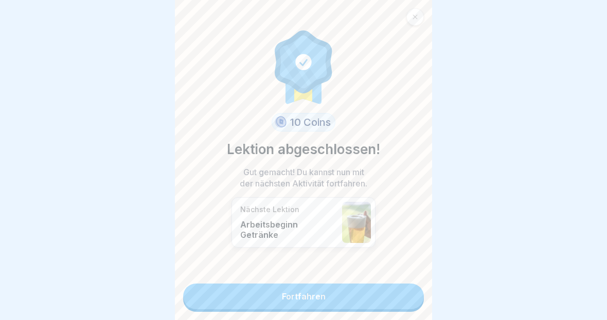
click at [384, 298] on link "Fortfahren" at bounding box center [303, 297] width 241 height 26
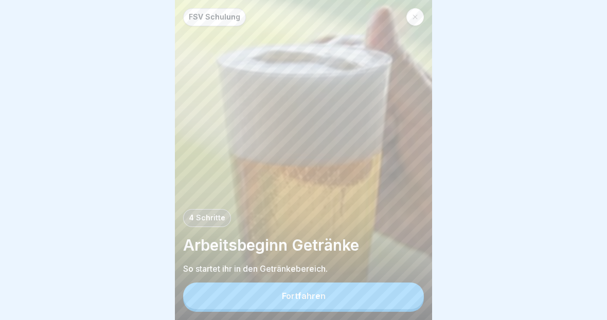
click at [390, 292] on button "Fortfahren" at bounding box center [303, 296] width 241 height 27
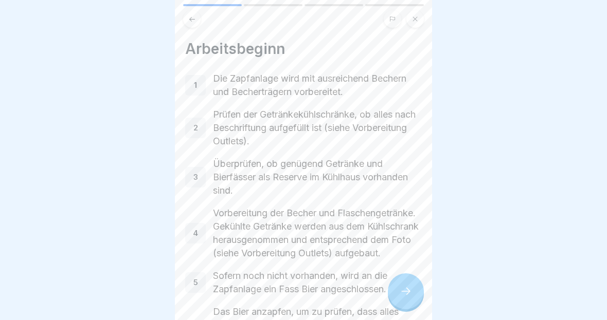
click at [393, 292] on div at bounding box center [406, 292] width 36 height 36
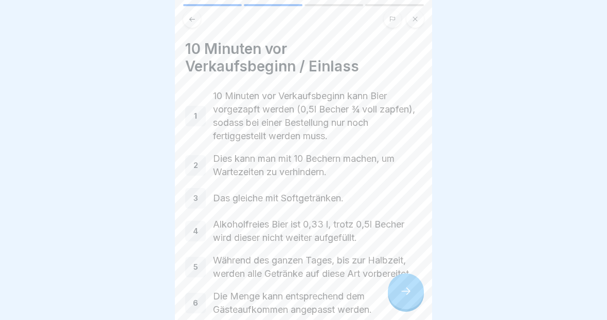
click at [402, 292] on icon at bounding box center [405, 291] width 12 height 12
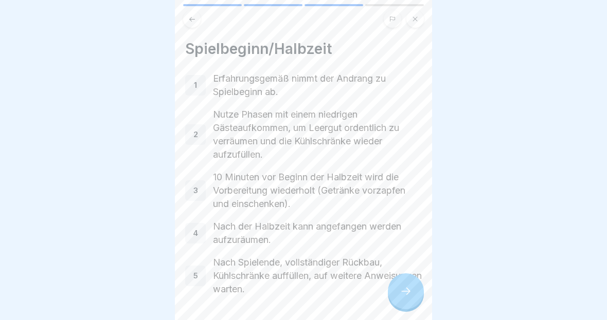
click at [408, 294] on icon at bounding box center [405, 291] width 9 height 7
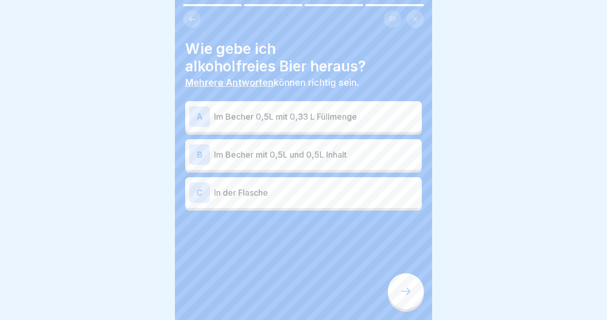
click at [184, 19] on button at bounding box center [191, 18] width 17 height 17
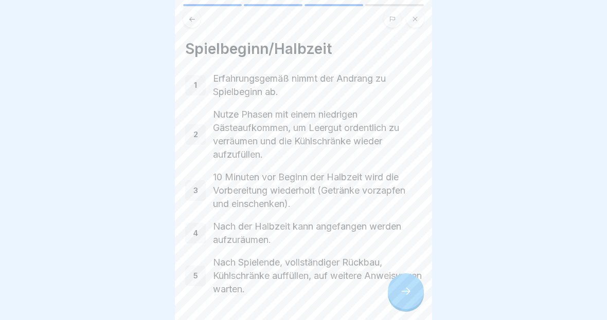
click at [191, 27] on button at bounding box center [191, 18] width 17 height 17
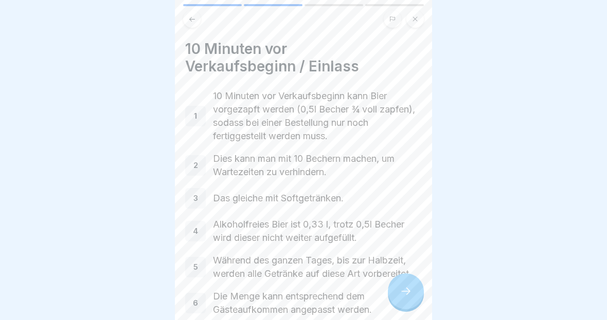
click at [190, 31] on div "10 Minuten vor Verkaufsbeginn / Einlass 1 10 Minuten vor Verkaufsbeginn kann Bi…" at bounding box center [303, 160] width 257 height 320
click at [192, 16] on icon at bounding box center [192, 19] width 8 height 8
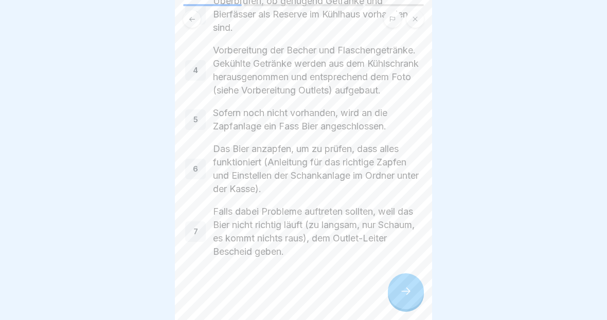
scroll to position [176, 0]
click at [403, 300] on div at bounding box center [406, 292] width 36 height 36
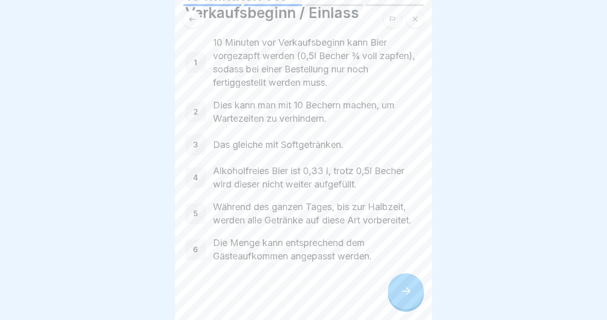
scroll to position [55, 0]
click at [403, 285] on div at bounding box center [406, 292] width 36 height 36
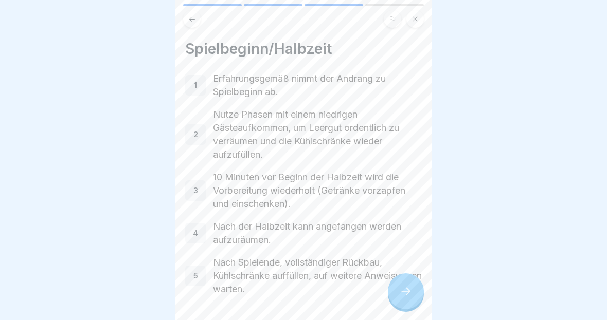
click at [405, 297] on icon at bounding box center [405, 291] width 12 height 12
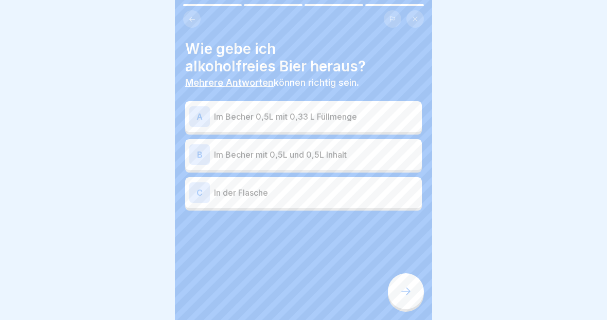
click at [393, 124] on div "A Im Becher 0,5L mit 0,33 L Füllmenge" at bounding box center [303, 116] width 228 height 21
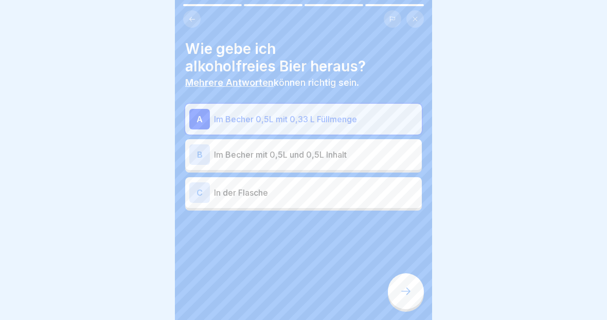
click at [406, 288] on icon at bounding box center [405, 291] width 9 height 7
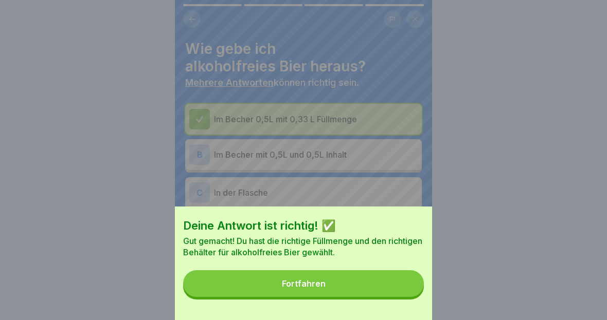
click at [351, 296] on button "Fortfahren" at bounding box center [303, 283] width 241 height 27
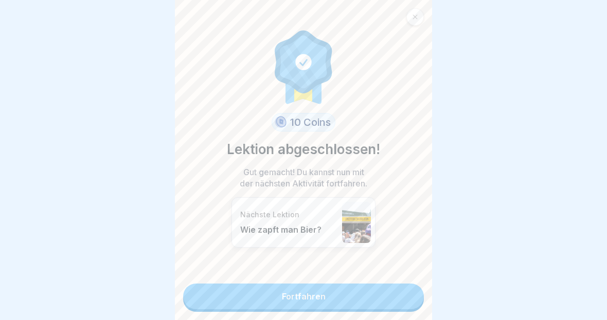
click at [383, 304] on link "Fortfahren" at bounding box center [303, 297] width 241 height 26
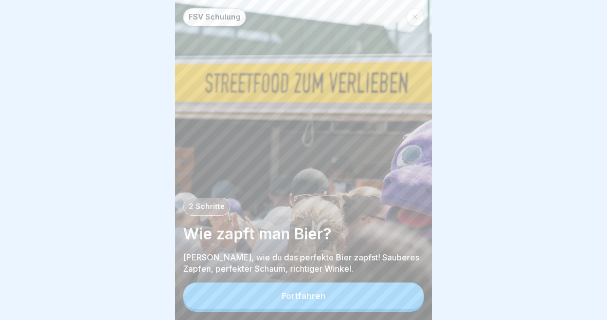
click at [355, 288] on button "Fortfahren" at bounding box center [303, 296] width 241 height 27
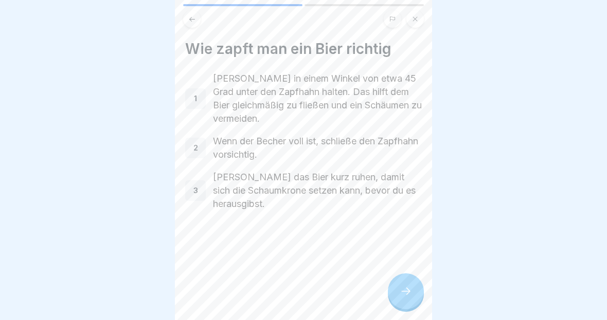
click at [411, 294] on icon at bounding box center [405, 291] width 12 height 12
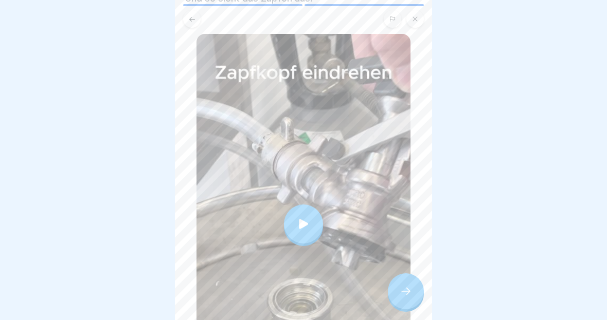
scroll to position [75, 0]
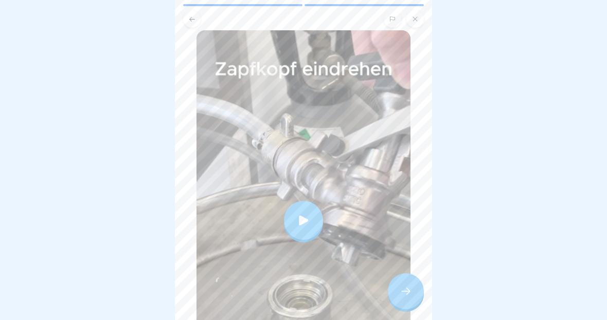
click at [314, 209] on div at bounding box center [303, 220] width 39 height 39
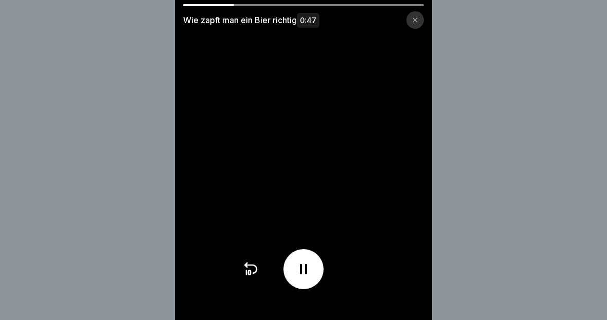
click at [314, 268] on div at bounding box center [303, 269] width 40 height 40
click at [318, 262] on div at bounding box center [303, 269] width 40 height 40
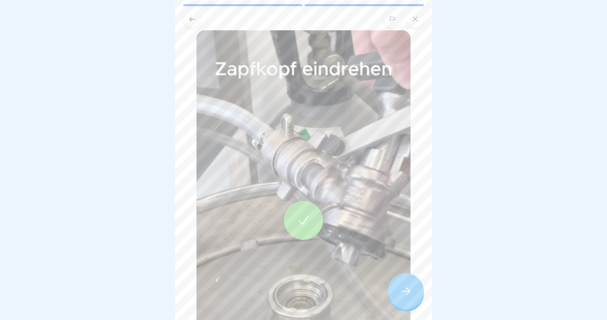
click at [408, 307] on div at bounding box center [406, 292] width 36 height 36
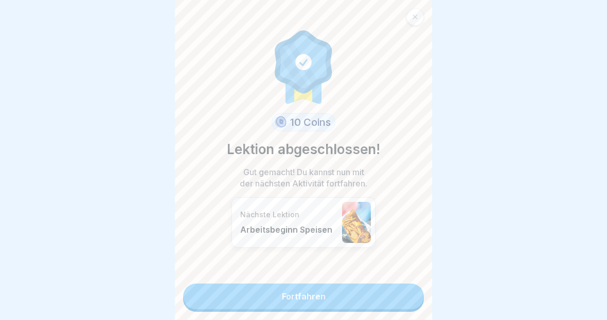
click at [399, 297] on link "Fortfahren" at bounding box center [303, 297] width 241 height 26
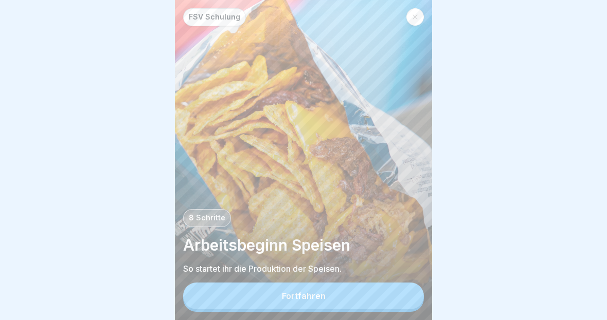
click at [396, 301] on button "Fortfahren" at bounding box center [303, 296] width 241 height 27
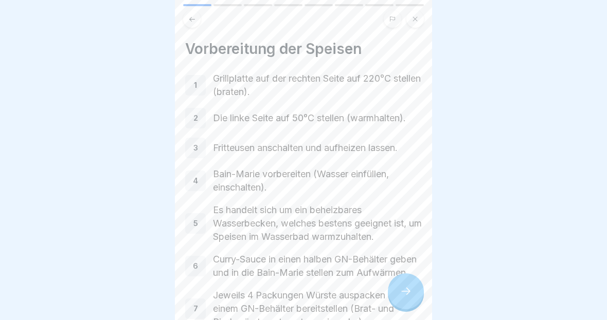
click at [601, 111] on div at bounding box center [303, 160] width 607 height 320
click at [405, 285] on div at bounding box center [406, 292] width 36 height 36
click at [404, 285] on div at bounding box center [406, 292] width 36 height 36
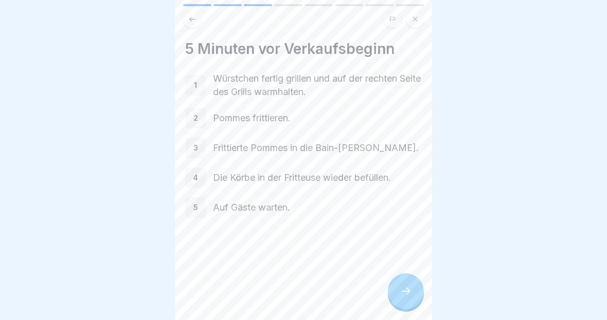
click at [407, 283] on div at bounding box center [406, 292] width 36 height 36
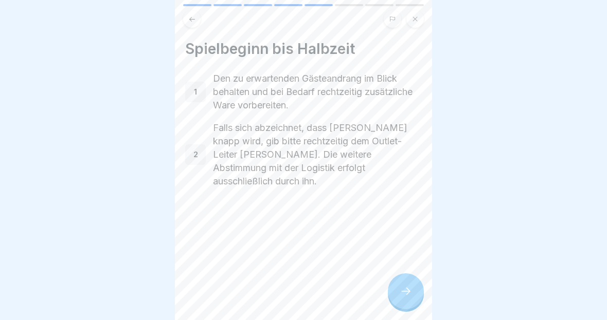
click at [401, 289] on icon at bounding box center [405, 291] width 12 height 12
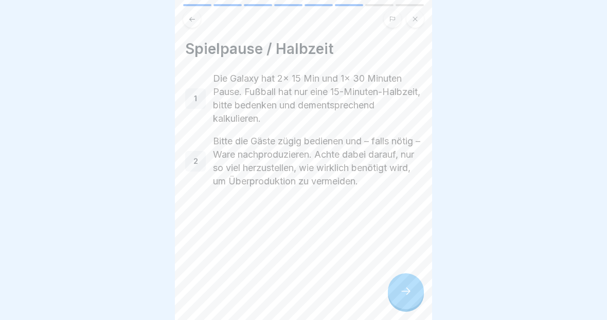
click at [408, 288] on icon at bounding box center [405, 291] width 12 height 12
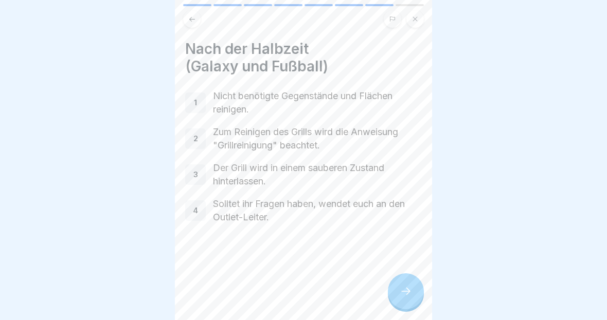
click at [409, 294] on icon at bounding box center [405, 291] width 12 height 12
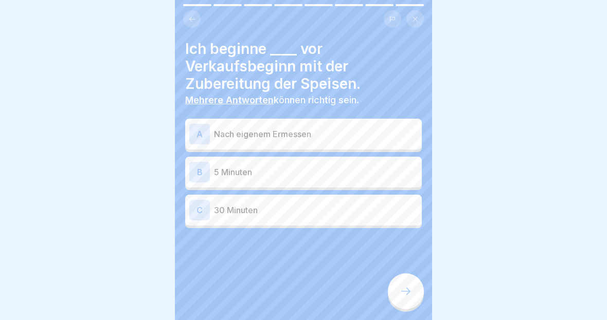
click at [188, 19] on icon at bounding box center [192, 19] width 8 height 8
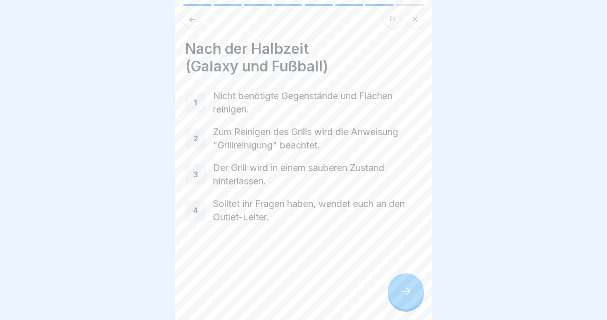
click at [191, 14] on button at bounding box center [191, 18] width 17 height 17
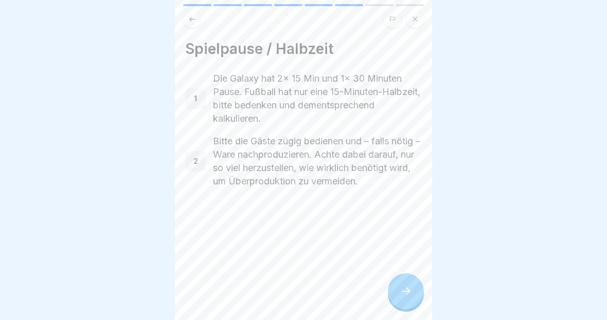
click at [190, 17] on icon at bounding box center [192, 19] width 8 height 8
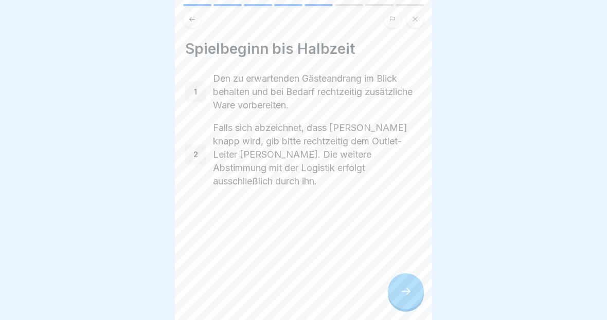
click at [183, 22] on button at bounding box center [191, 18] width 17 height 17
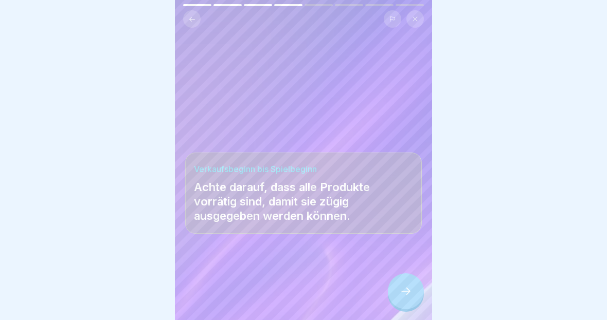
click at [195, 13] on button at bounding box center [191, 18] width 17 height 17
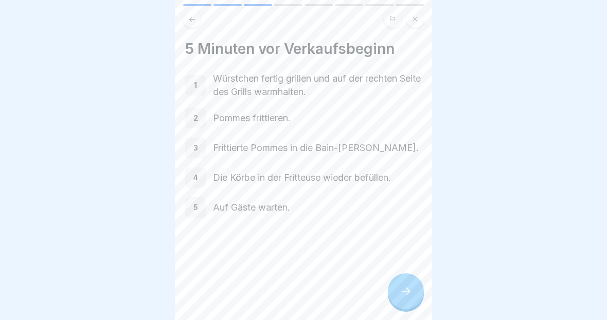
click at [184, 22] on button at bounding box center [191, 18] width 17 height 17
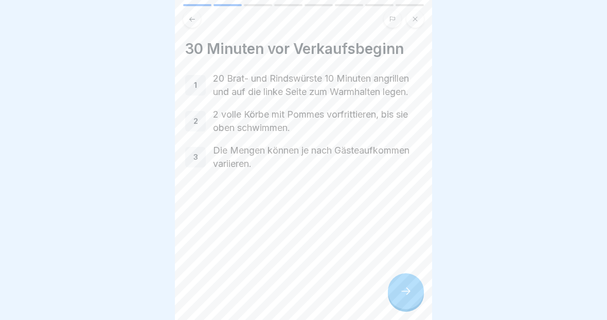
click at [191, 24] on button at bounding box center [191, 18] width 17 height 17
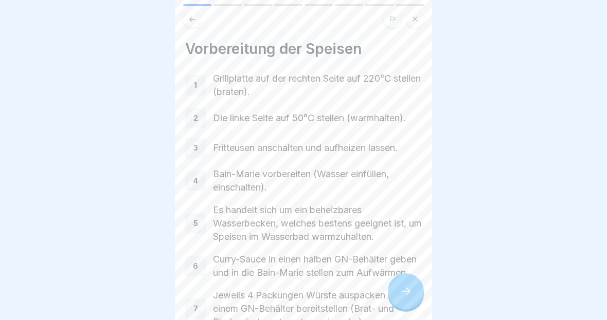
click at [398, 293] on div at bounding box center [406, 292] width 36 height 36
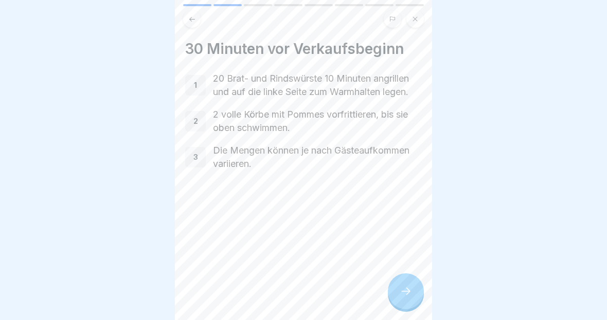
click at [404, 292] on icon at bounding box center [405, 291] width 12 height 12
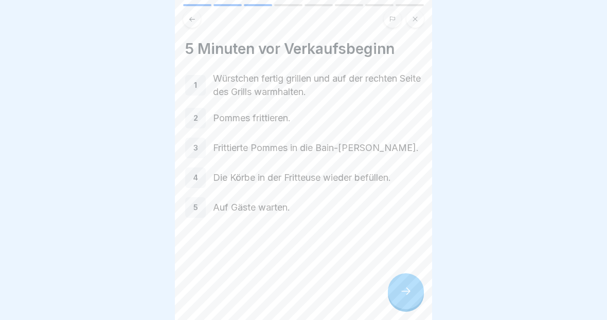
click at [404, 292] on icon at bounding box center [405, 291] width 9 height 7
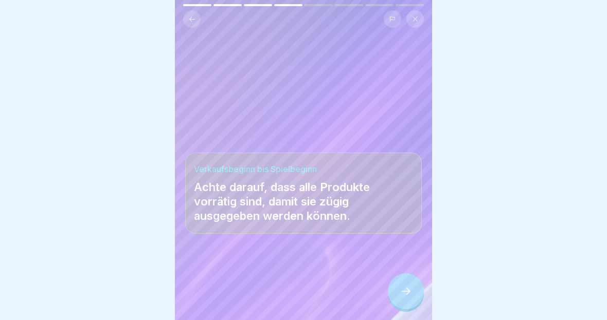
click at [402, 287] on icon at bounding box center [405, 291] width 12 height 12
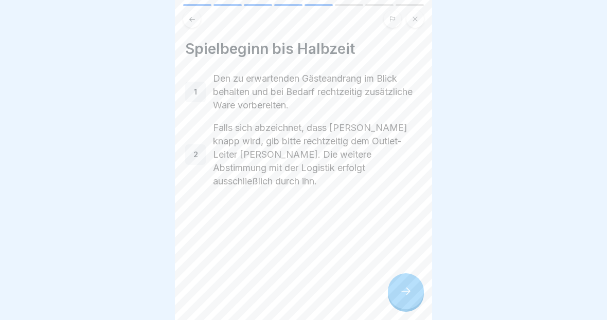
click at [193, 19] on icon at bounding box center [192, 18] width 6 height 5
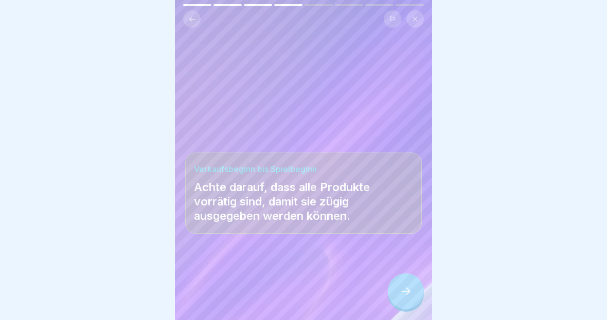
click at [405, 294] on icon at bounding box center [405, 291] width 12 height 12
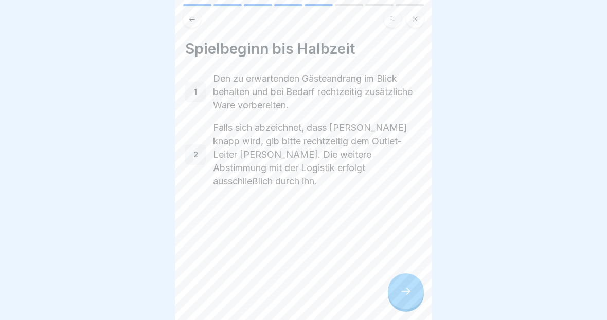
click at [404, 294] on icon at bounding box center [405, 291] width 12 height 12
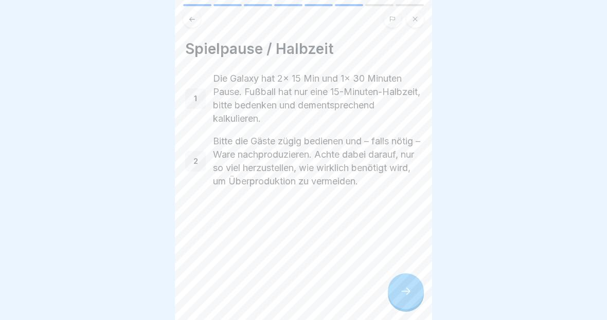
click at [413, 283] on div at bounding box center [406, 292] width 36 height 36
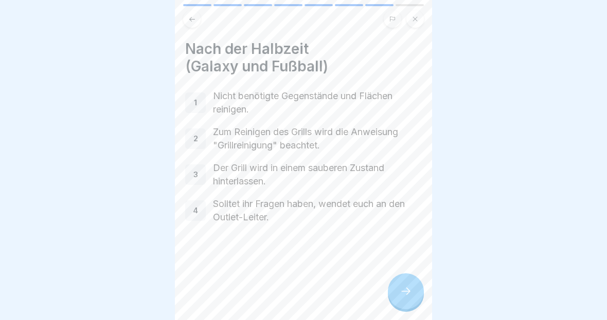
click at [413, 283] on div at bounding box center [406, 292] width 36 height 36
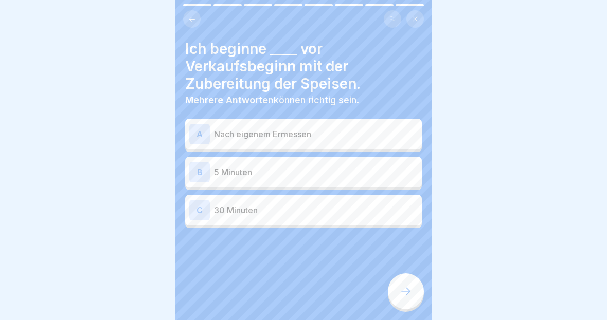
click at [324, 211] on p "30 Minuten" at bounding box center [316, 210] width 204 height 12
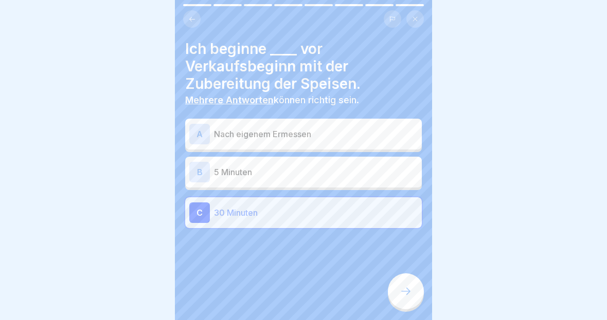
click at [410, 285] on icon at bounding box center [405, 291] width 12 height 12
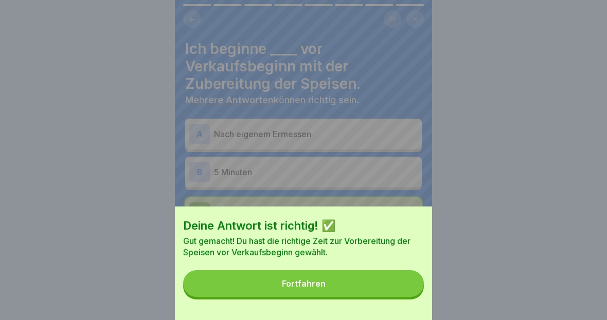
click at [366, 282] on button "Fortfahren" at bounding box center [303, 283] width 241 height 27
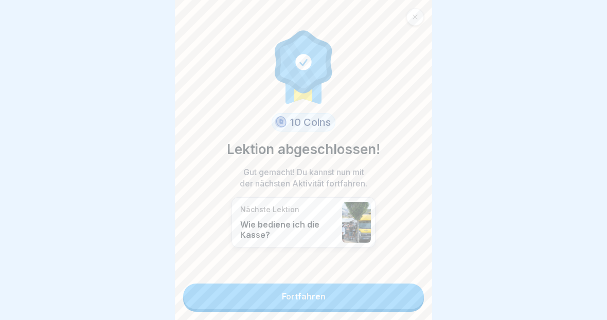
click at [404, 304] on link "Fortfahren" at bounding box center [303, 297] width 241 height 26
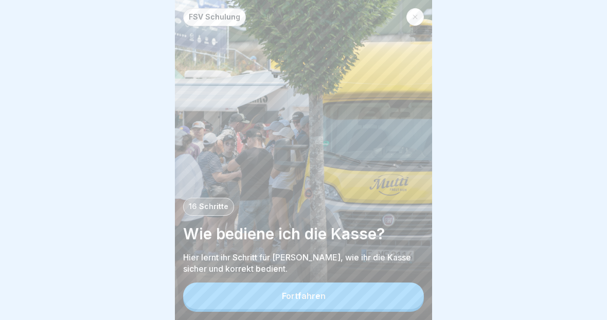
click at [321, 298] on div "Fortfahren" at bounding box center [304, 296] width 44 height 9
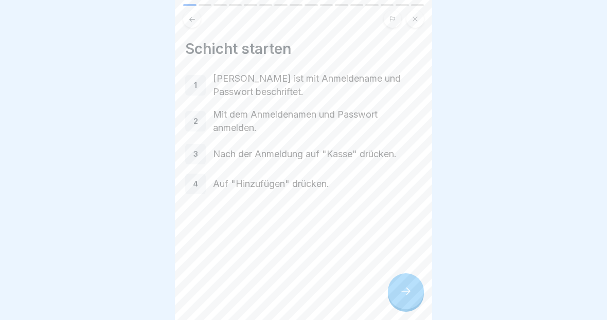
click at [427, 289] on div "Schicht starten 1 Jede Kasse ist mit Anmeldename und Passwort beschriftet. 2 Mi…" at bounding box center [303, 160] width 257 height 320
click at [404, 296] on icon at bounding box center [405, 291] width 12 height 12
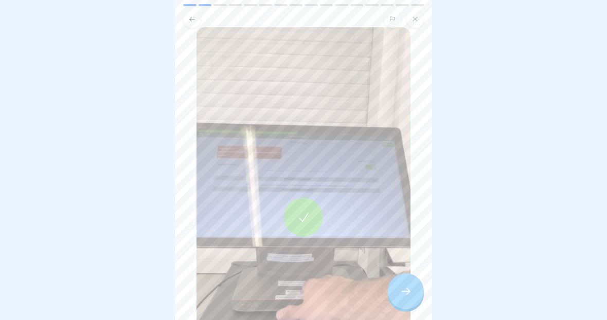
scroll to position [65, 0]
click at [402, 303] on div at bounding box center [406, 292] width 36 height 36
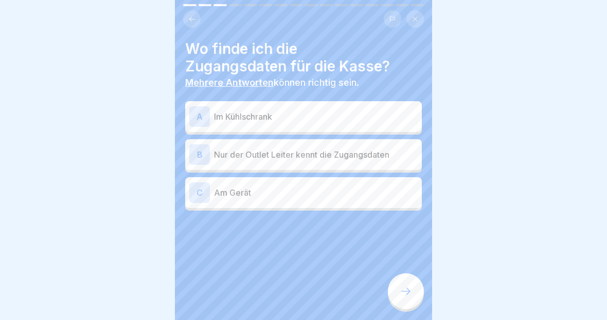
click at [310, 193] on p "Am Gerät" at bounding box center [316, 193] width 204 height 12
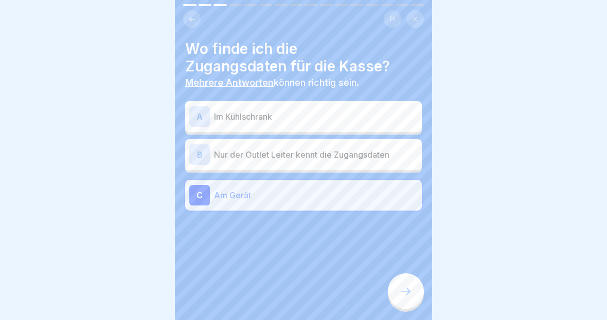
click at [412, 287] on div at bounding box center [406, 292] width 36 height 36
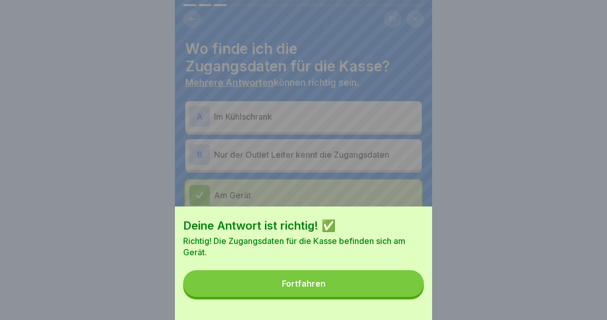
click at [378, 287] on button "Fortfahren" at bounding box center [303, 283] width 241 height 27
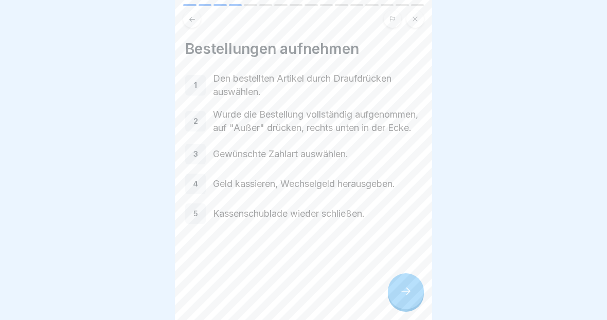
click at [401, 285] on div at bounding box center [406, 292] width 36 height 36
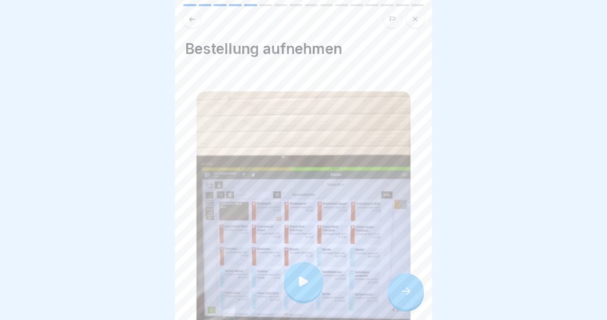
click at [405, 291] on icon at bounding box center [405, 291] width 12 height 12
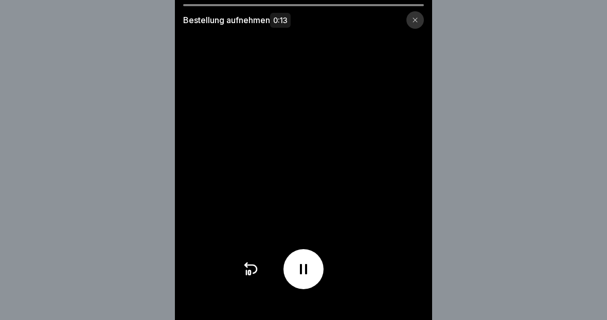
click at [421, 14] on div at bounding box center [414, 19] width 17 height 17
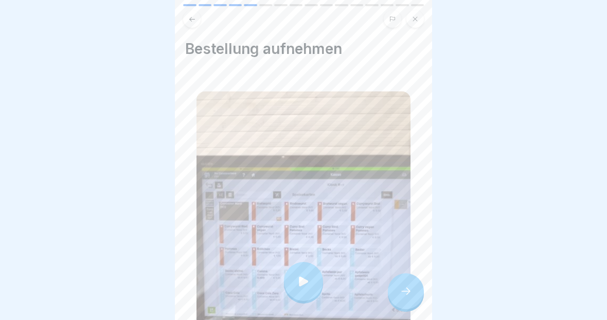
click at [403, 293] on icon at bounding box center [405, 291] width 12 height 12
click at [407, 297] on icon at bounding box center [405, 291] width 12 height 12
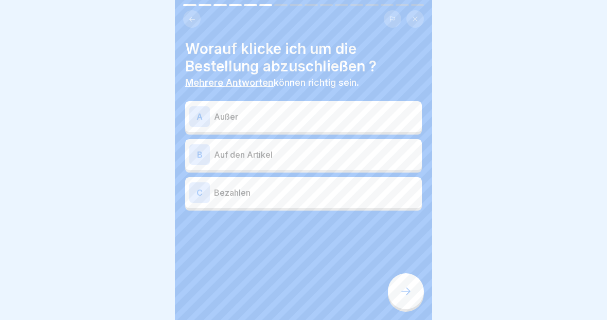
click at [199, 17] on button at bounding box center [191, 18] width 17 height 17
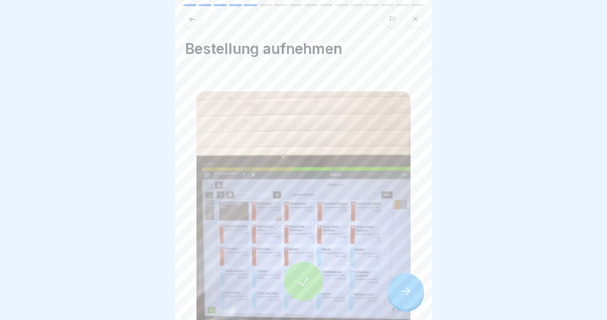
click at [198, 17] on button at bounding box center [191, 18] width 17 height 17
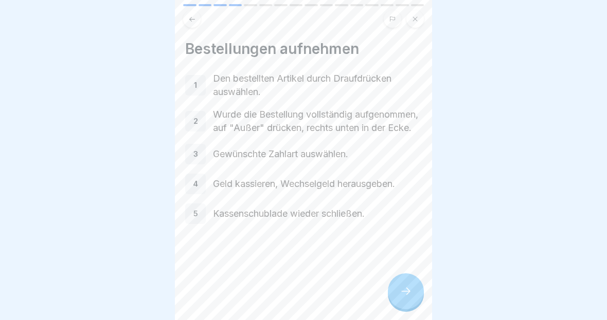
click at [418, 290] on div at bounding box center [406, 292] width 36 height 36
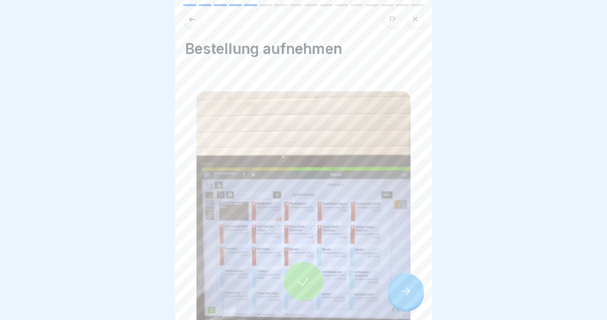
click at [412, 286] on div at bounding box center [406, 292] width 36 height 36
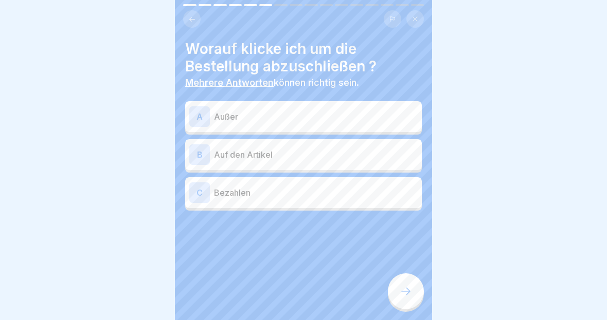
click at [307, 122] on p "Außer" at bounding box center [316, 117] width 204 height 12
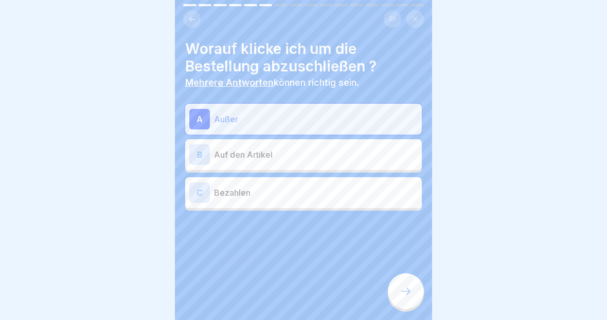
click at [402, 292] on icon at bounding box center [405, 291] width 9 height 7
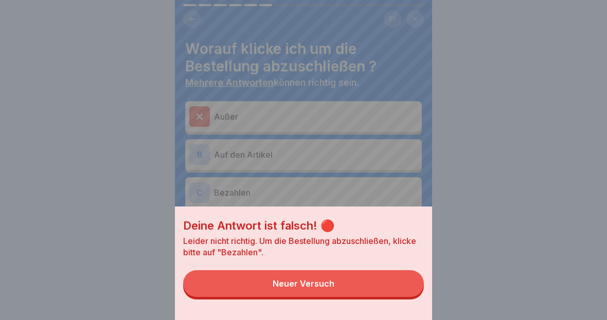
click at [347, 53] on div "Deine Antwort ist falsch! 🔴 Leider nicht richtig. Um die Bestellung abzuschließ…" at bounding box center [303, 160] width 257 height 320
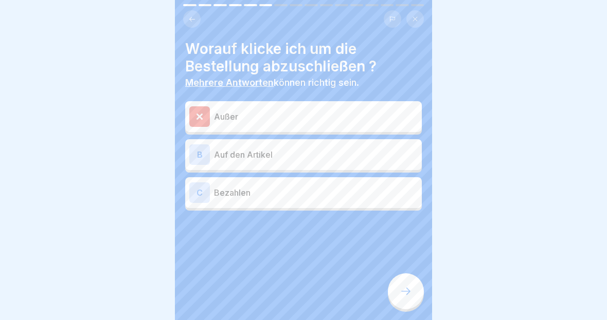
click at [358, 206] on div "C Bezahlen" at bounding box center [303, 192] width 237 height 31
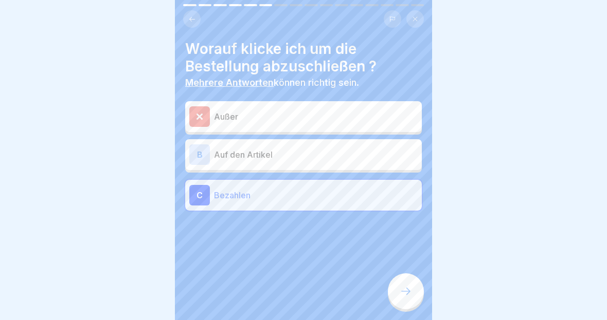
click at [409, 294] on icon at bounding box center [405, 291] width 12 height 12
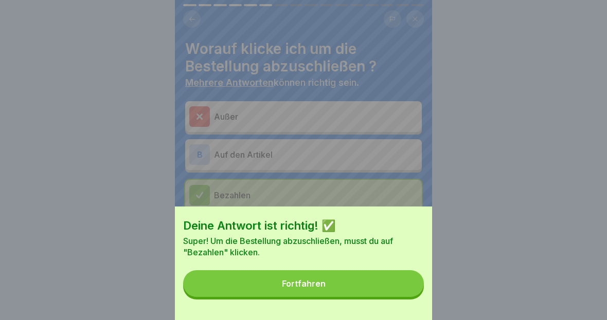
click at [384, 284] on button "Fortfahren" at bounding box center [303, 283] width 241 height 27
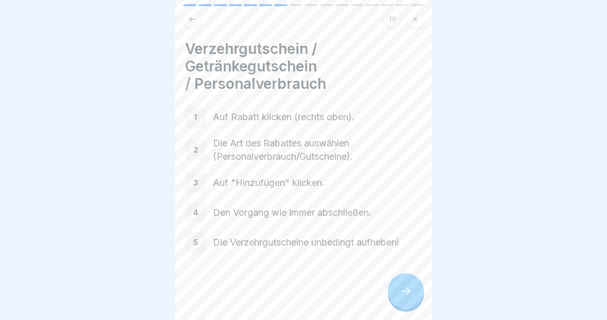
click at [396, 295] on div at bounding box center [406, 292] width 36 height 36
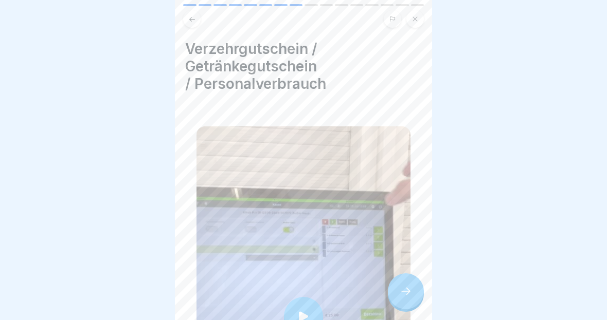
click at [402, 288] on icon at bounding box center [405, 291] width 12 height 12
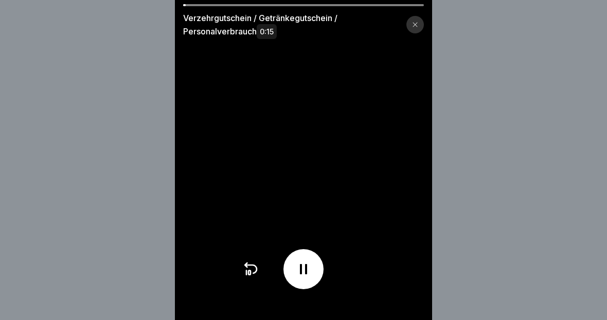
click at [412, 32] on div at bounding box center [414, 24] width 17 height 17
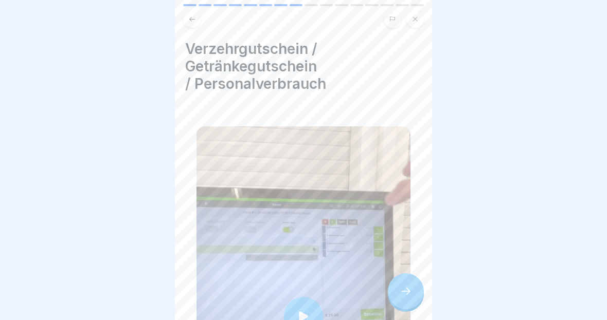
click at [413, 297] on div at bounding box center [406, 292] width 36 height 36
click at [401, 290] on icon at bounding box center [405, 291] width 12 height 12
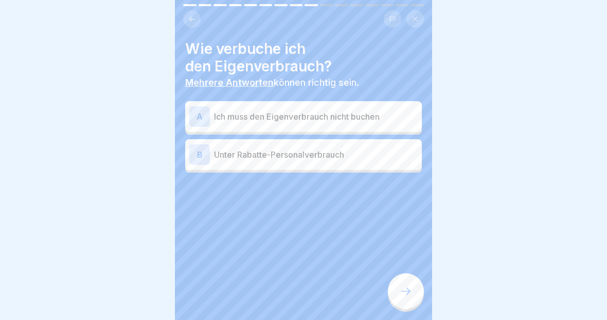
click at [194, 19] on icon at bounding box center [192, 19] width 8 height 8
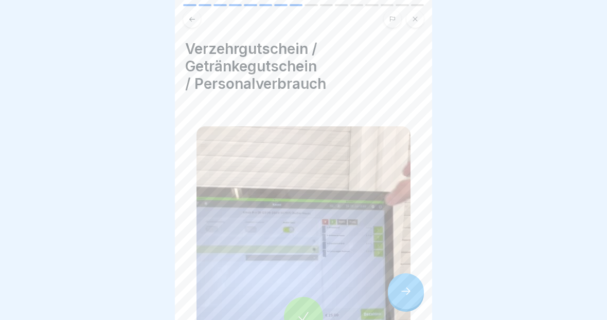
click at [191, 22] on icon at bounding box center [192, 19] width 8 height 8
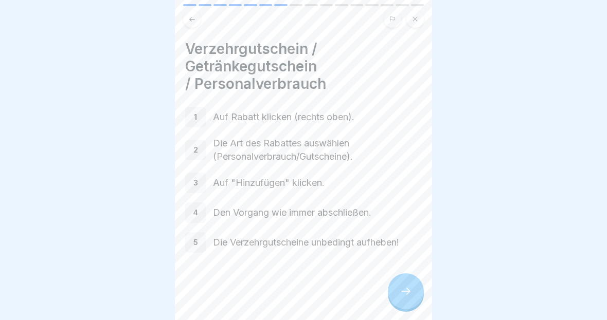
click at [401, 300] on div at bounding box center [406, 292] width 36 height 36
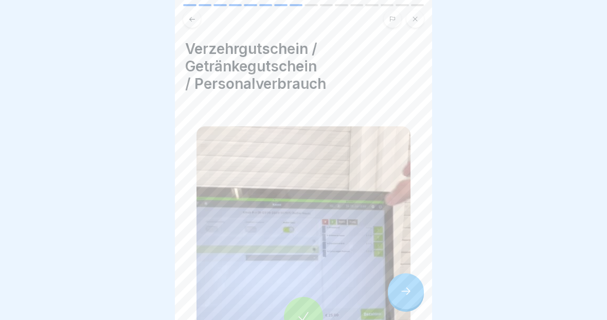
click at [403, 294] on icon at bounding box center [405, 291] width 12 height 12
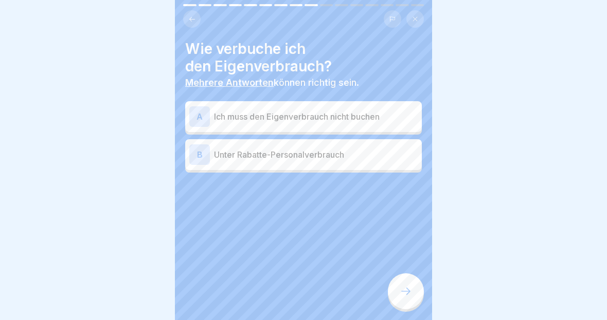
click at [381, 156] on p "Unter Rabatte-Personalverbrauch" at bounding box center [316, 155] width 204 height 12
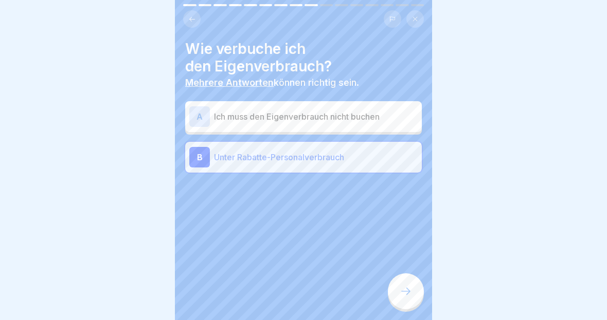
click at [404, 301] on div at bounding box center [406, 292] width 36 height 36
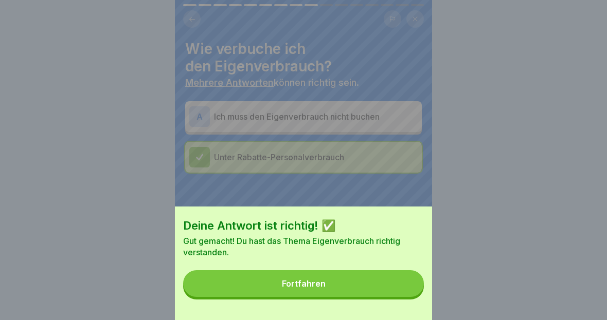
click at [379, 285] on button "Fortfahren" at bounding box center [303, 283] width 241 height 27
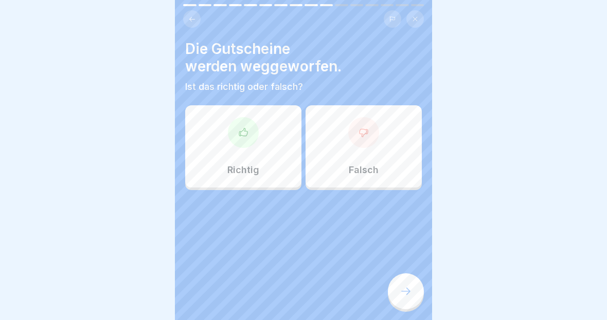
click at [190, 12] on button at bounding box center [191, 18] width 17 height 17
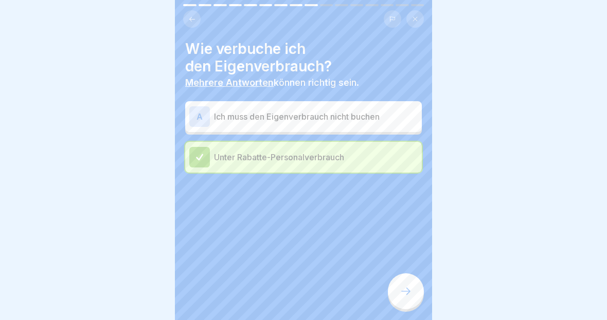
click at [195, 16] on icon at bounding box center [192, 19] width 8 height 8
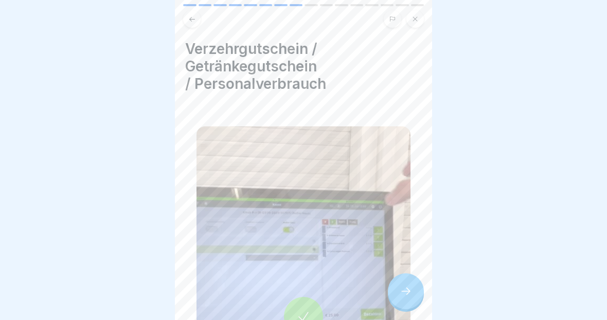
click at [192, 20] on icon at bounding box center [192, 18] width 6 height 5
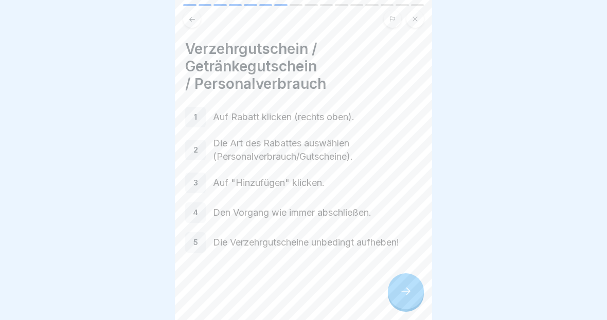
click at [406, 293] on icon at bounding box center [405, 291] width 12 height 12
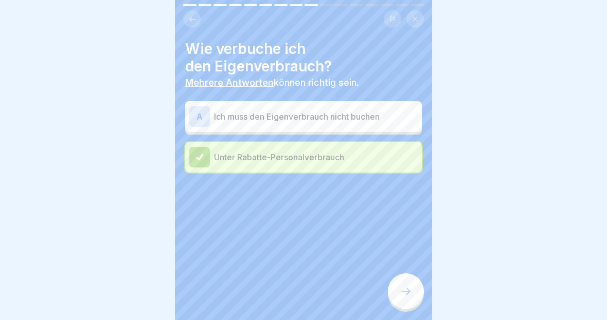
click at [397, 285] on div at bounding box center [406, 292] width 36 height 36
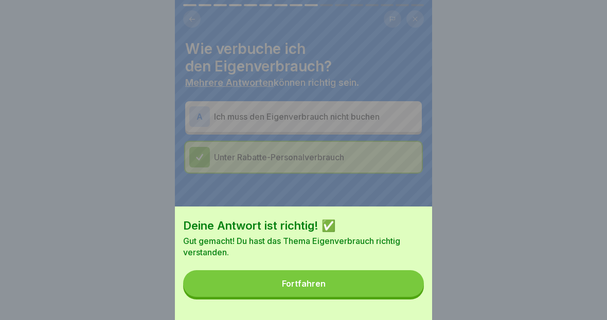
click at [374, 292] on button "Fortfahren" at bounding box center [303, 283] width 241 height 27
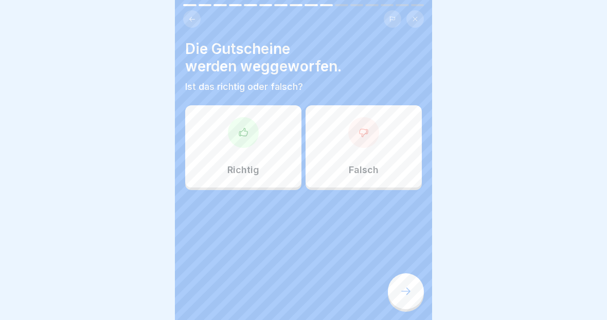
click at [347, 173] on div "Falsch" at bounding box center [363, 146] width 116 height 82
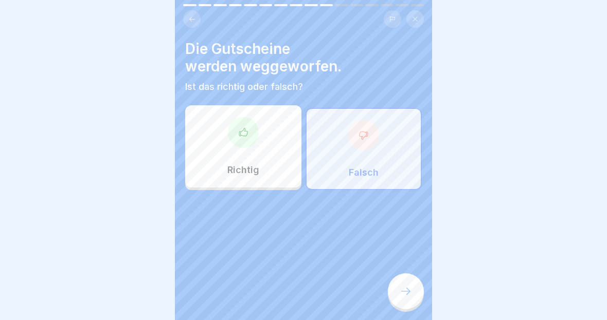
click at [410, 296] on icon at bounding box center [405, 291] width 12 height 12
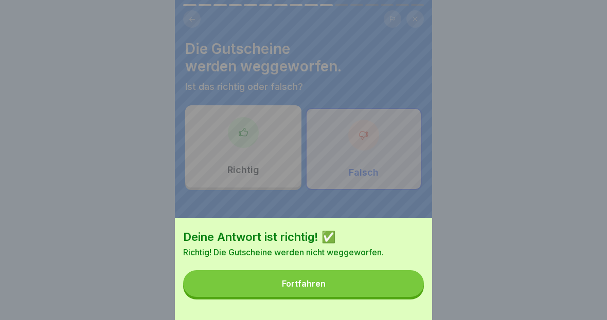
click at [369, 282] on button "Fortfahren" at bounding box center [303, 283] width 241 height 27
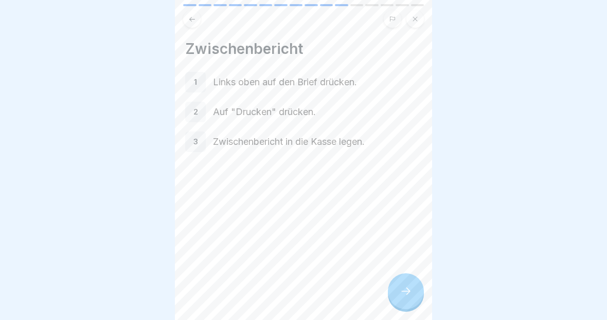
click at [397, 299] on div at bounding box center [406, 292] width 36 height 36
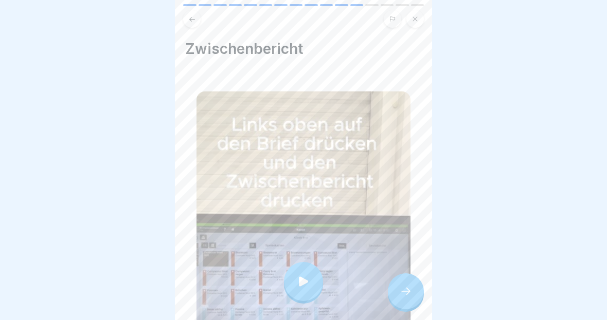
click at [405, 300] on div at bounding box center [406, 292] width 36 height 36
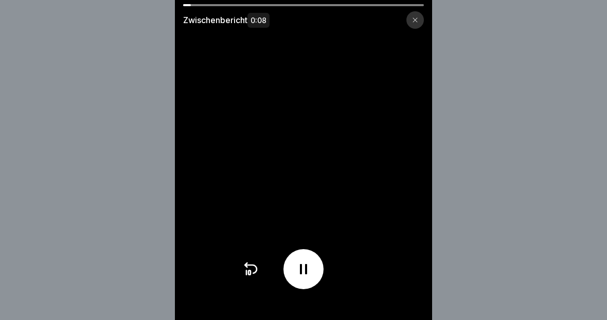
click at [307, 265] on icon at bounding box center [303, 269] width 7 height 10
click at [302, 279] on div at bounding box center [303, 269] width 40 height 40
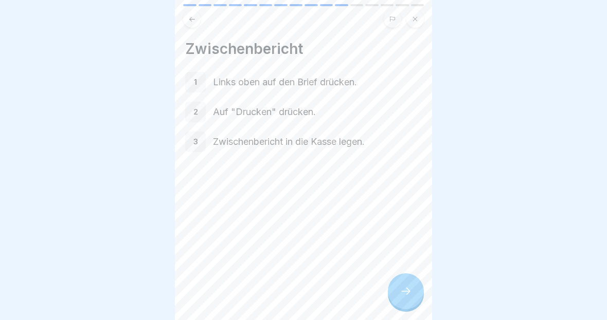
click at [404, 296] on icon at bounding box center [405, 291] width 12 height 12
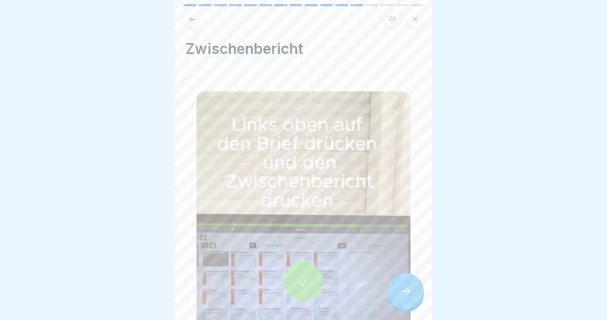
click at [406, 300] on div at bounding box center [406, 292] width 36 height 36
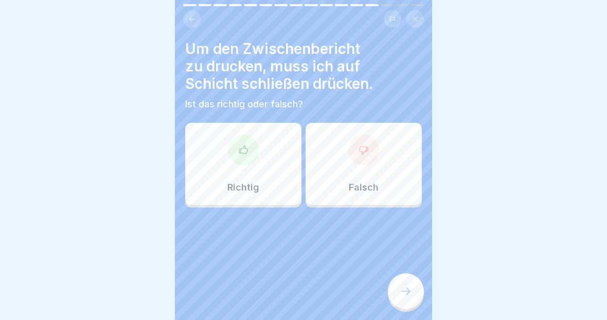
click at [348, 170] on div "Falsch" at bounding box center [363, 164] width 116 height 82
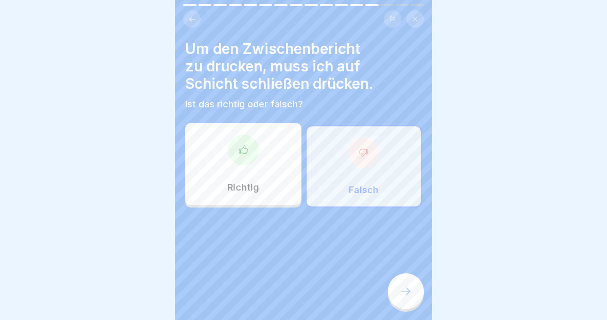
click at [406, 286] on icon at bounding box center [405, 291] width 12 height 12
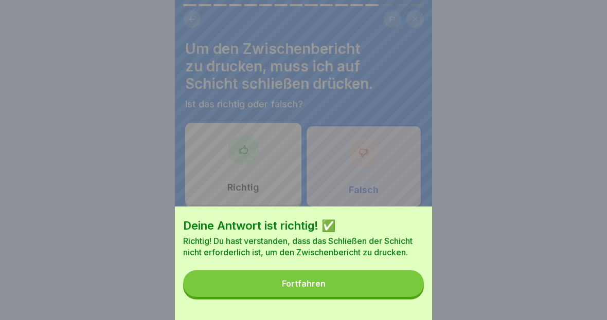
click at [375, 286] on button "Fortfahren" at bounding box center [303, 283] width 241 height 27
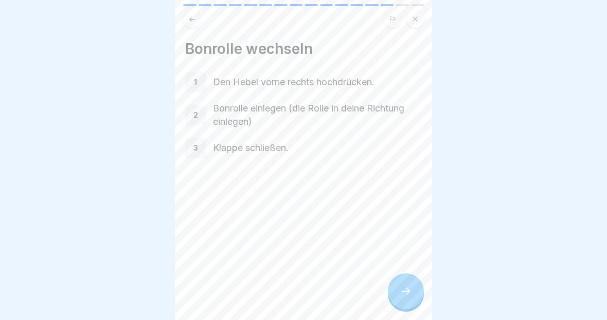
click at [403, 298] on div at bounding box center [406, 292] width 36 height 36
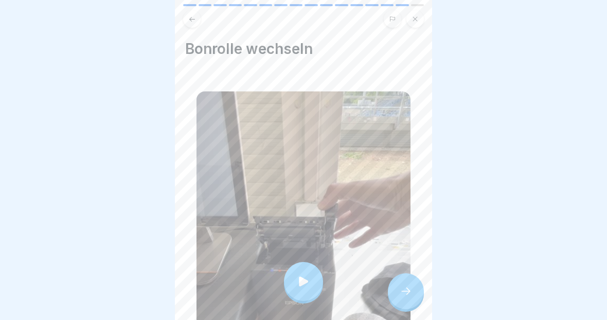
click at [407, 299] on div at bounding box center [406, 292] width 36 height 36
click at [405, 292] on icon at bounding box center [405, 291] width 12 height 12
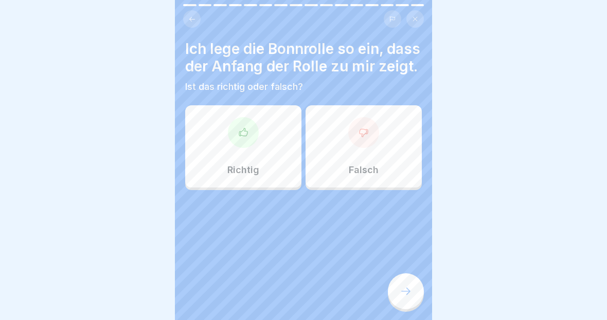
click at [340, 150] on div "Falsch" at bounding box center [363, 146] width 116 height 82
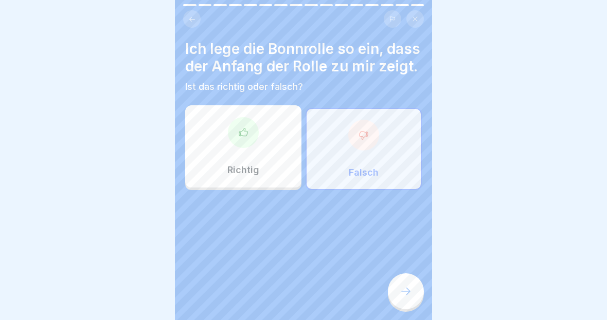
click at [406, 286] on icon at bounding box center [405, 291] width 12 height 12
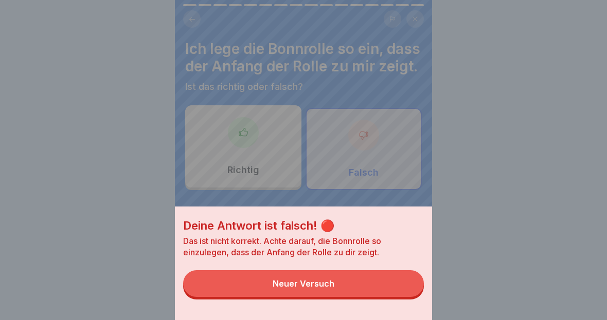
click at [362, 287] on button "Neuer Versuch" at bounding box center [303, 283] width 241 height 27
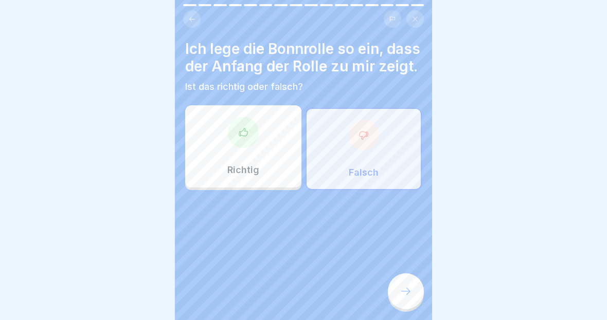
click at [185, 14] on button at bounding box center [191, 18] width 17 height 17
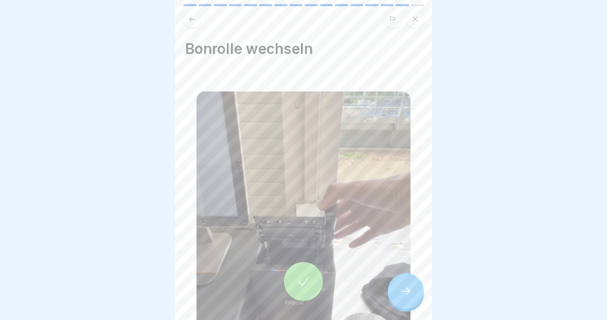
click at [316, 286] on div at bounding box center [303, 281] width 39 height 39
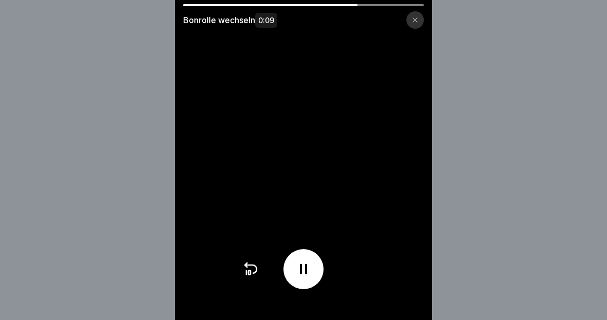
click at [418, 45] on video at bounding box center [303, 160] width 257 height 320
click at [420, 9] on div "Bonrolle wechseln 0:09" at bounding box center [303, 16] width 257 height 25
click at [421, 18] on div at bounding box center [414, 19] width 17 height 17
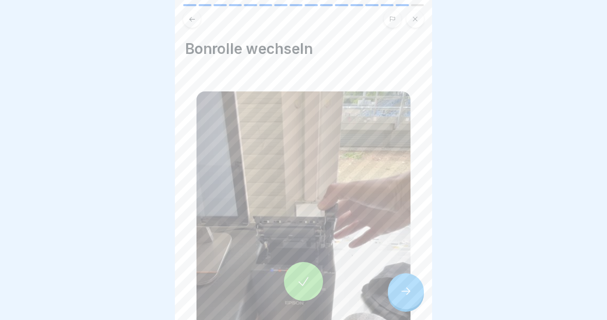
click at [408, 292] on icon at bounding box center [405, 291] width 9 height 7
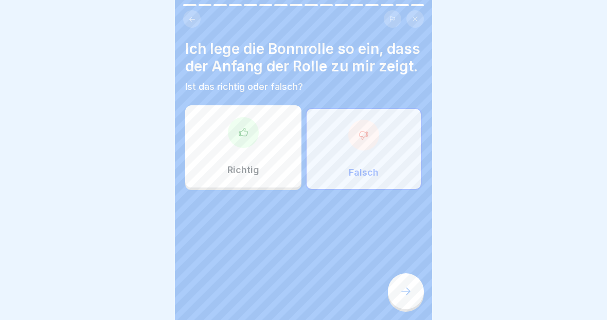
click at [263, 167] on div "Richtig" at bounding box center [243, 146] width 116 height 82
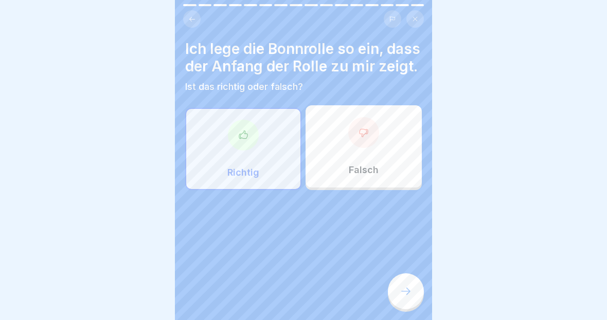
click at [413, 300] on div at bounding box center [406, 292] width 36 height 36
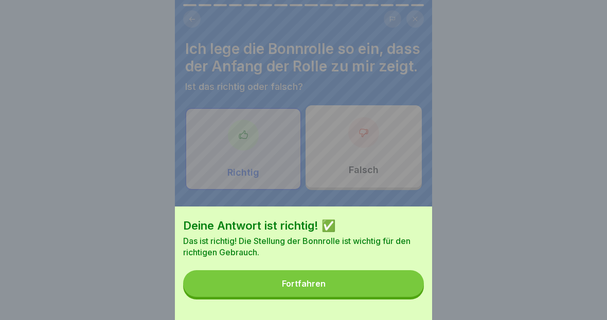
click at [374, 284] on button "Fortfahren" at bounding box center [303, 283] width 241 height 27
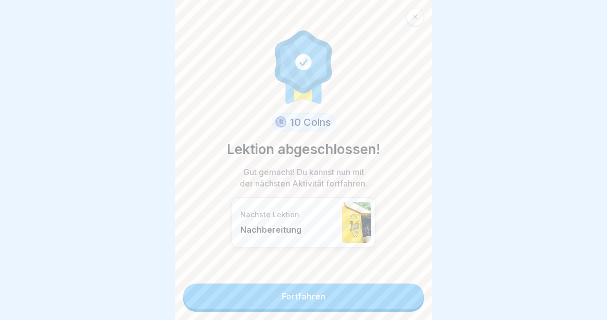
click at [375, 298] on link "Fortfahren" at bounding box center [303, 297] width 241 height 26
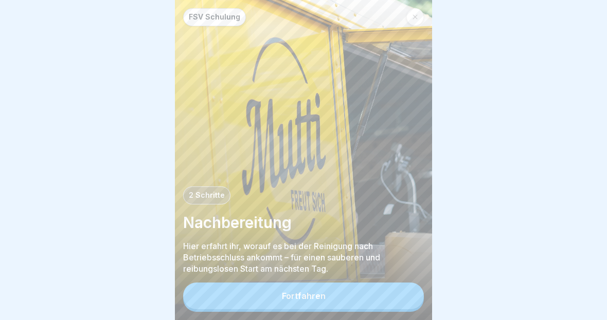
click at [351, 304] on button "Fortfahren" at bounding box center [303, 296] width 241 height 27
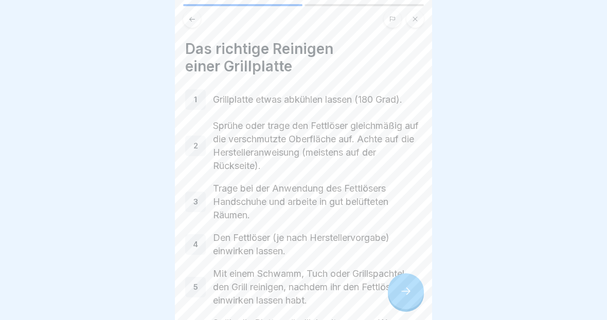
click at [405, 295] on icon at bounding box center [405, 291] width 12 height 12
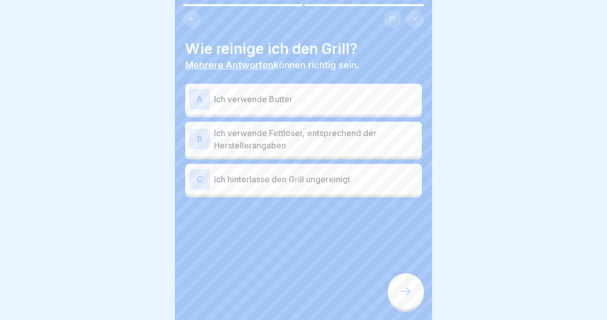
click at [194, 14] on button at bounding box center [191, 18] width 17 height 17
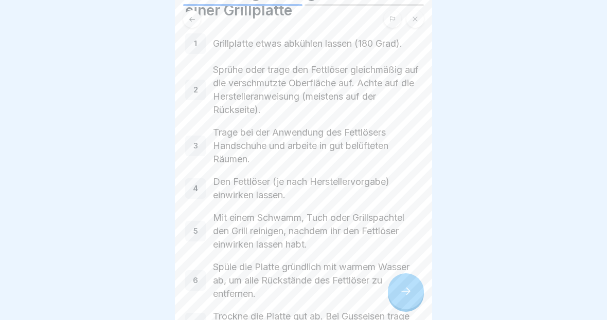
scroll to position [66, 0]
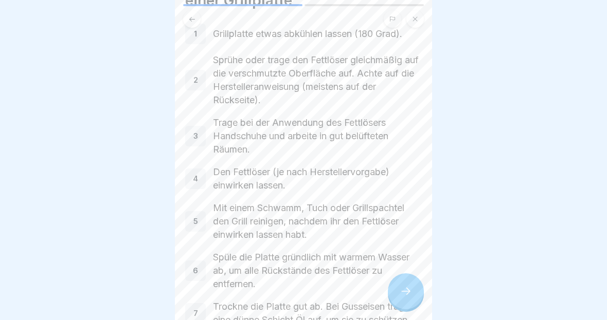
click at [399, 300] on div at bounding box center [406, 292] width 36 height 36
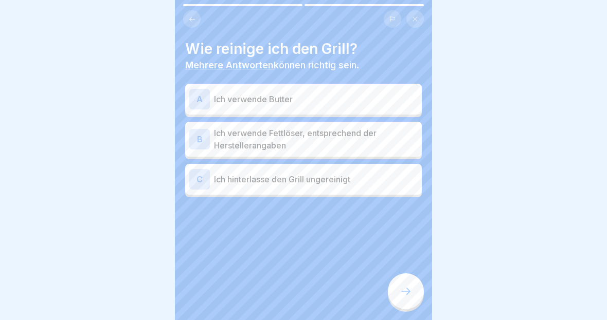
click at [358, 146] on p "Ich verwende Fettlöser, entsprechend der Herstellerangaben" at bounding box center [316, 139] width 204 height 25
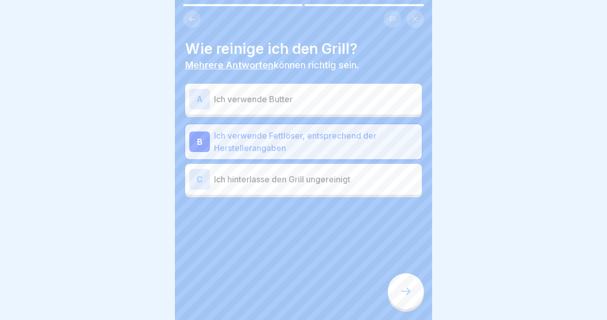
click at [405, 297] on icon at bounding box center [405, 291] width 12 height 12
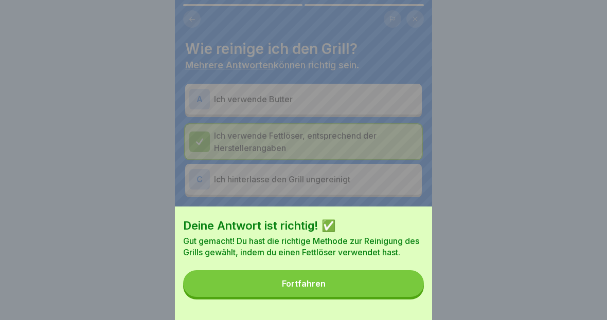
click at [378, 287] on button "Fortfahren" at bounding box center [303, 283] width 241 height 27
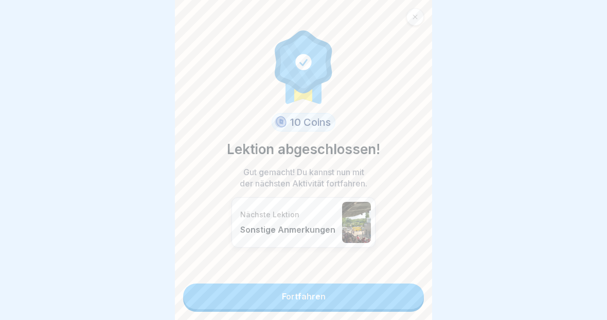
click at [378, 293] on link "Fortfahren" at bounding box center [303, 297] width 241 height 26
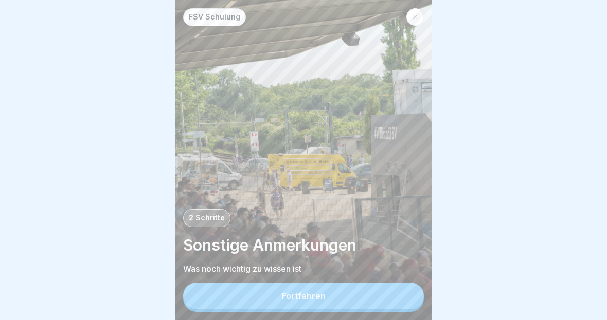
click at [372, 298] on button "Fortfahren" at bounding box center [303, 296] width 241 height 27
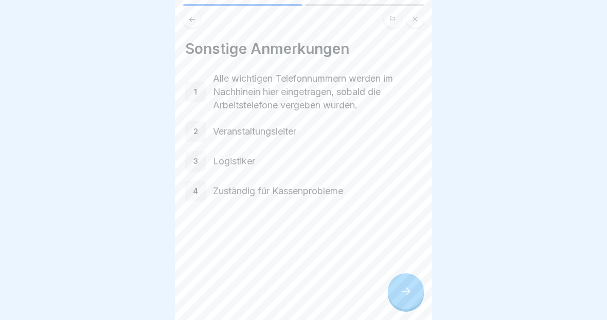
click at [401, 299] on div at bounding box center [406, 292] width 36 height 36
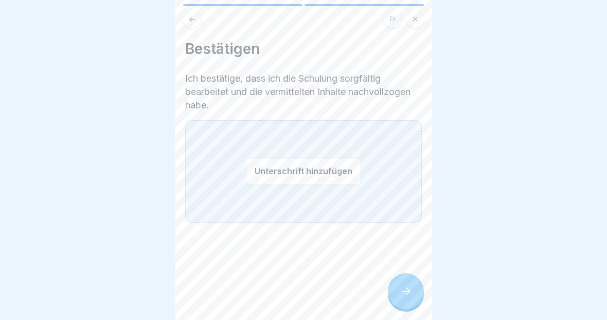
click at [295, 174] on button "Unterschrift hinzufügen" at bounding box center [303, 171] width 115 height 27
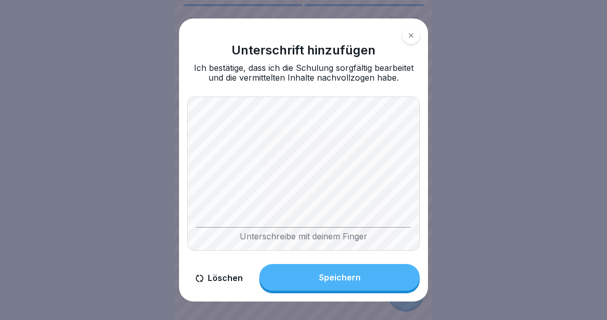
click at [216, 282] on button "Löschen" at bounding box center [219, 278] width 64 height 29
click at [392, 266] on button "Speichern" at bounding box center [339, 277] width 160 height 27
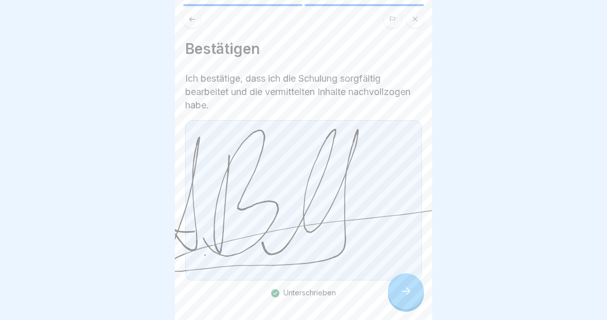
click at [401, 286] on icon at bounding box center [405, 291] width 12 height 12
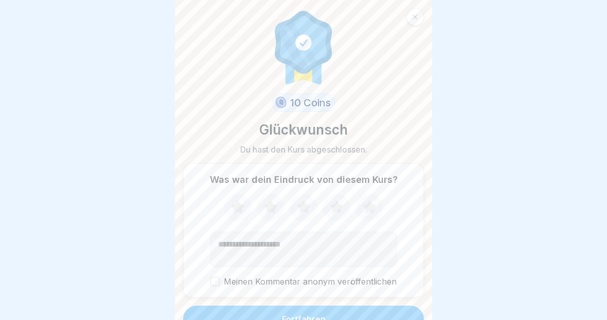
click at [373, 208] on icon at bounding box center [368, 207] width 13 height 13
click at [407, 317] on button "Fortfahren" at bounding box center [303, 319] width 241 height 27
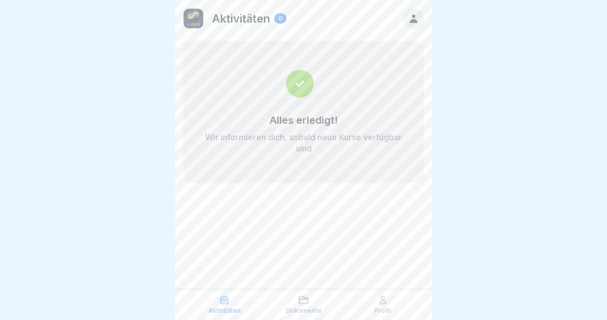
click at [223, 313] on p "Aktivitäten" at bounding box center [224, 310] width 32 height 7
click at [222, 315] on p "Aktivitäten" at bounding box center [224, 310] width 32 height 7
